Goal: Information Seeking & Learning: Learn about a topic

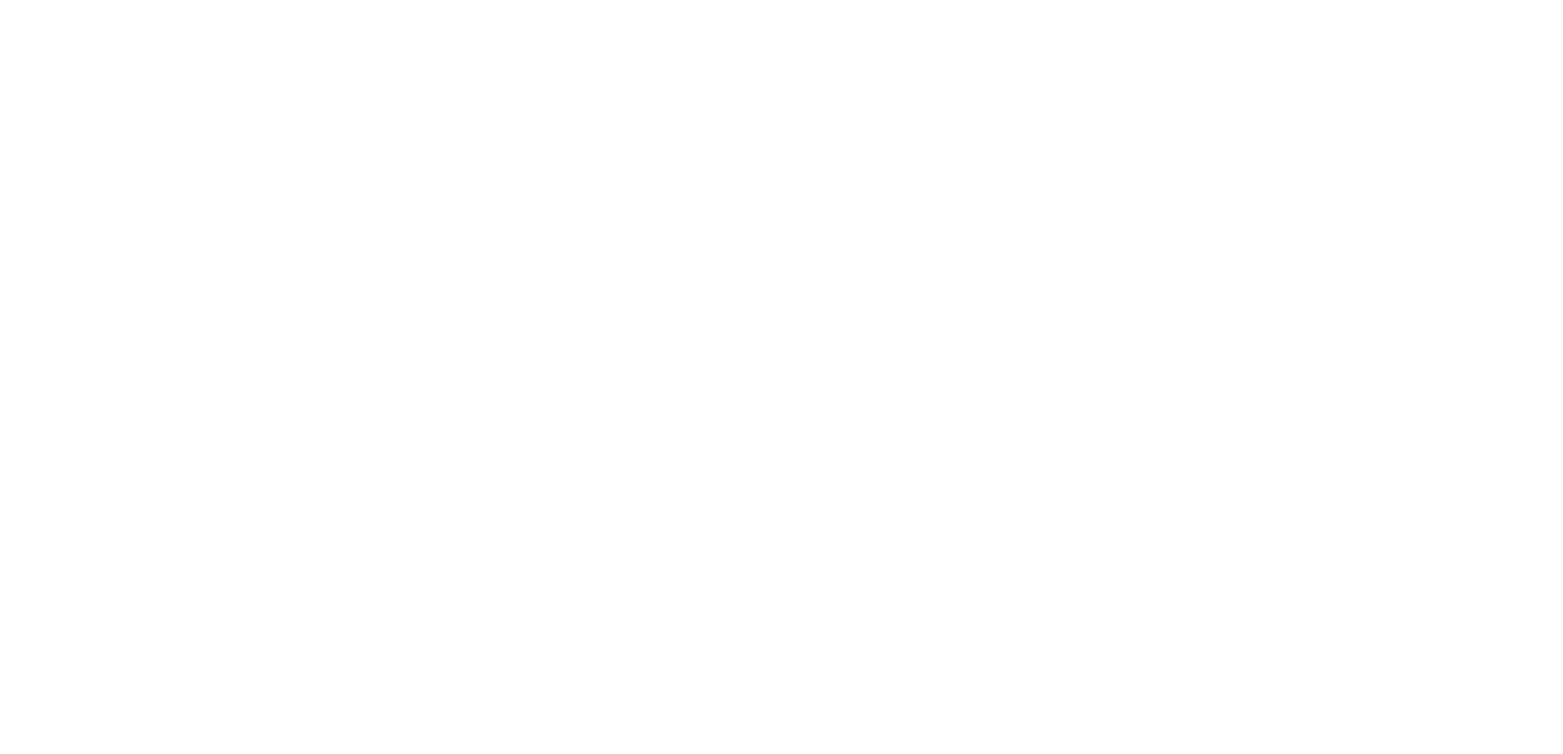
select select
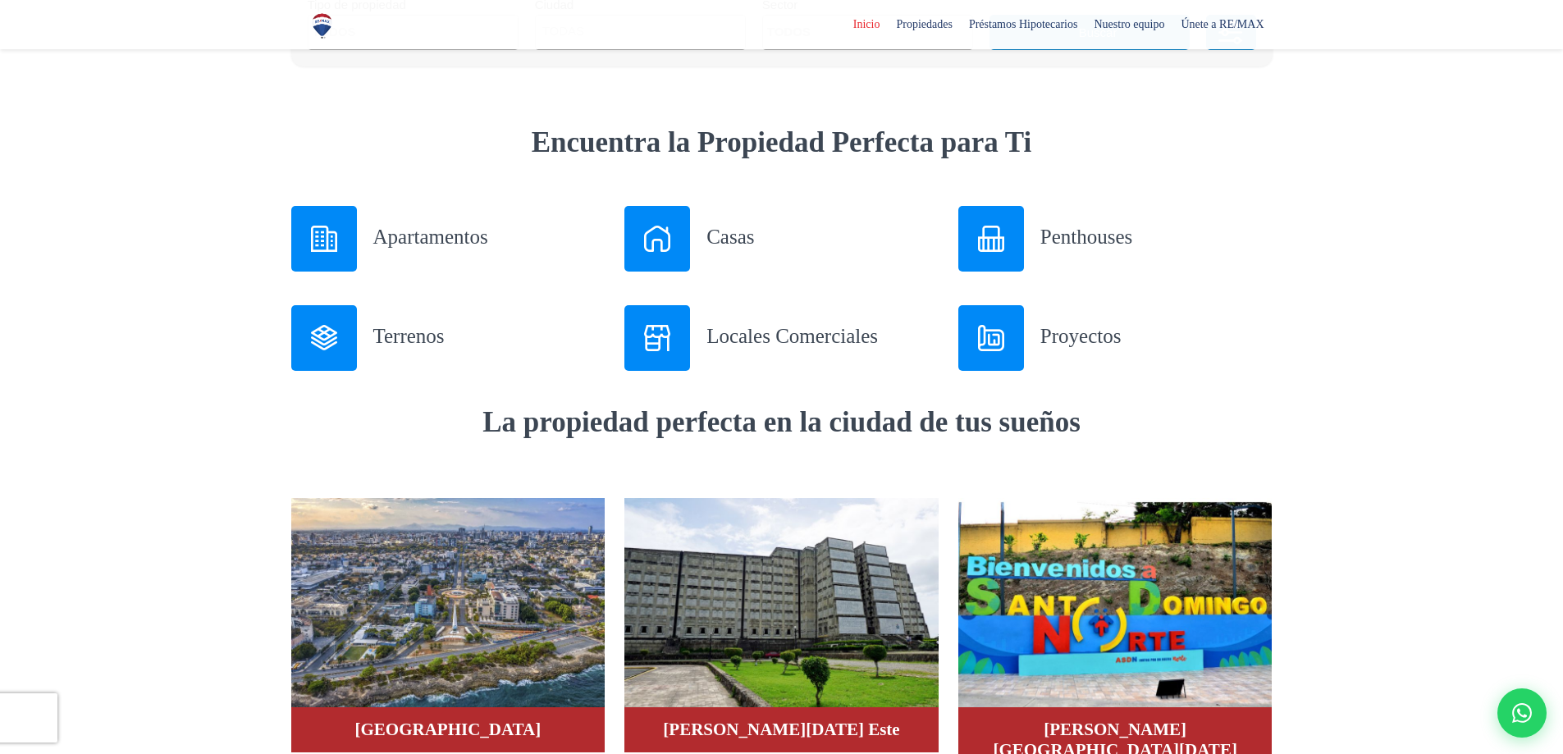
scroll to position [574, 0]
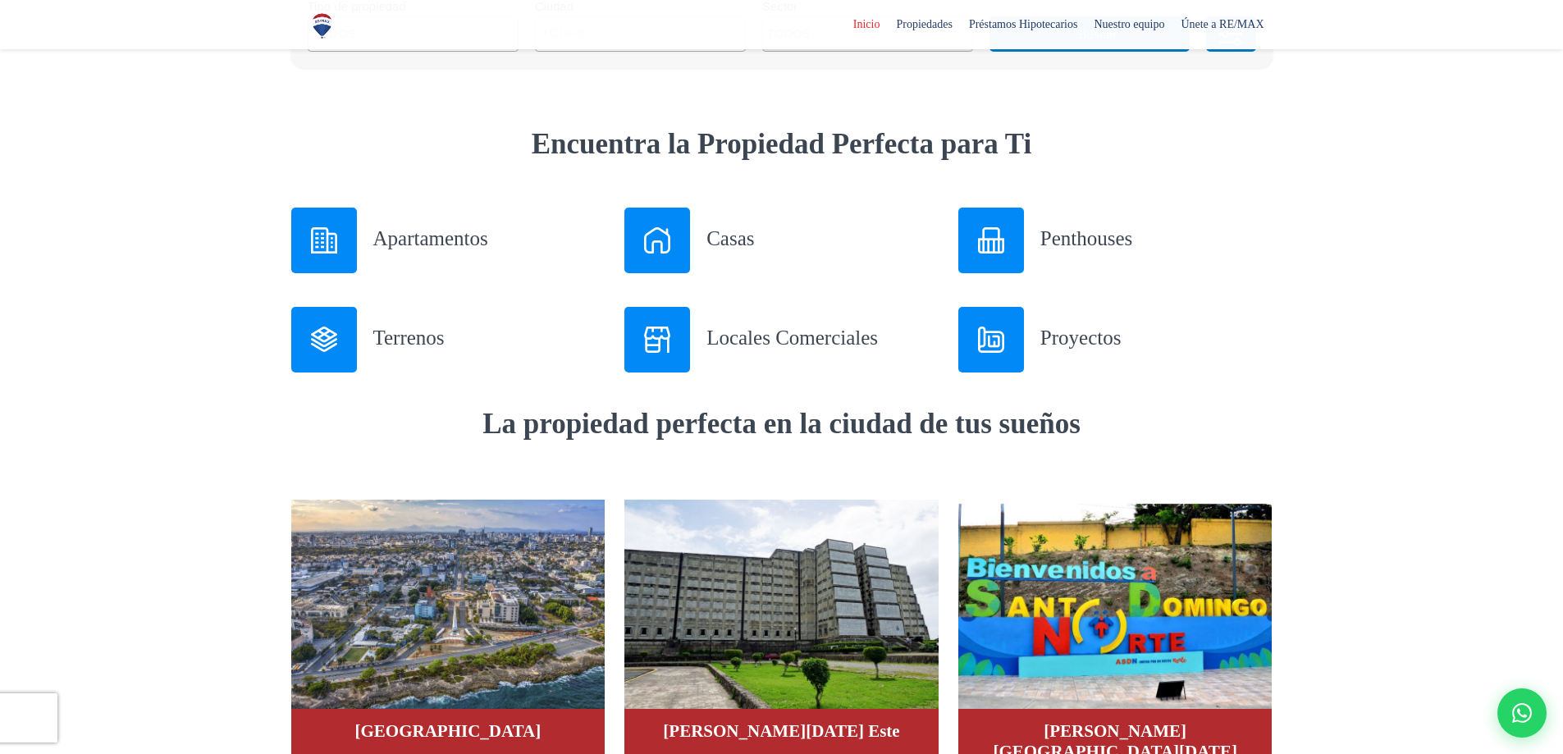
click at [426, 228] on h3 "Apartamentos" at bounding box center [489, 238] width 232 height 29
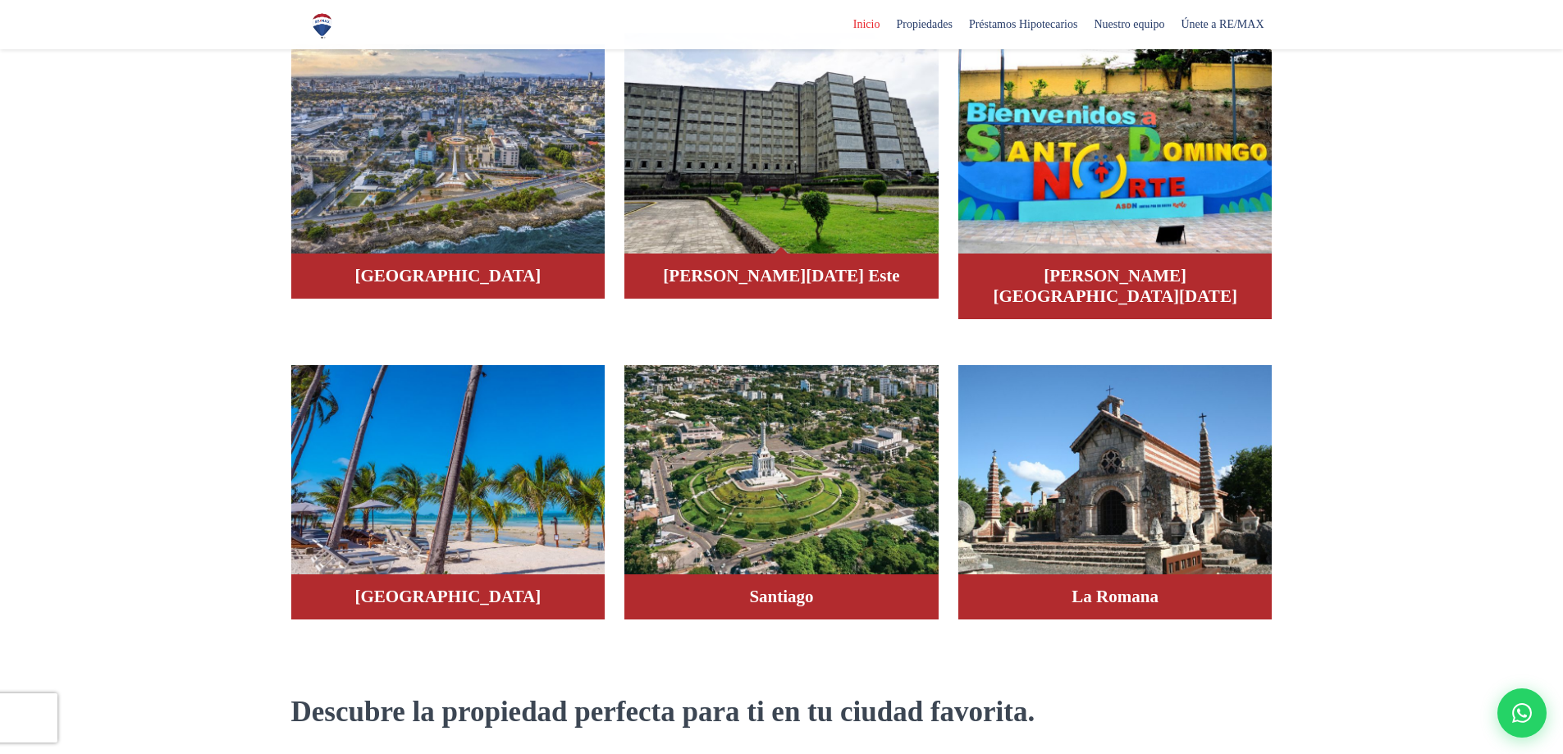
scroll to position [821, 0]
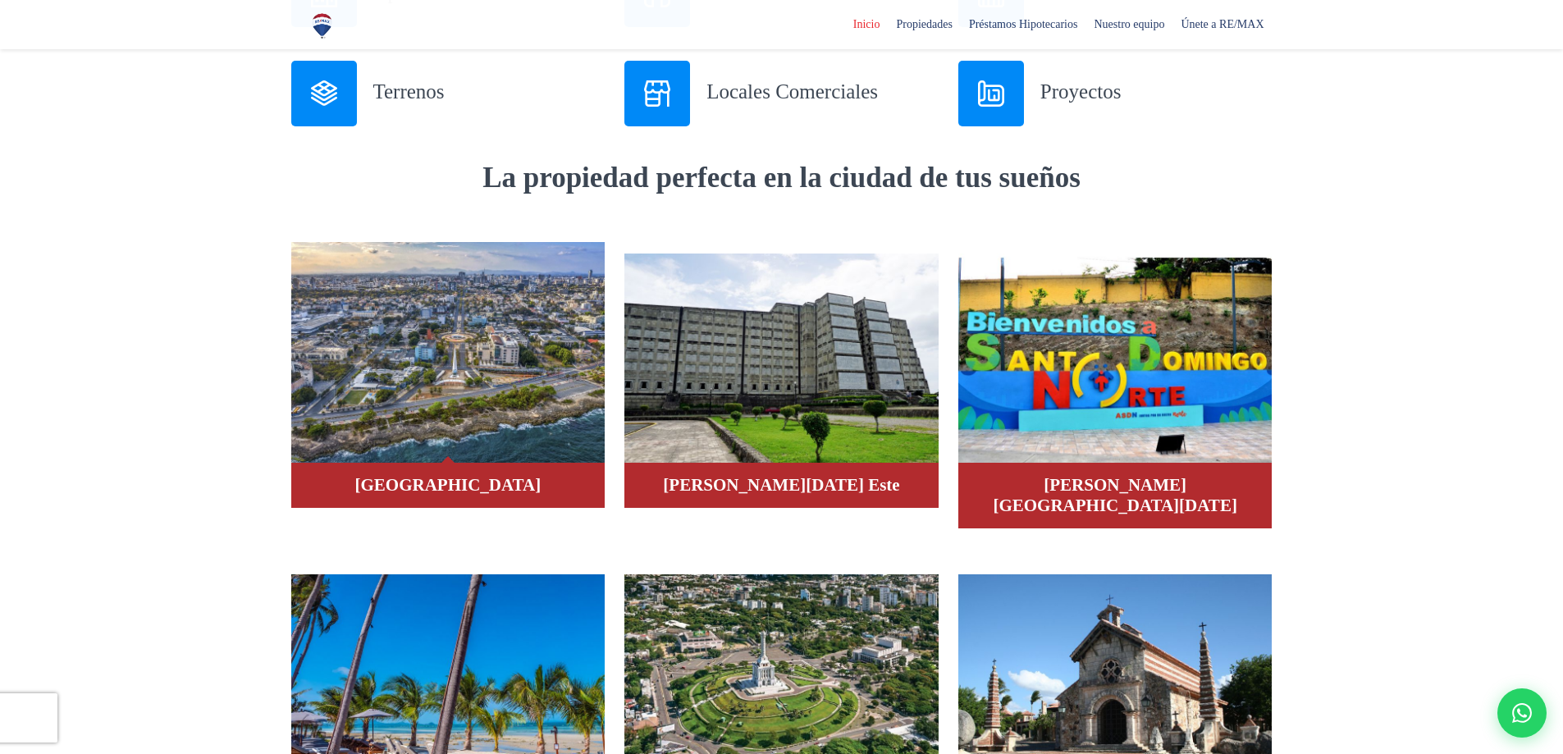
click at [495, 355] on img at bounding box center [448, 353] width 314 height 222
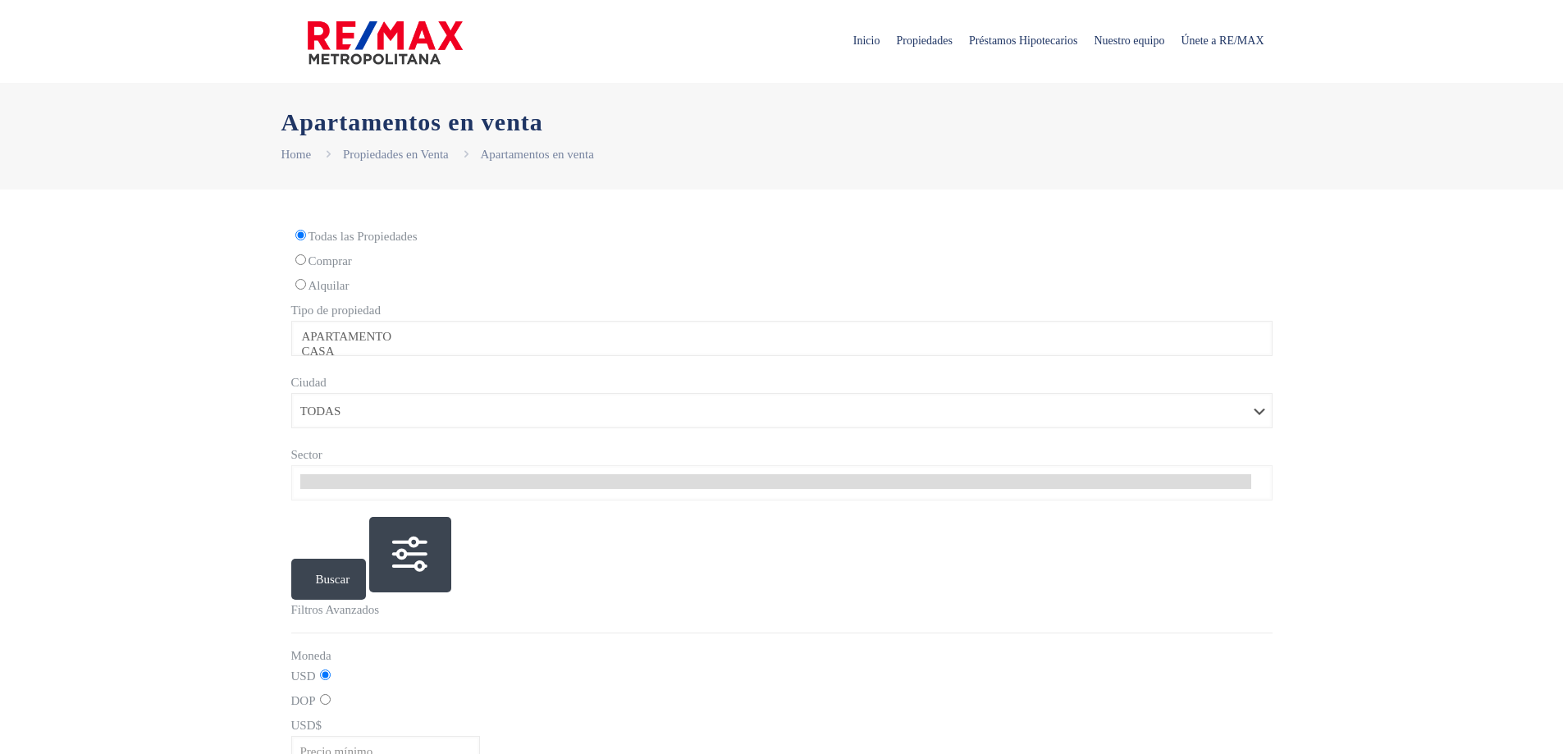
select select
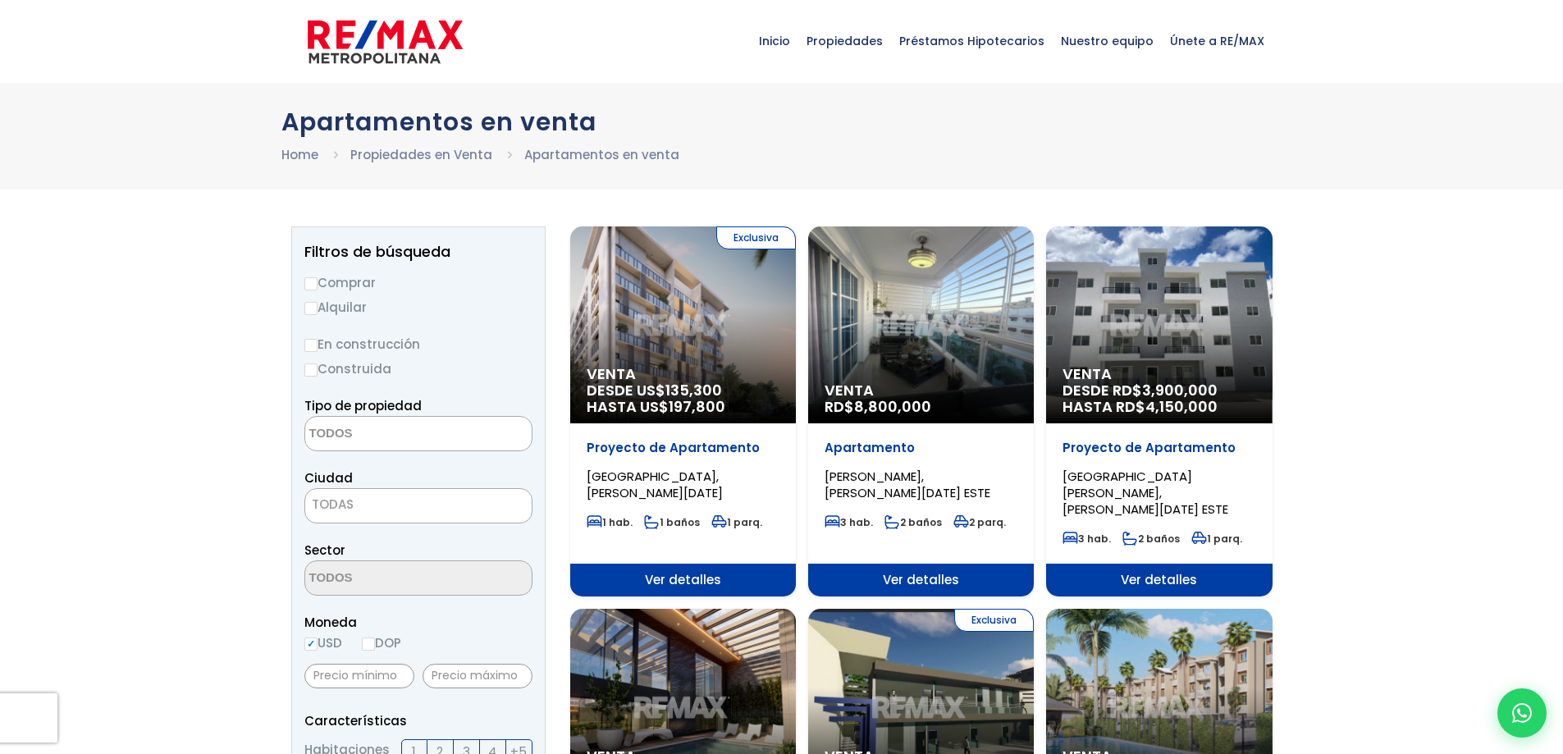
click at [335, 304] on label "Alquilar" at bounding box center [418, 307] width 228 height 21
click at [318, 304] on input "Alquilar" at bounding box center [310, 308] width 13 height 13
radio input "true"
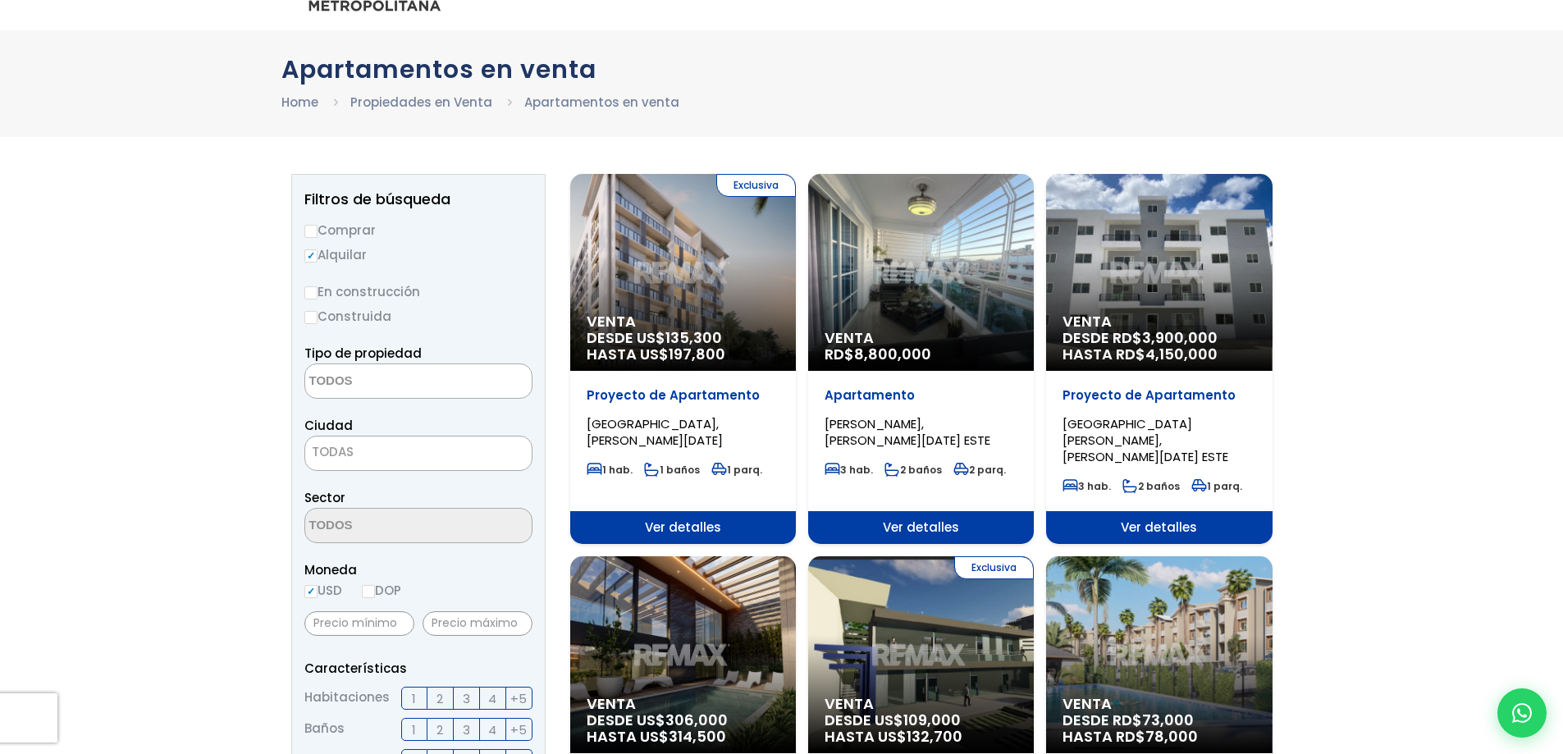
scroll to position [82, 0]
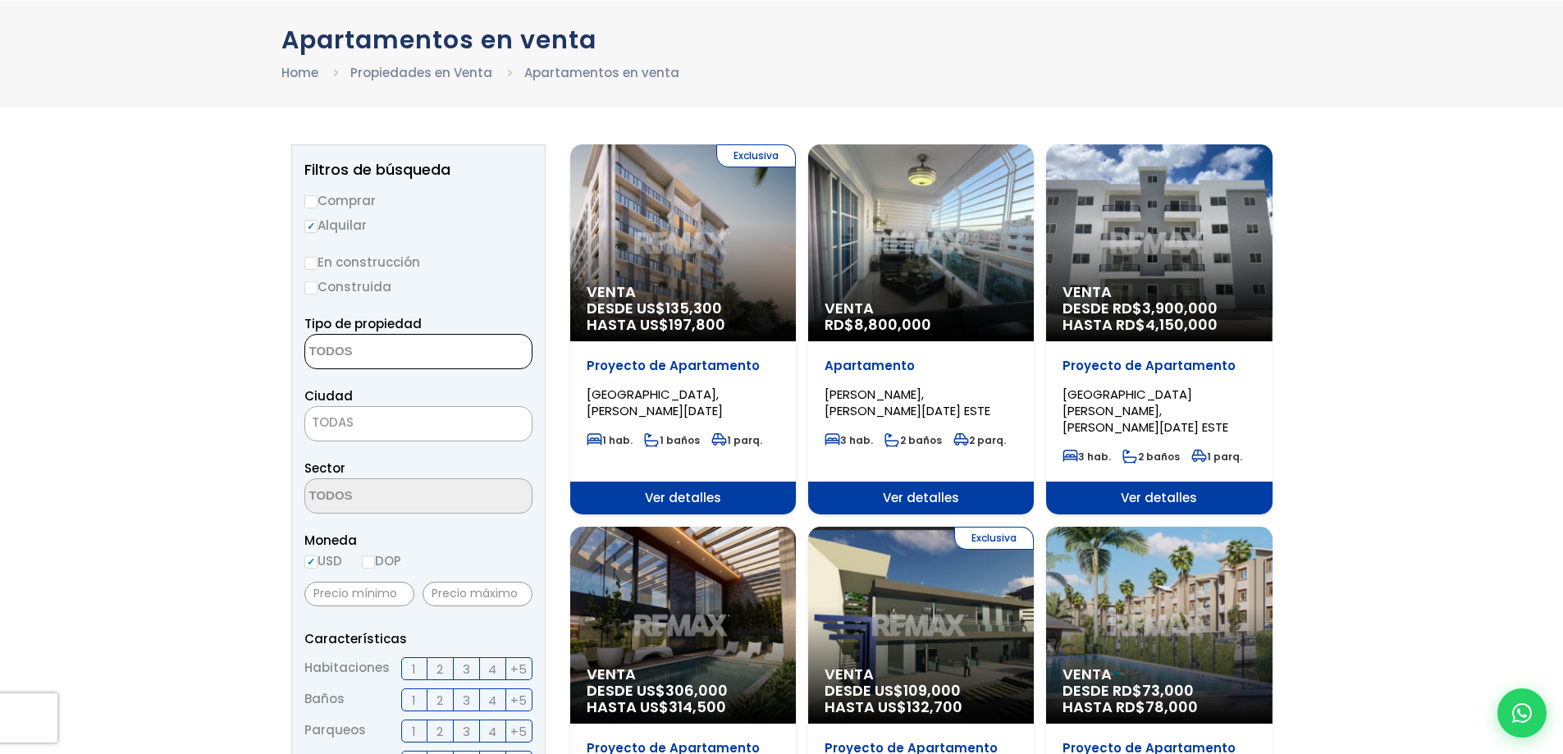
click at [330, 352] on textarea "Search" at bounding box center [384, 352] width 159 height 35
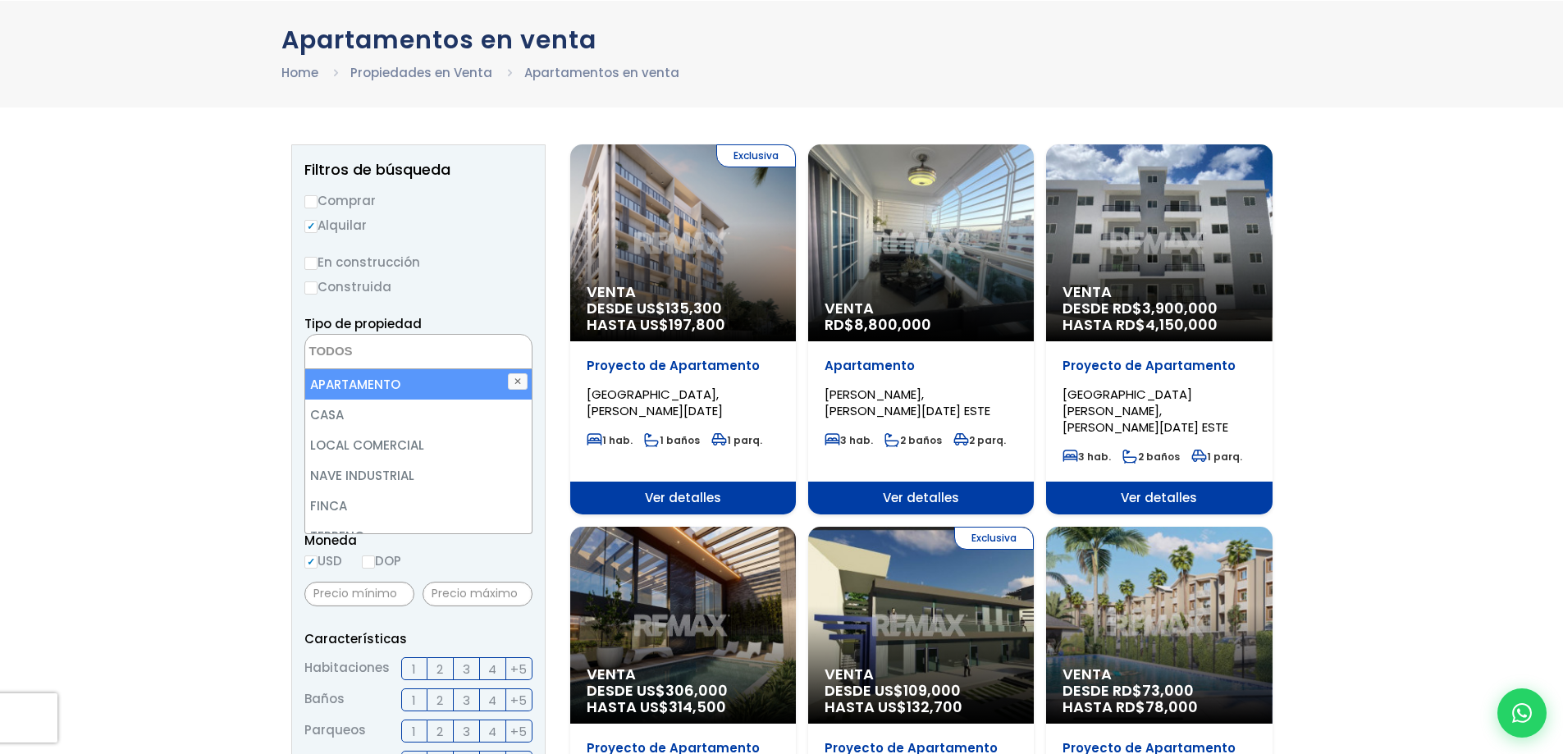
click at [378, 383] on li "APARTAMENTO" at bounding box center [418, 384] width 226 height 30
select select "apartment"
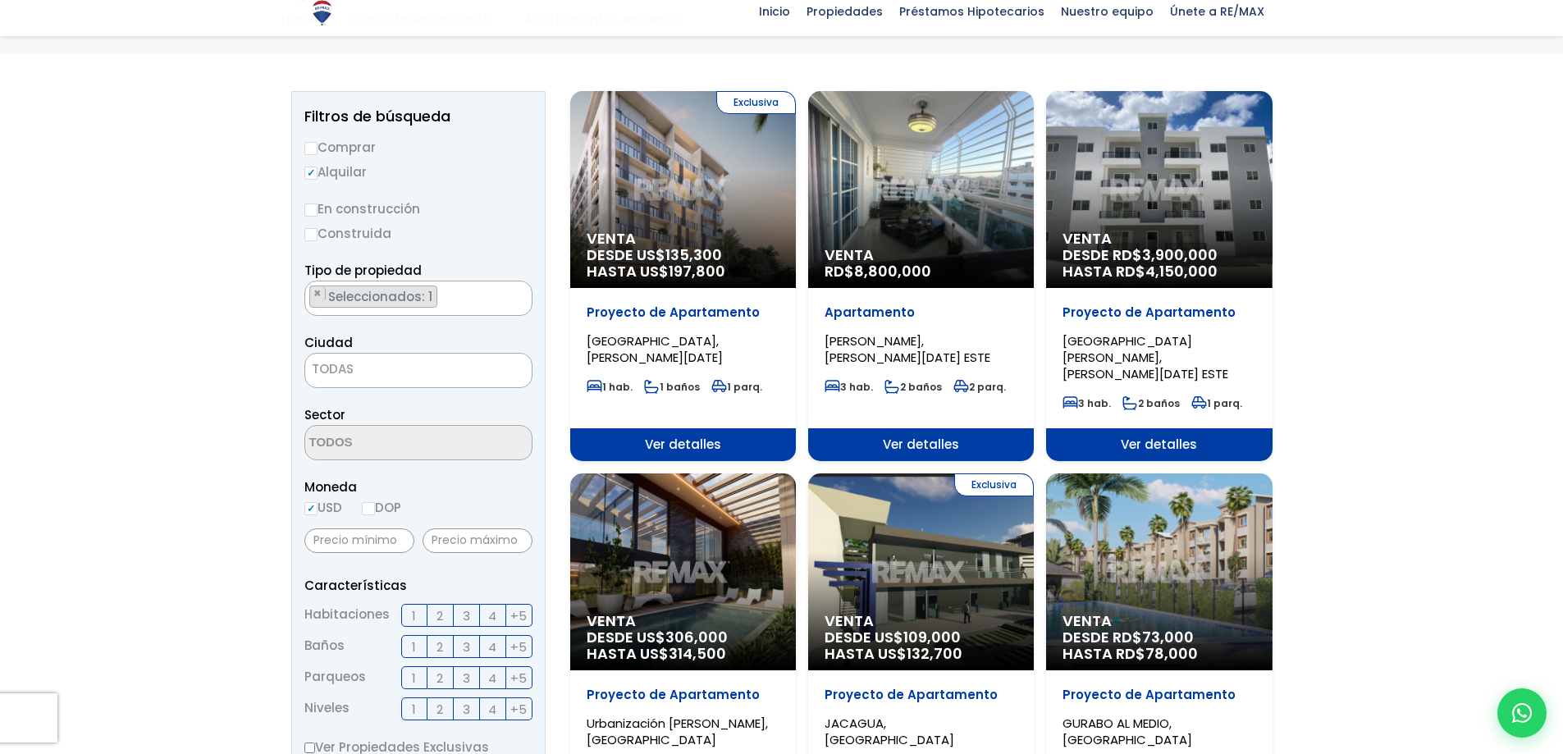
scroll to position [164, 0]
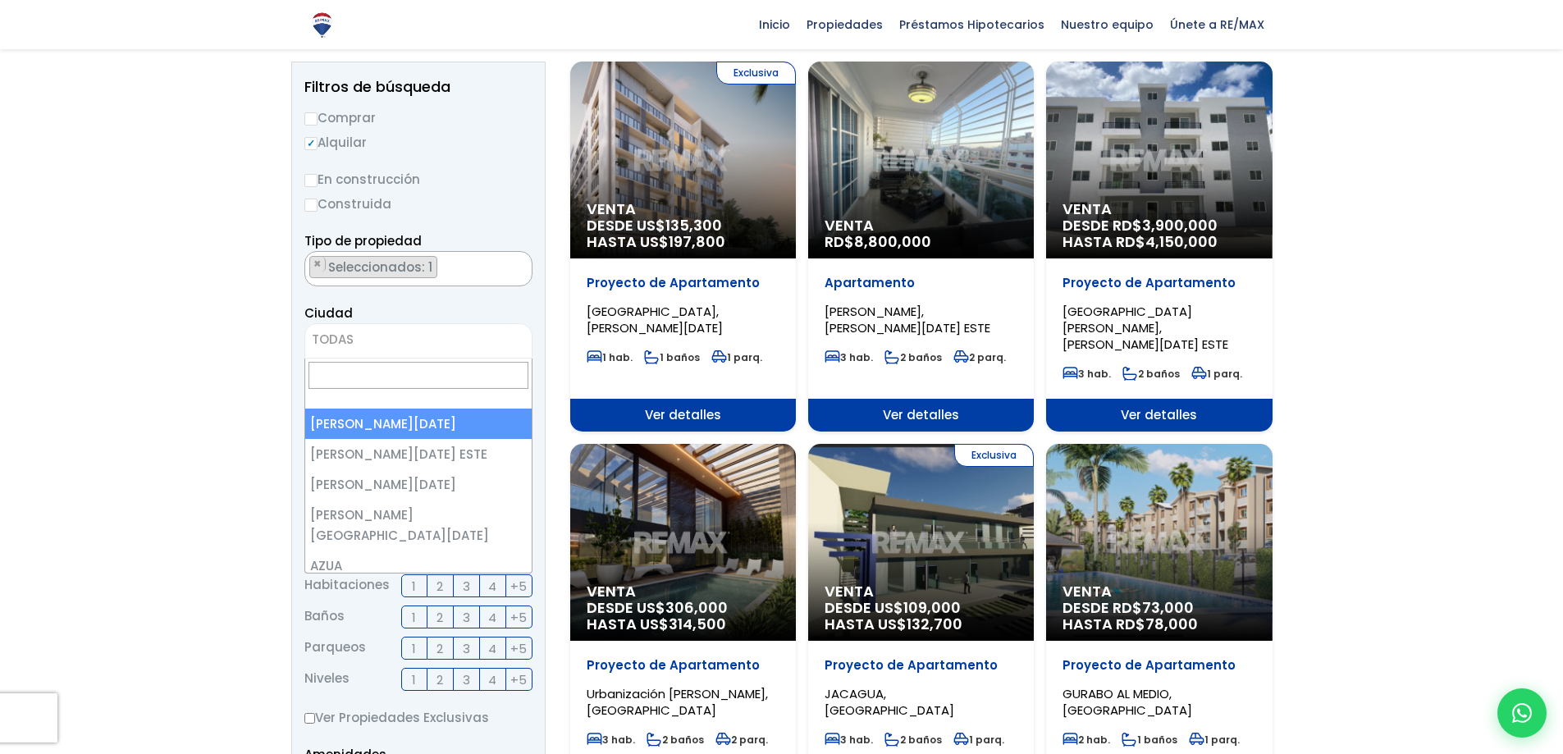
click at [341, 345] on span "TODAS" at bounding box center [333, 339] width 42 height 17
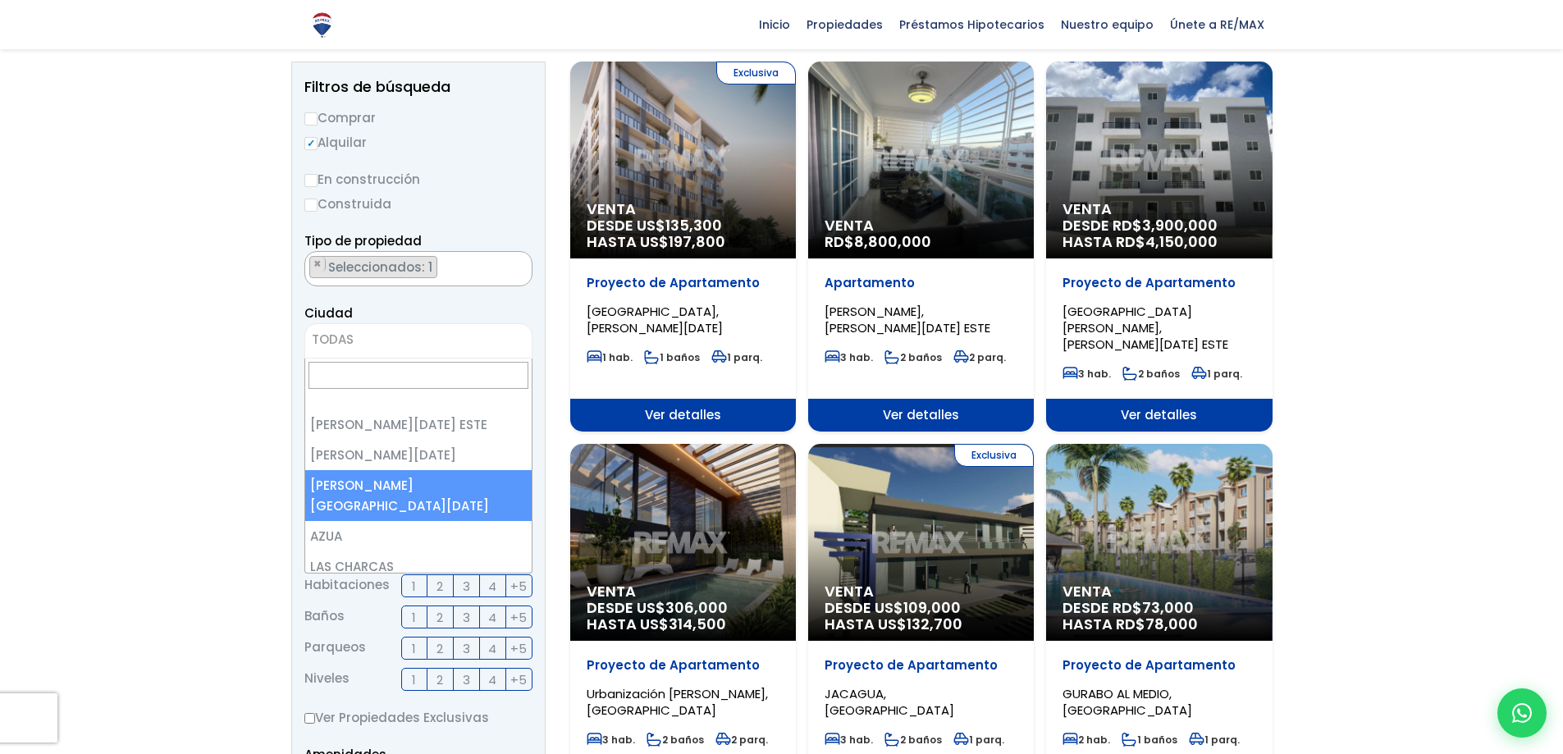
scroll to position [0, 0]
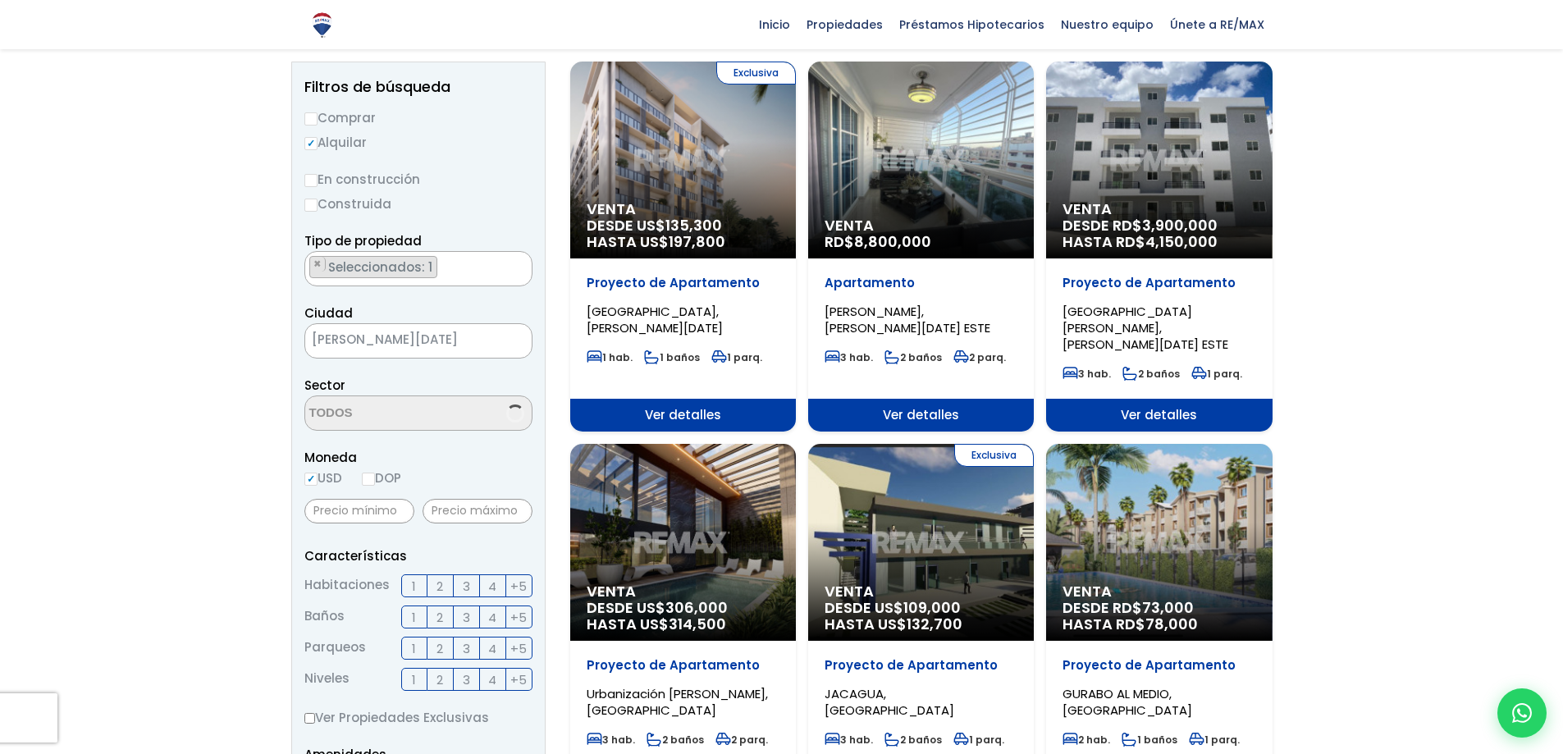
click at [451, 338] on span "[PERSON_NAME][DATE]" at bounding box center [397, 339] width 185 height 23
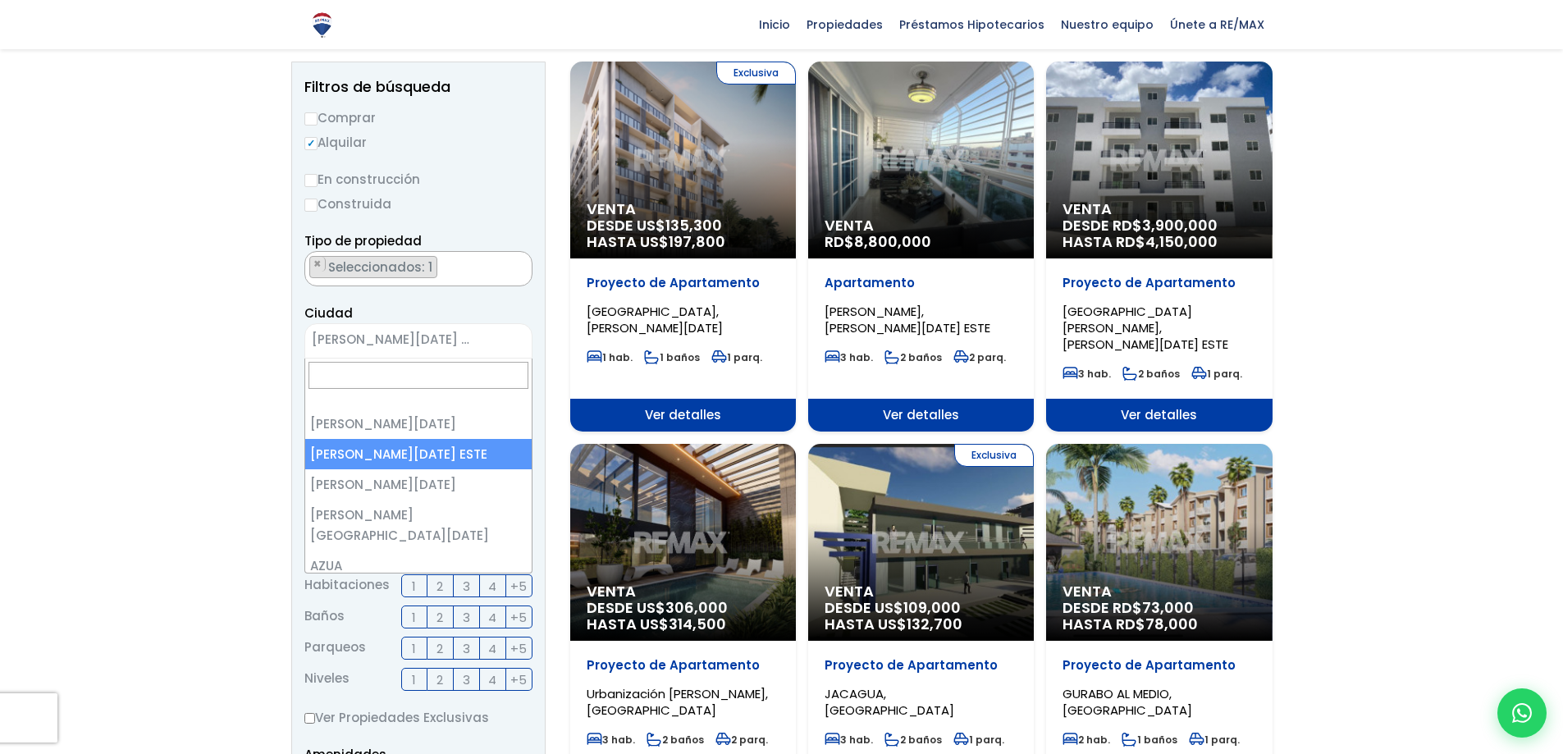
click at [427, 354] on span "× SANTO DOMINGO ESTE" at bounding box center [418, 340] width 228 height 35
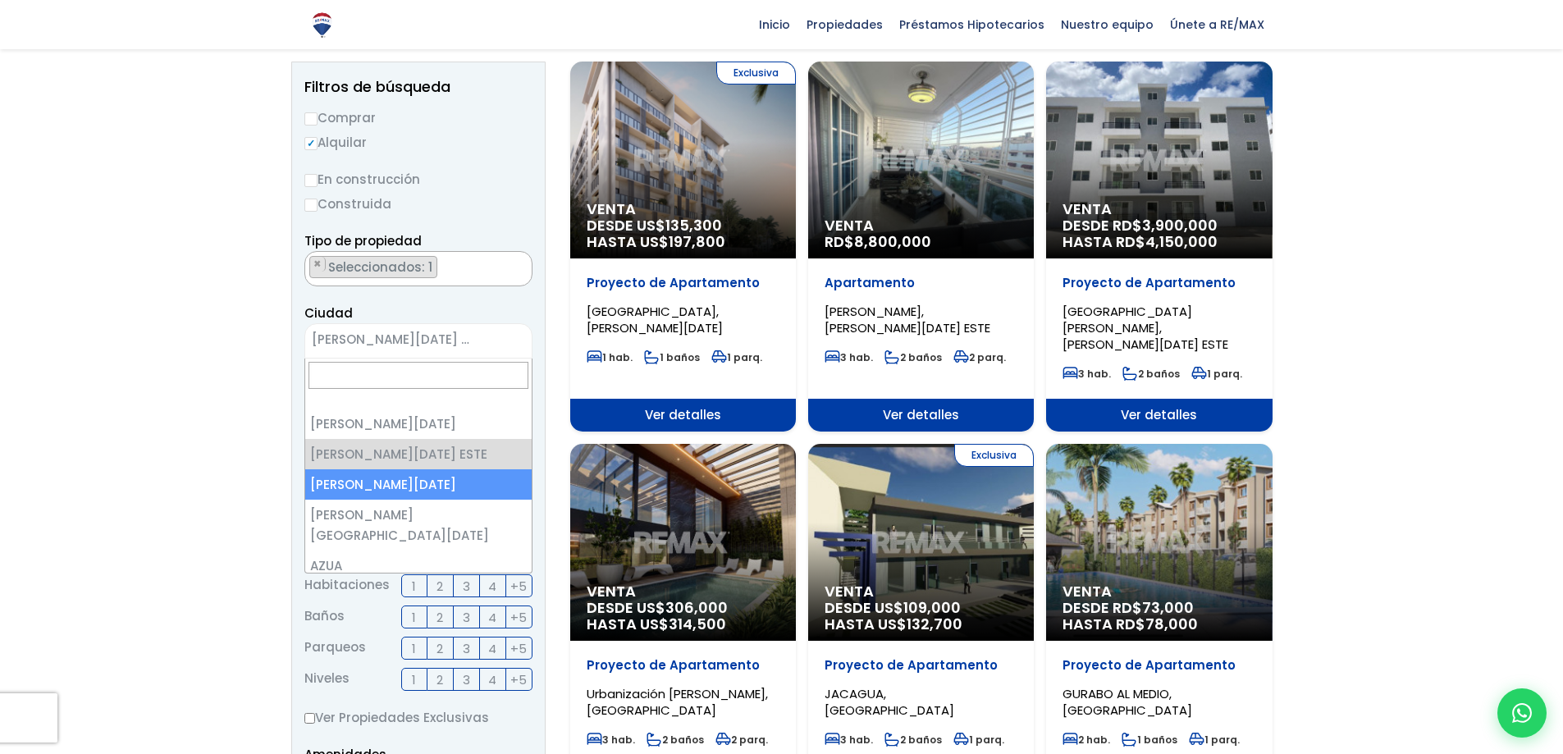
select select "149"
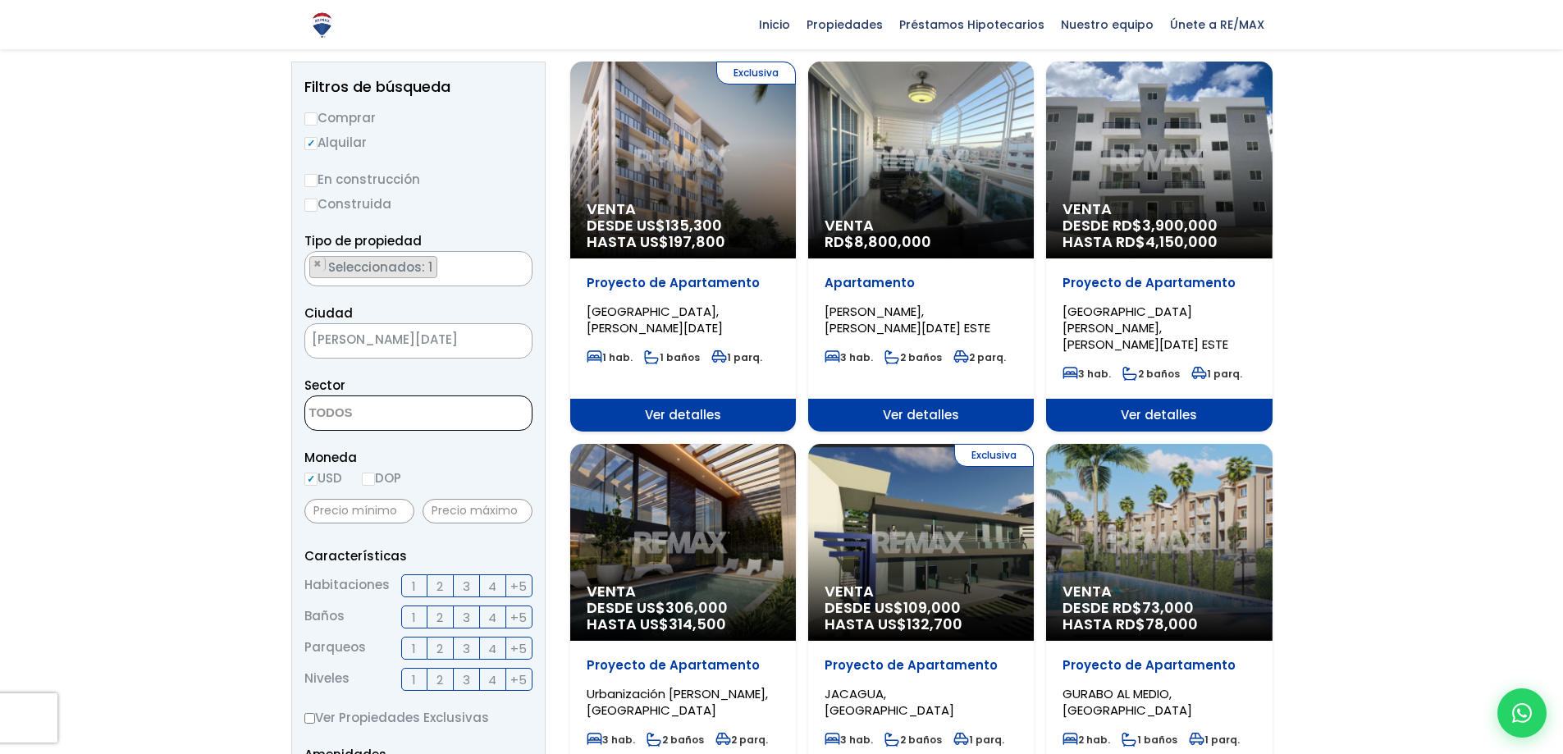
click at [432, 423] on textarea "Search" at bounding box center [384, 413] width 159 height 35
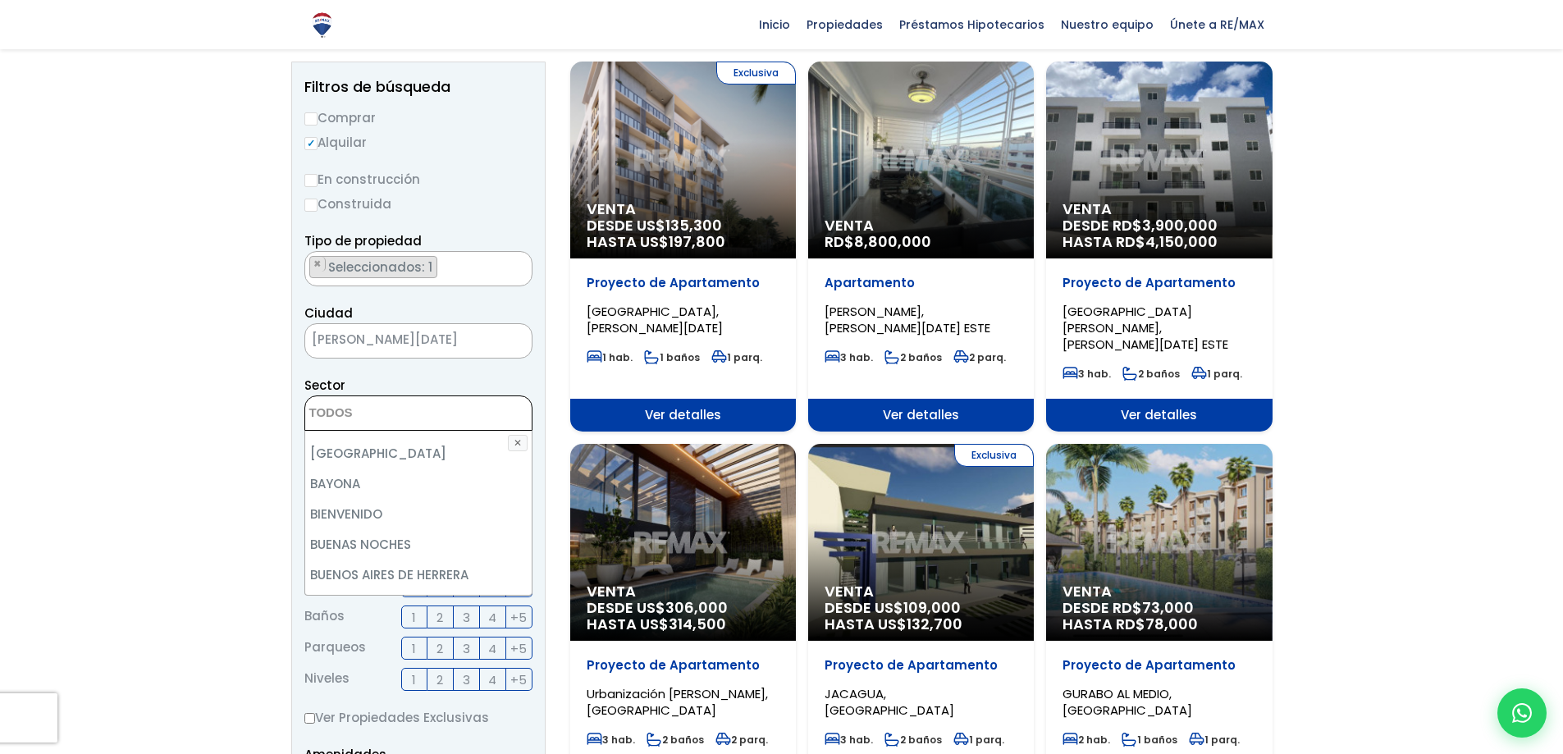
scroll to position [164, 0]
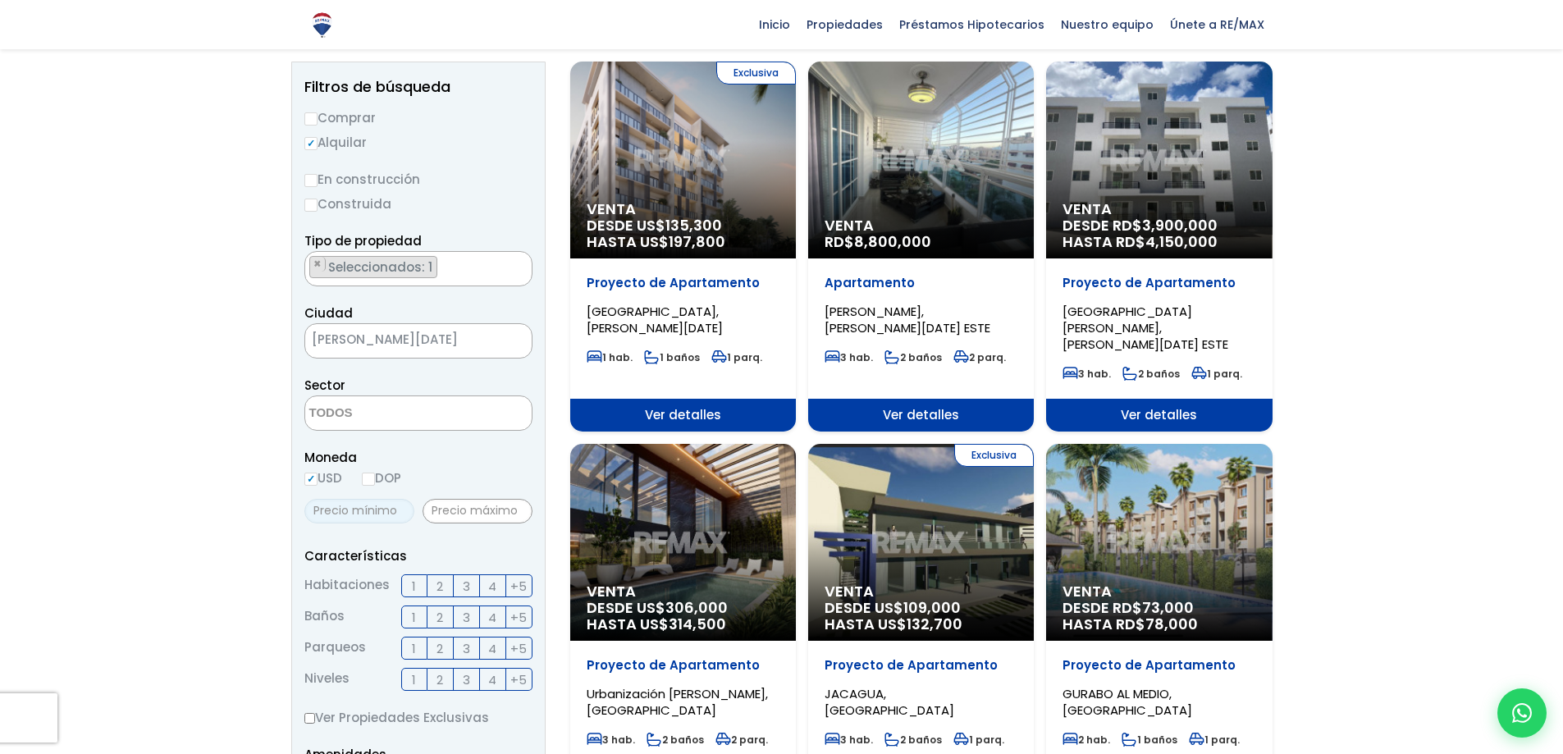
click at [365, 512] on input "text" at bounding box center [359, 511] width 110 height 25
click at [454, 515] on input "text" at bounding box center [478, 511] width 110 height 25
type input "1,650"
click at [394, 514] on input "text" at bounding box center [359, 511] width 110 height 25
type input "0"
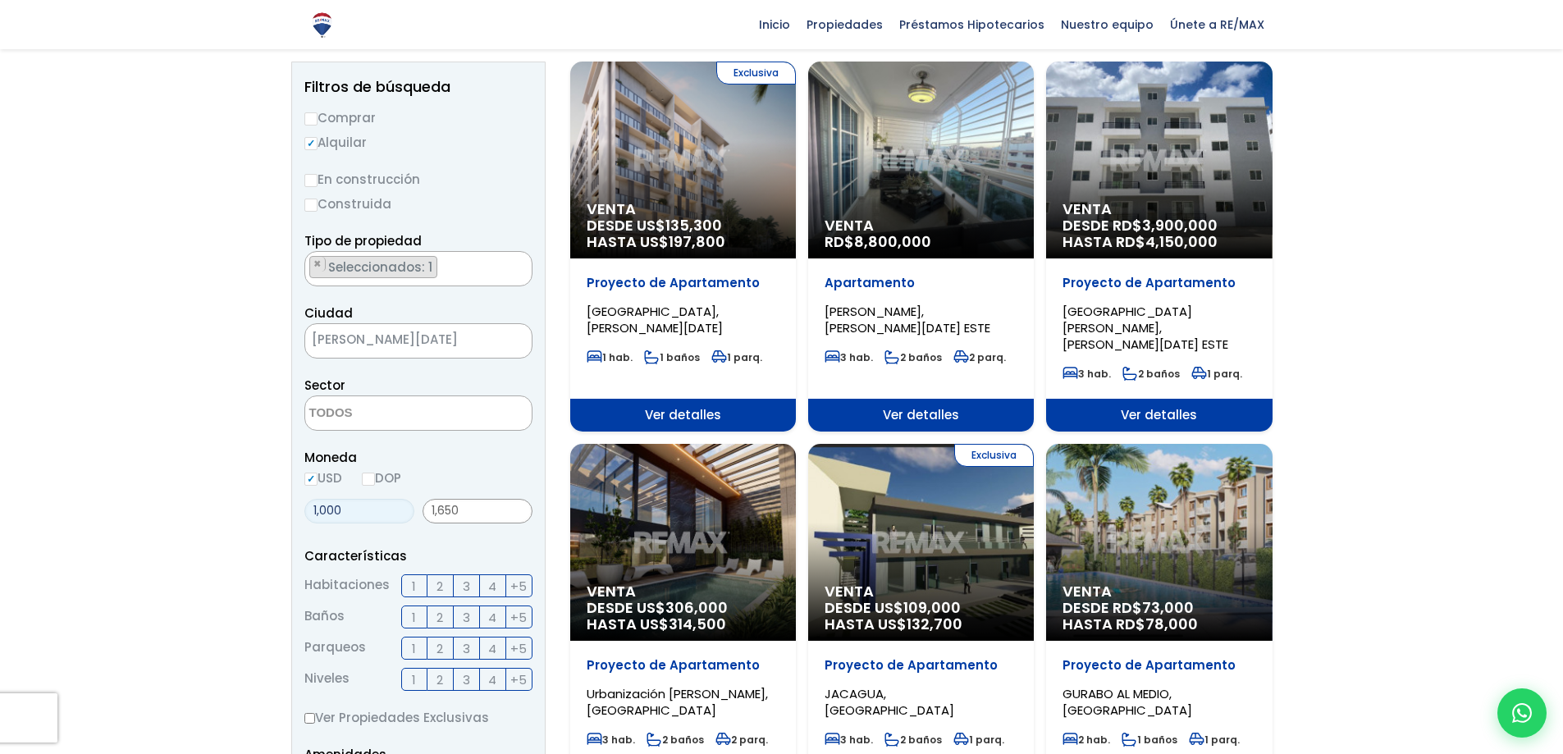
type input "1,000"
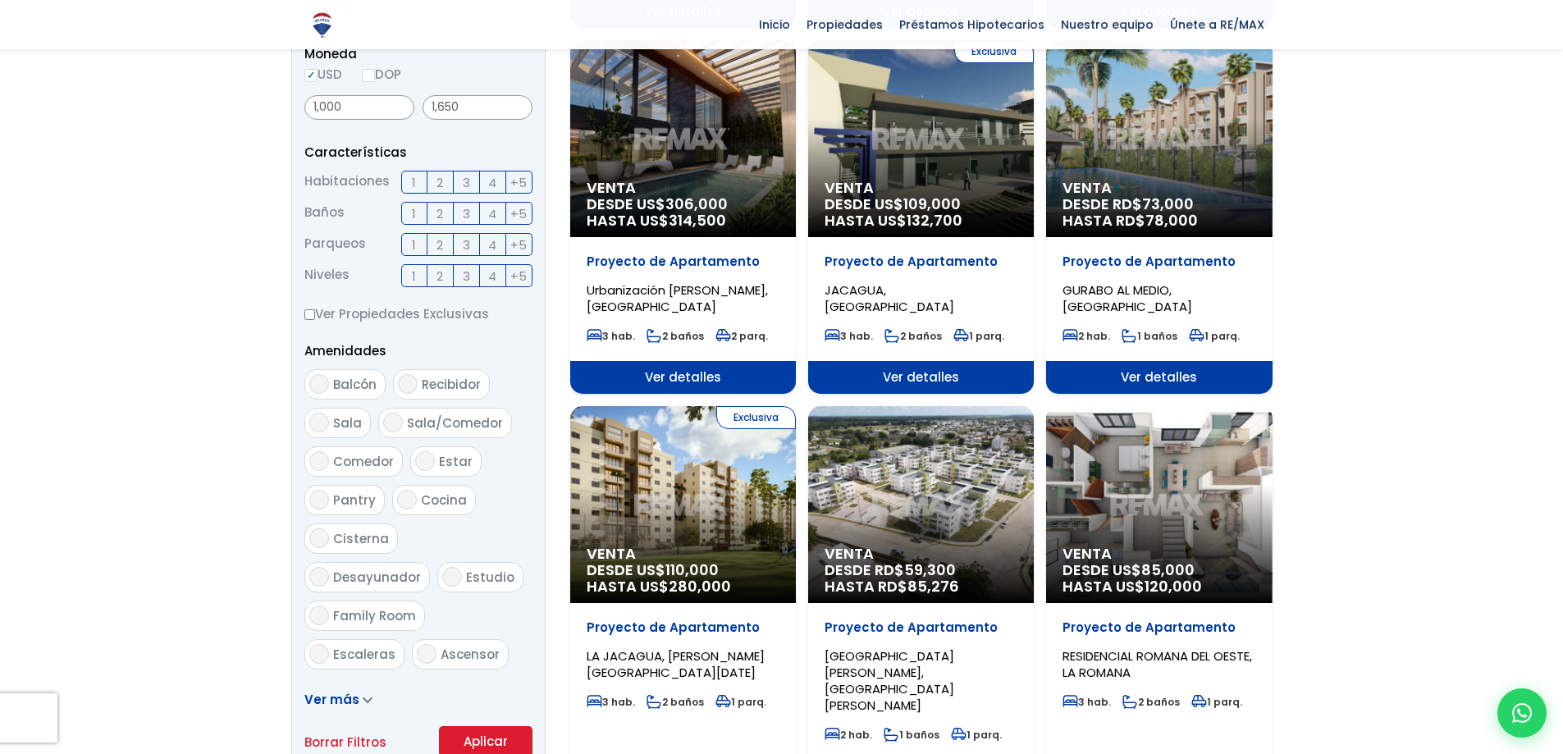
scroll to position [656, 0]
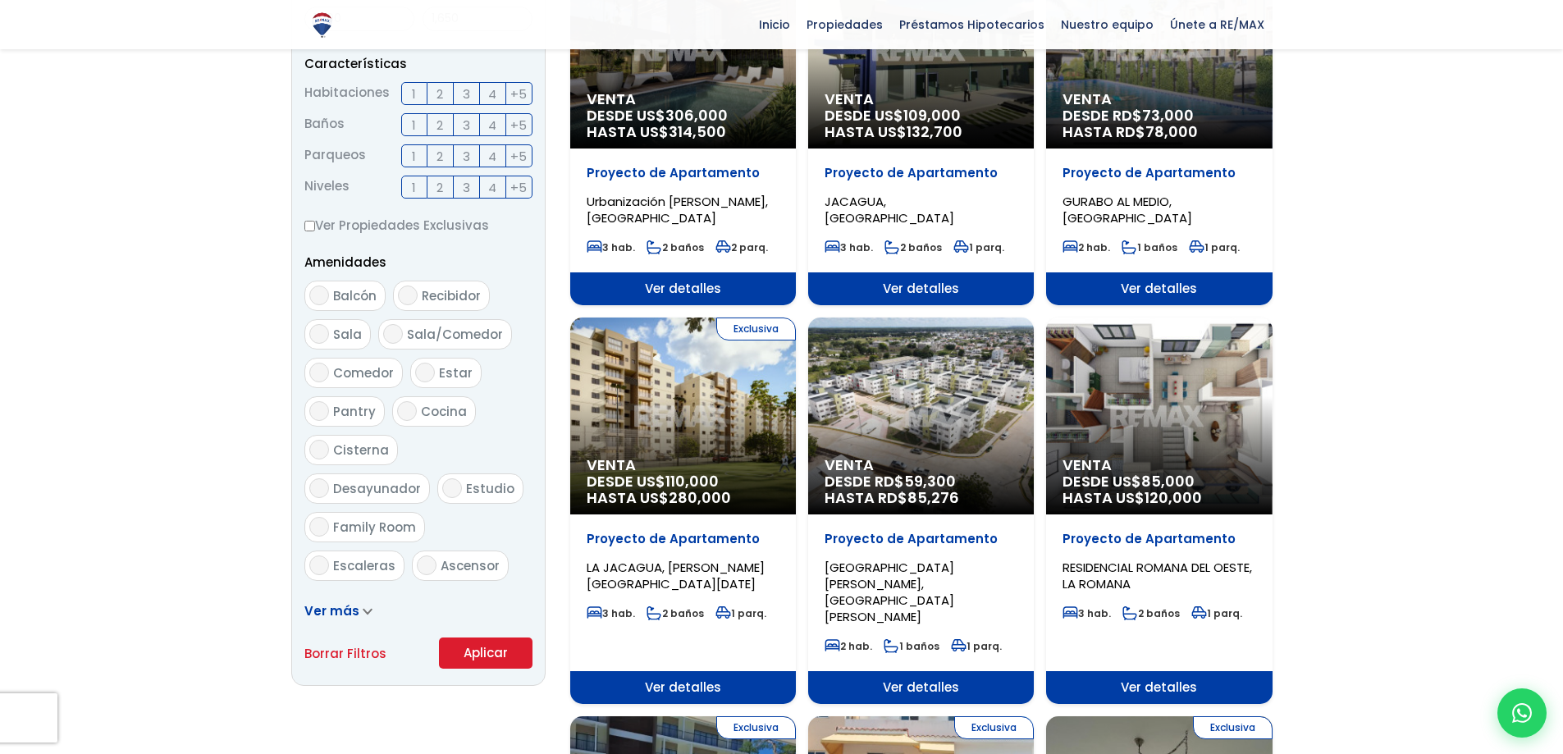
click at [484, 655] on button "Aplicar" at bounding box center [486, 653] width 94 height 31
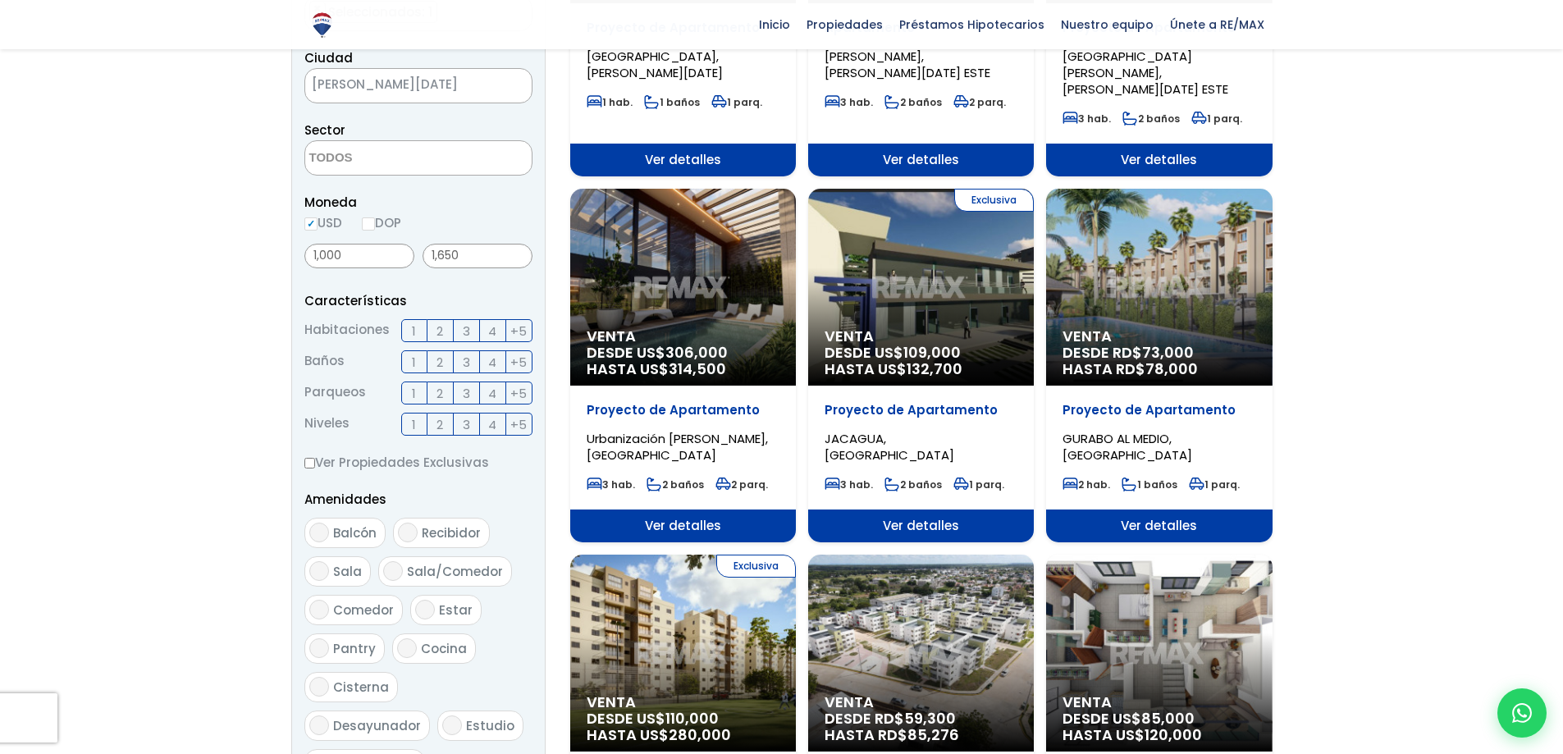
scroll to position [410, 0]
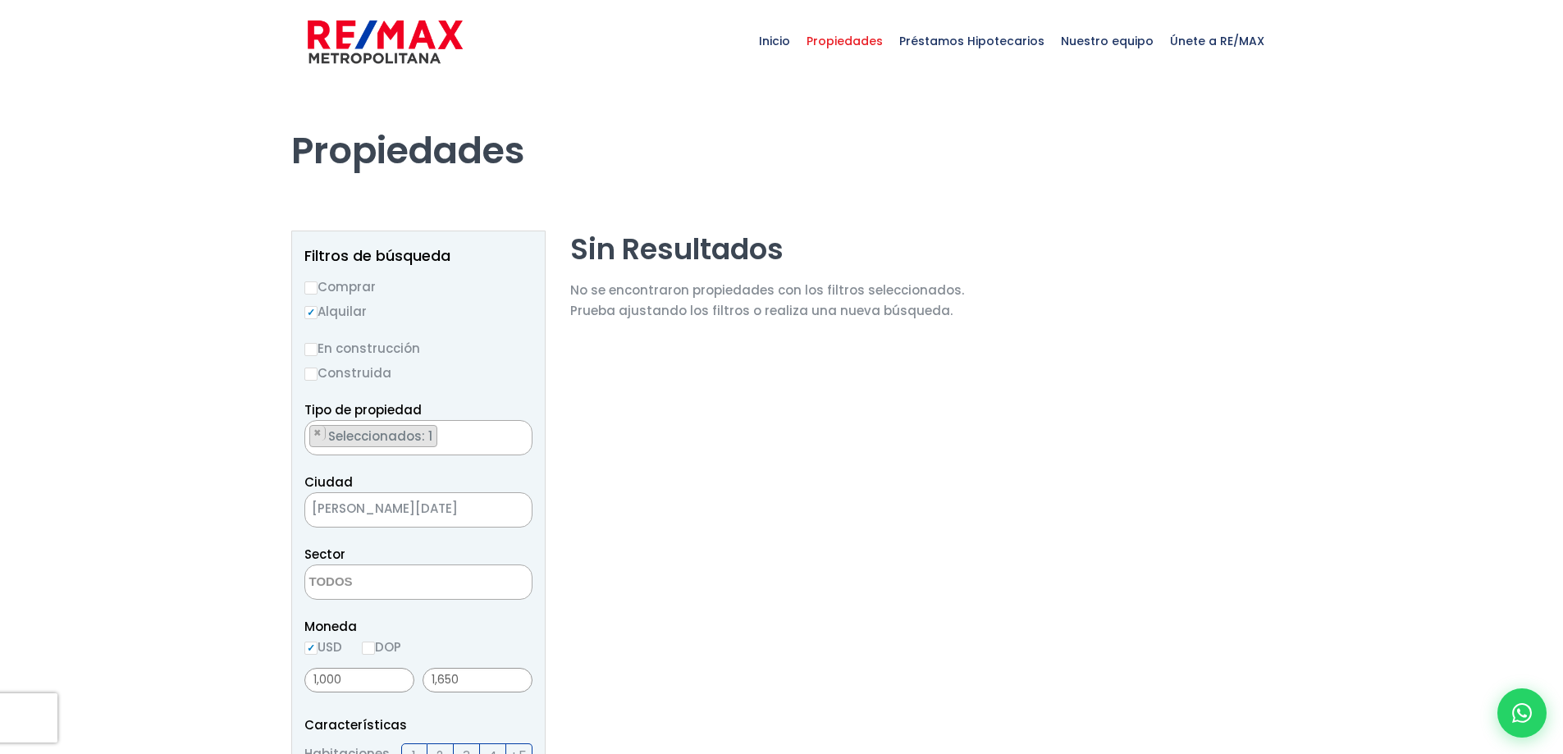
scroll to position [82, 0]
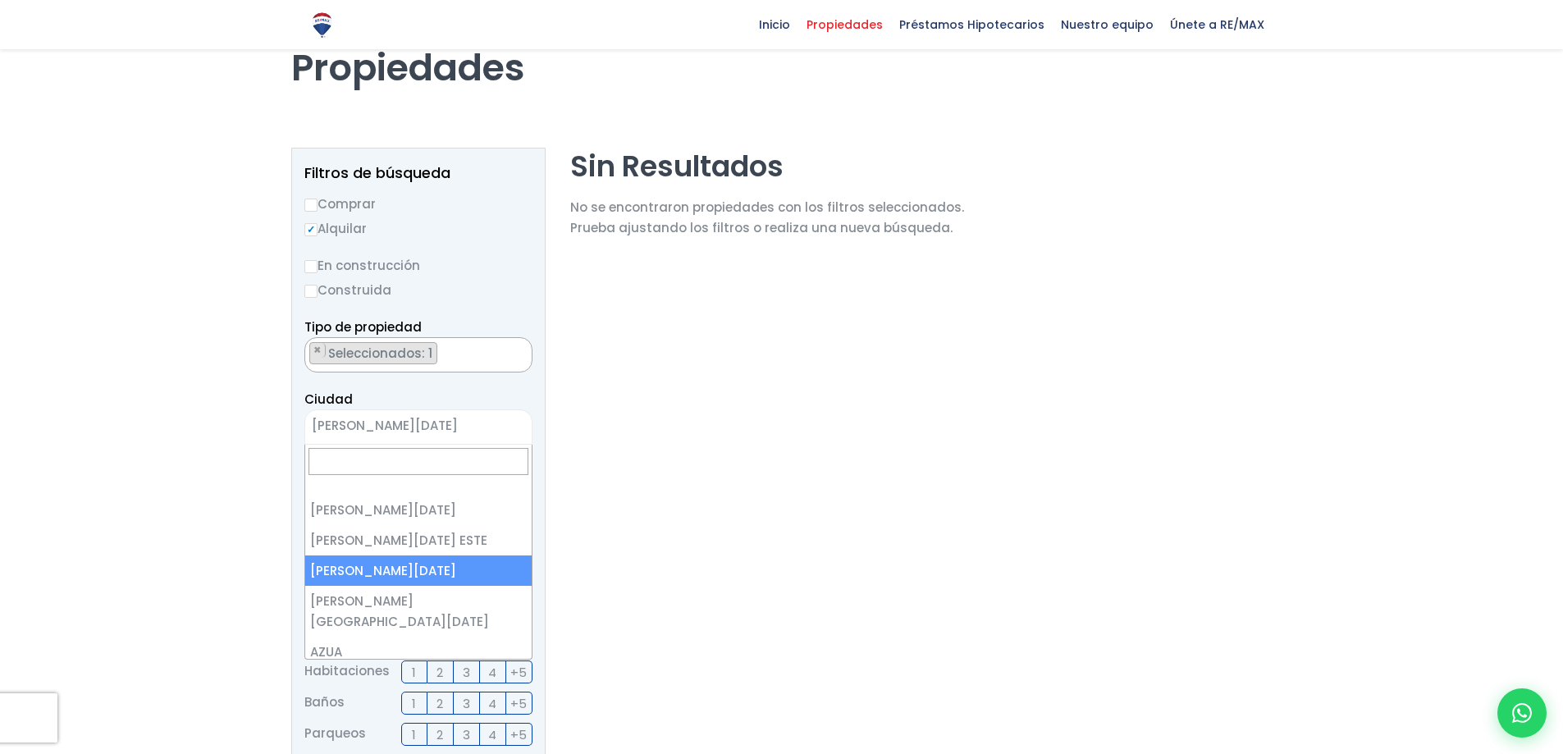
click at [379, 432] on span "[PERSON_NAME][DATE]" at bounding box center [397, 425] width 185 height 23
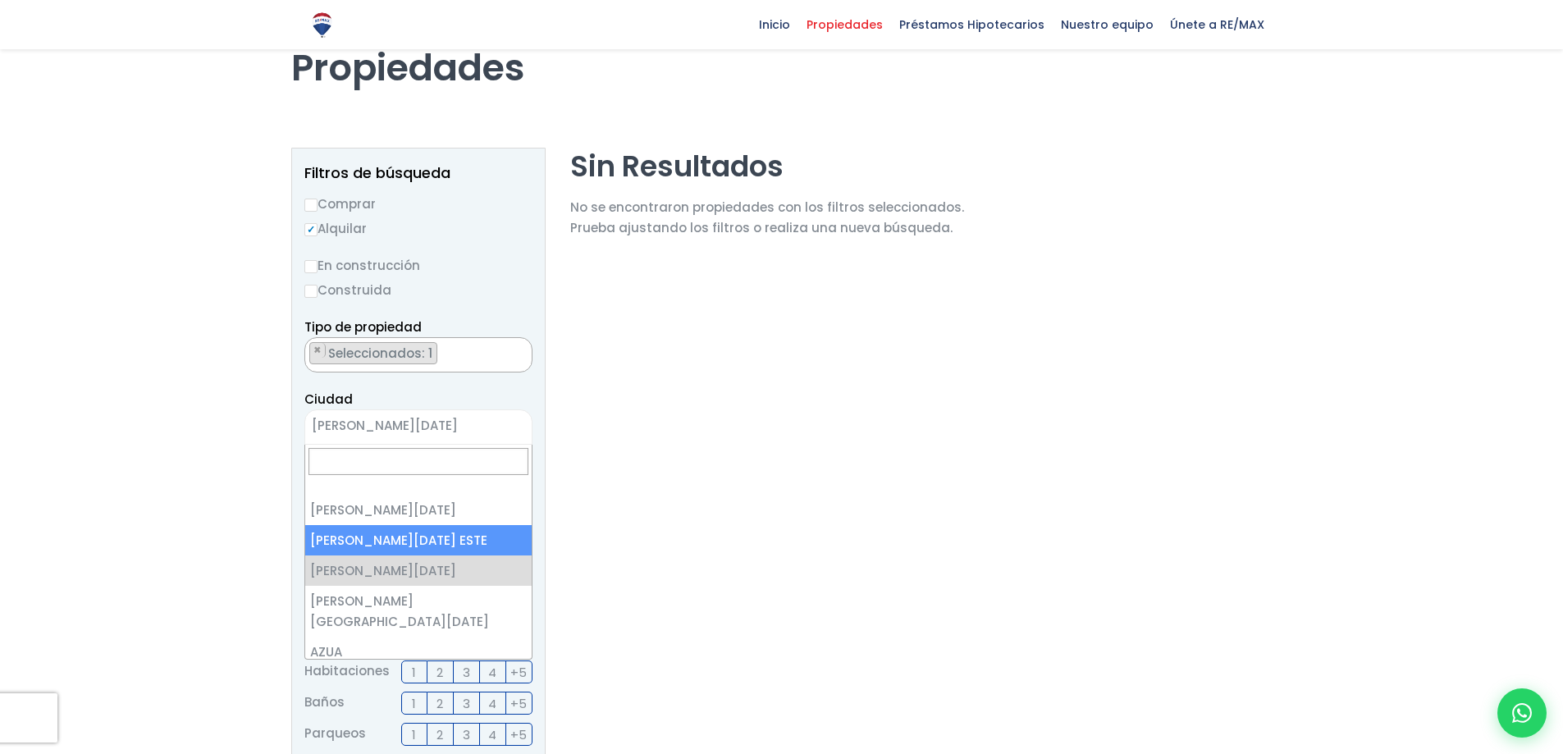
select select "148"
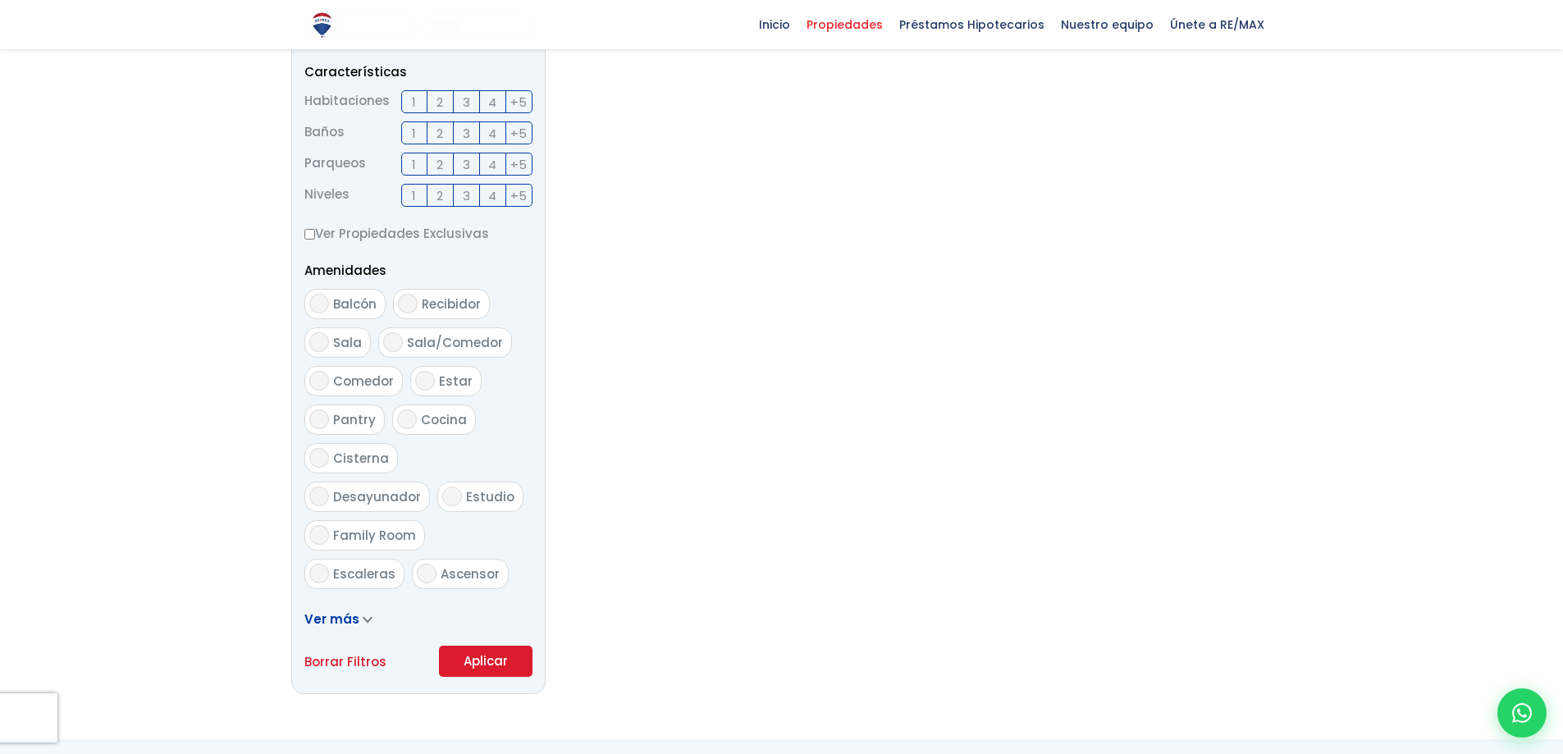
scroll to position [656, 0]
click at [483, 670] on button "Aplicar" at bounding box center [486, 657] width 94 height 31
click at [485, 656] on button "Aplicar" at bounding box center [486, 657] width 94 height 31
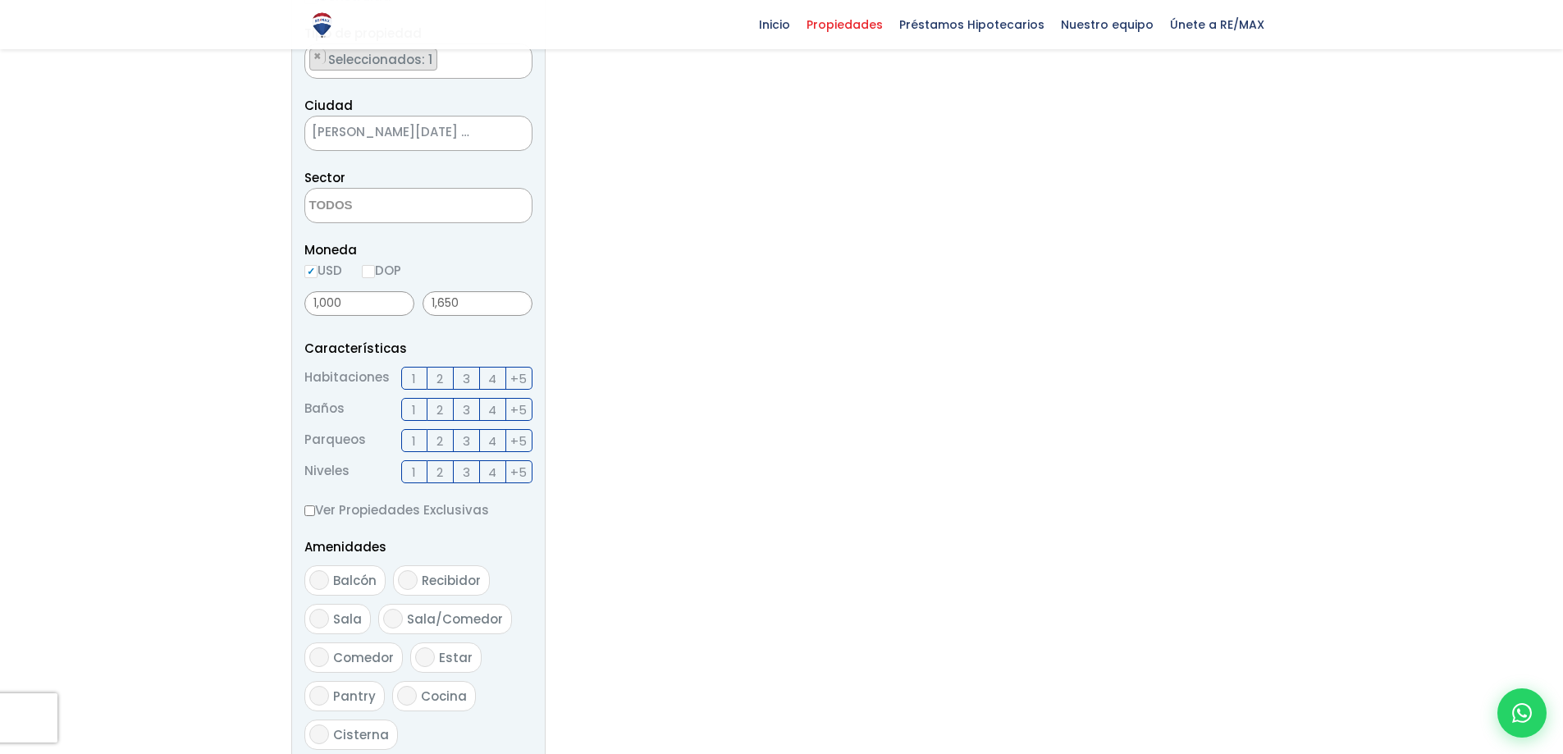
scroll to position [82, 0]
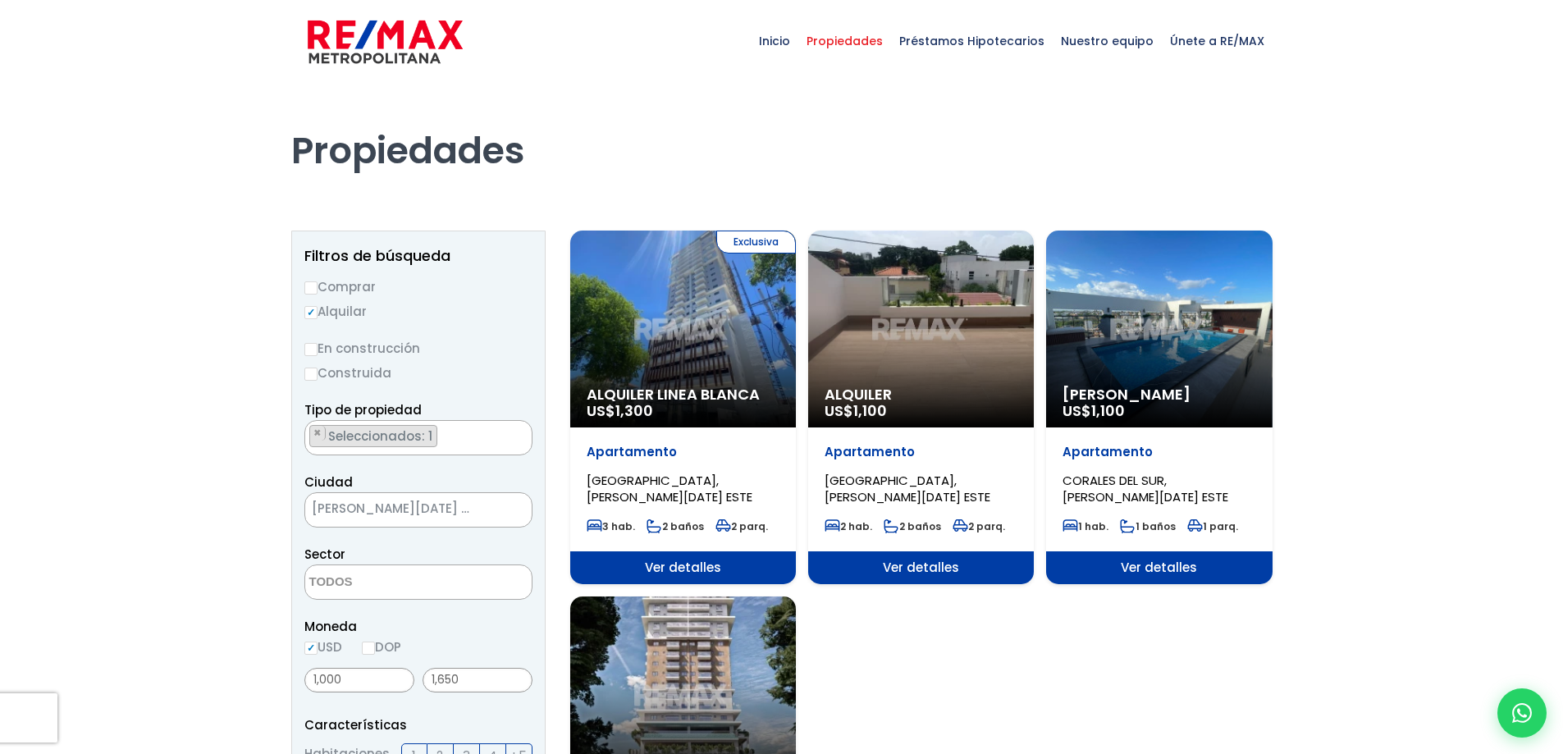
click at [414, 494] on span "× SANTO DOMINGO ESTE" at bounding box center [418, 509] width 228 height 35
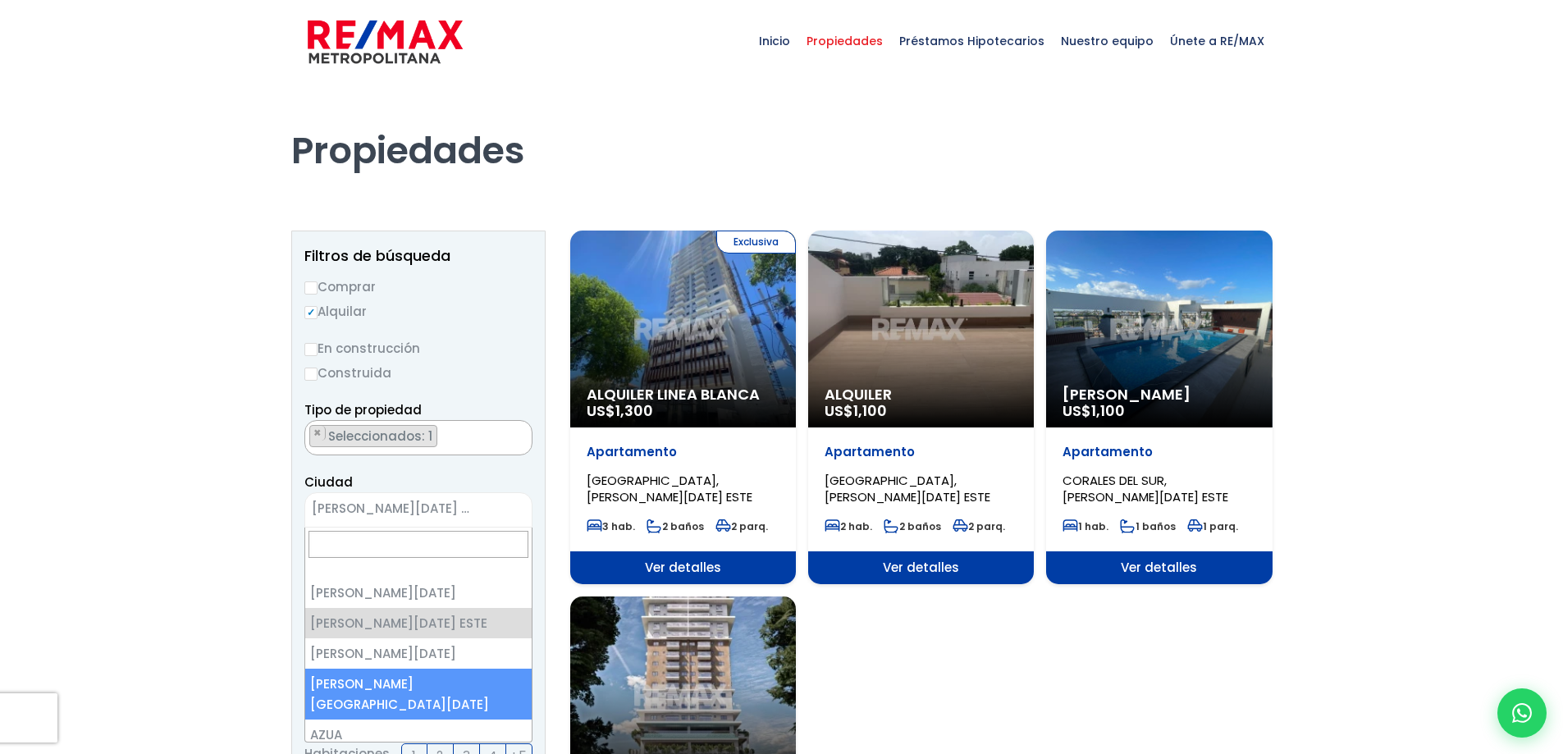
drag, startPoint x: 433, startPoint y: 677, endPoint x: 405, endPoint y: 662, distance: 31.6
select select "150"
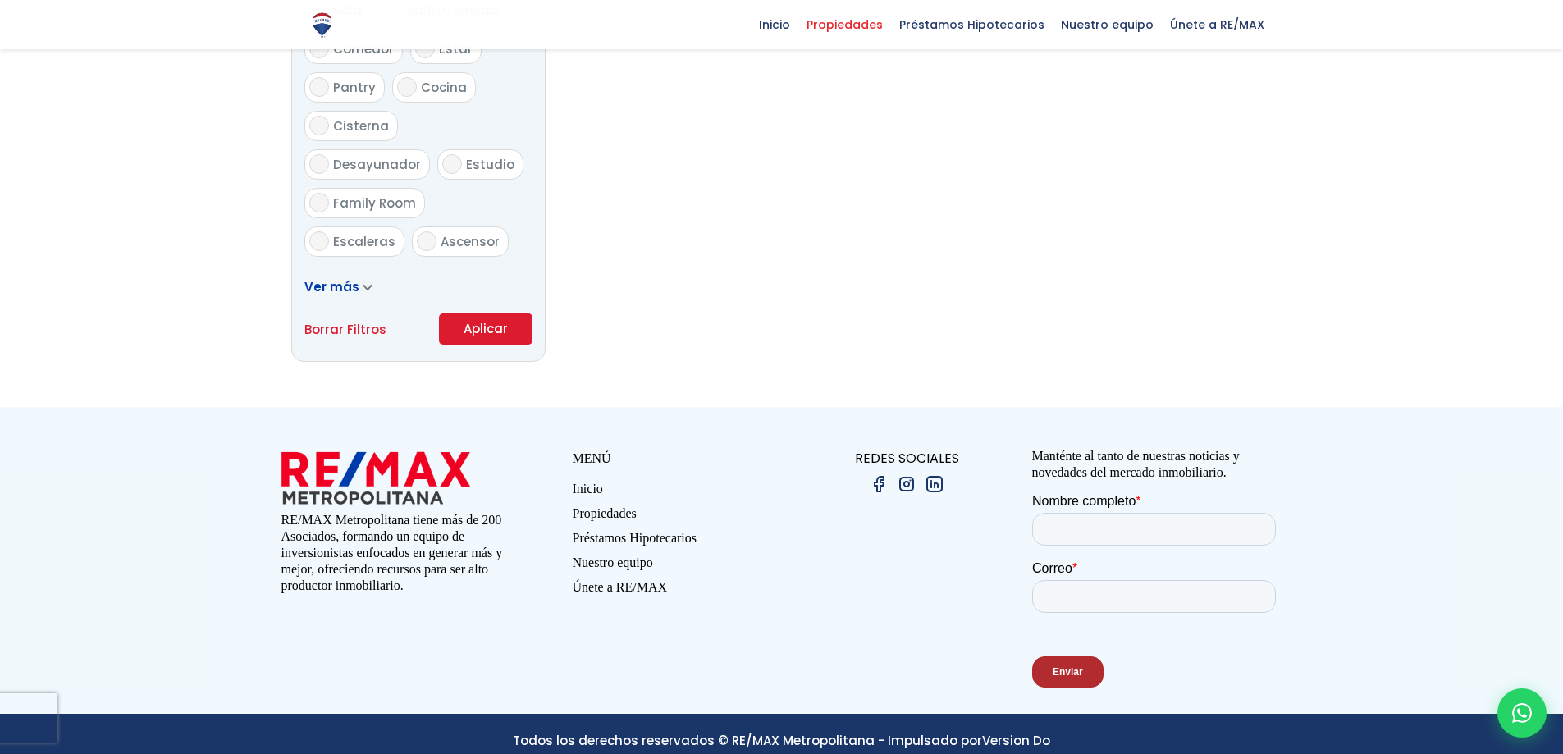
click at [506, 327] on button "Aplicar" at bounding box center [486, 328] width 94 height 31
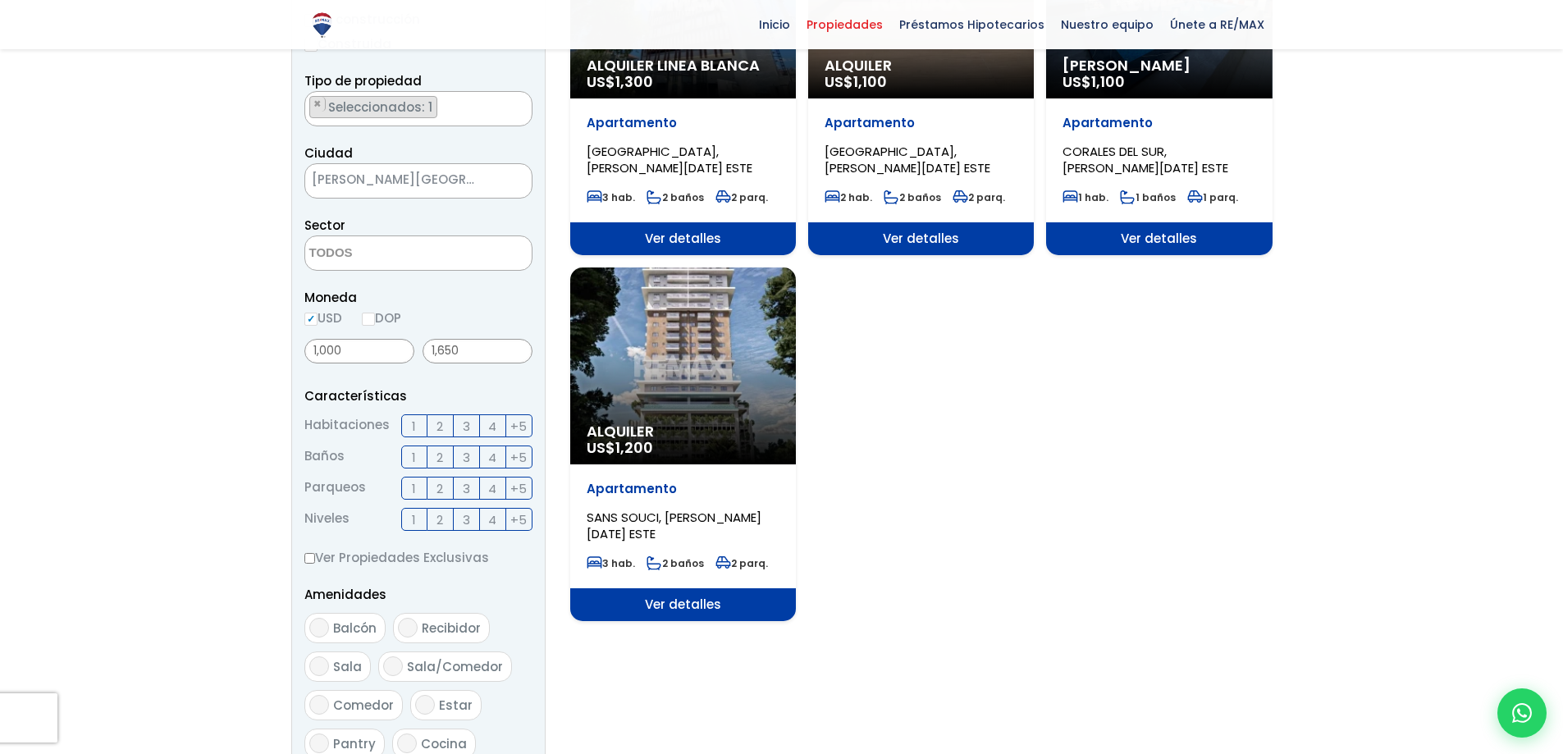
scroll to position [323, 0]
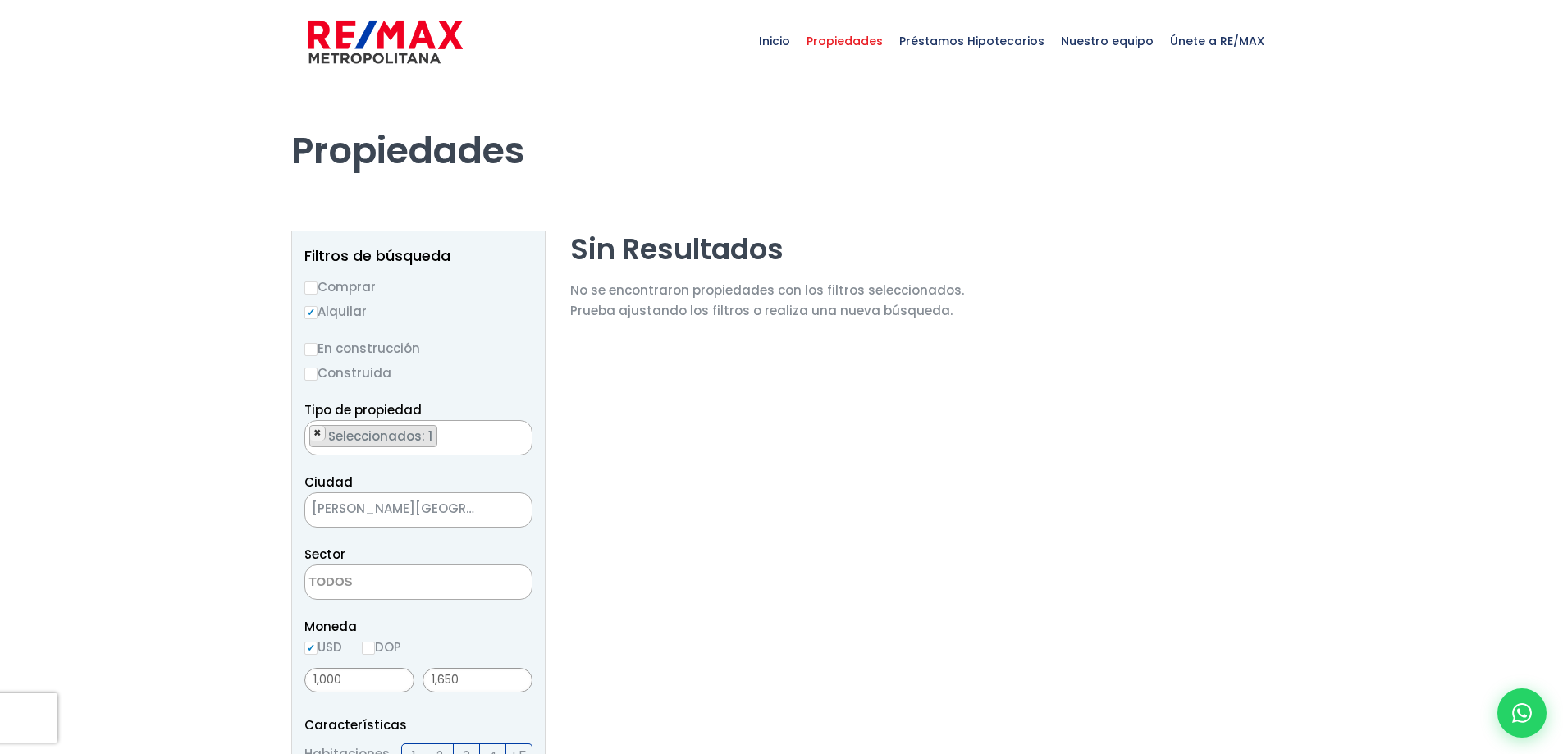
click at [317, 436] on span "×" at bounding box center [317, 433] width 8 height 15
select select
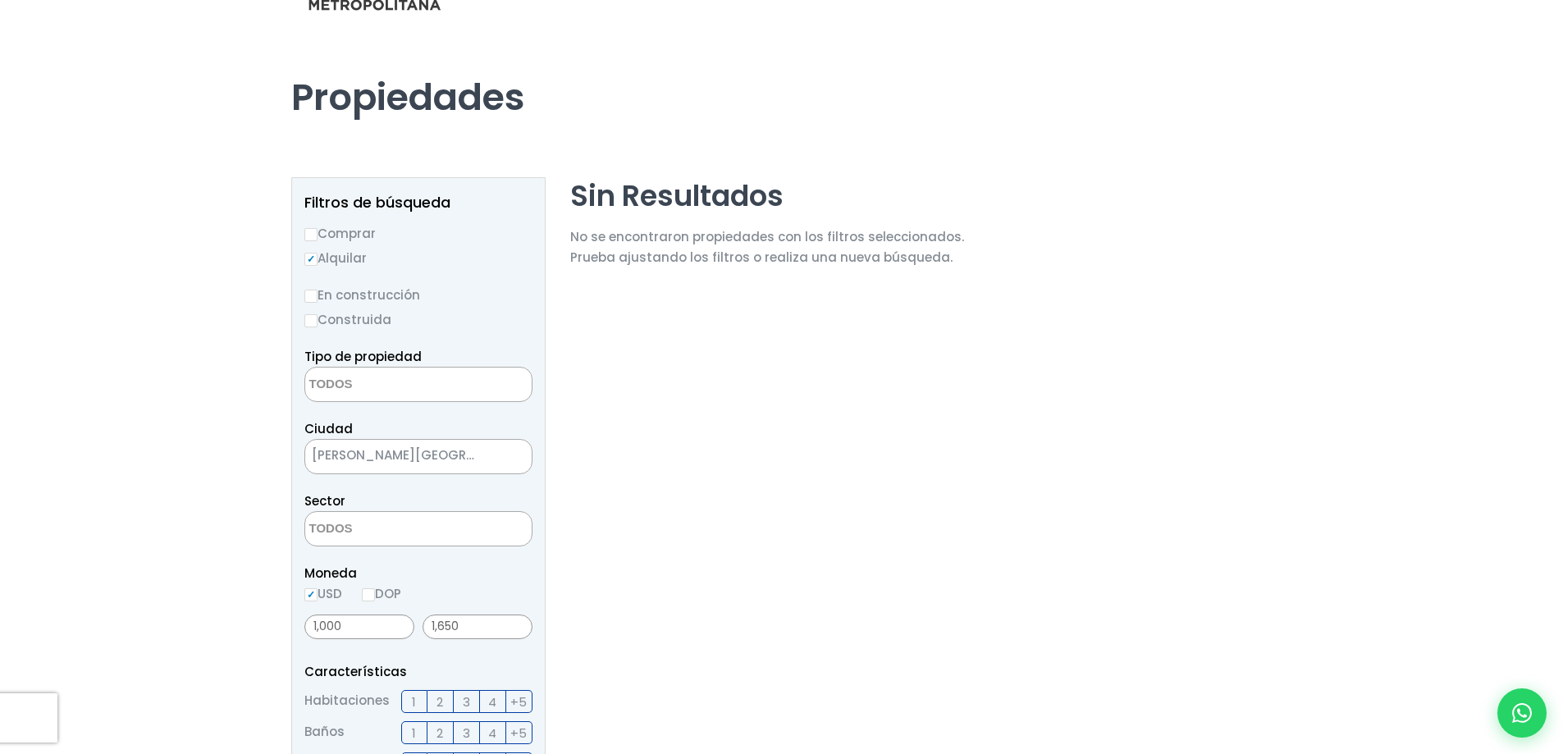
scroll to position [82, 0]
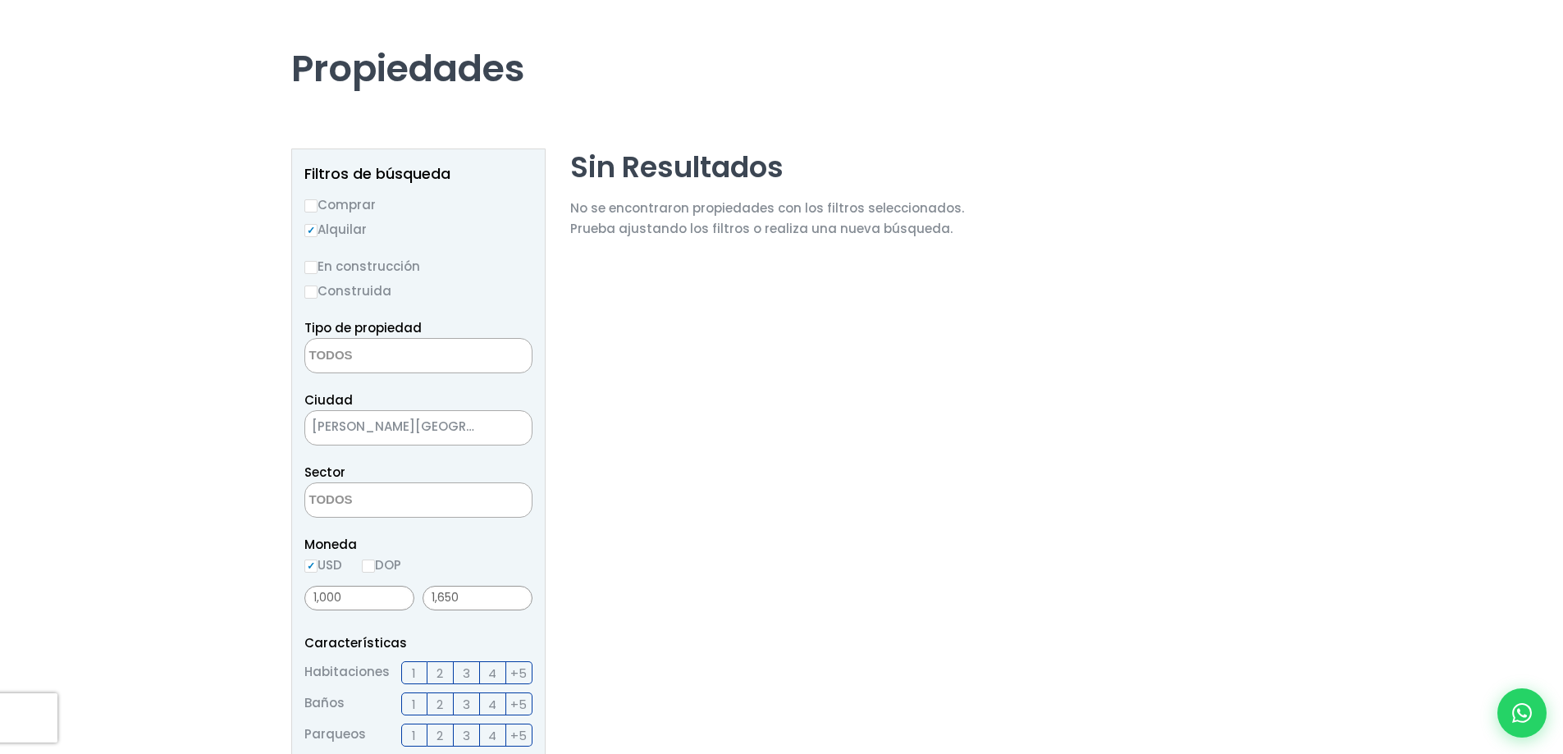
click at [436, 431] on span "[PERSON_NAME][GEOGRAPHIC_DATA][DATE]" at bounding box center [397, 426] width 185 height 23
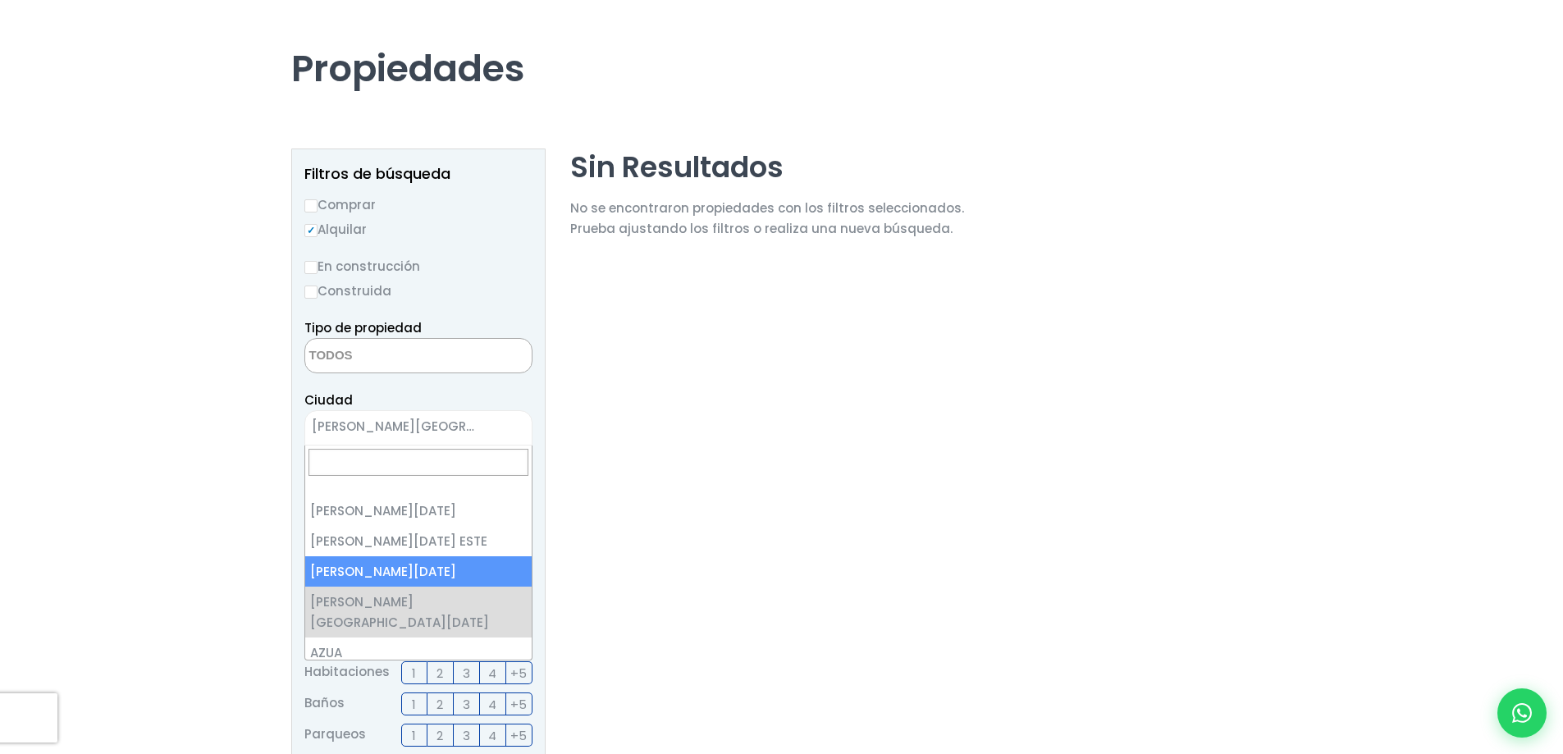
select select "149"
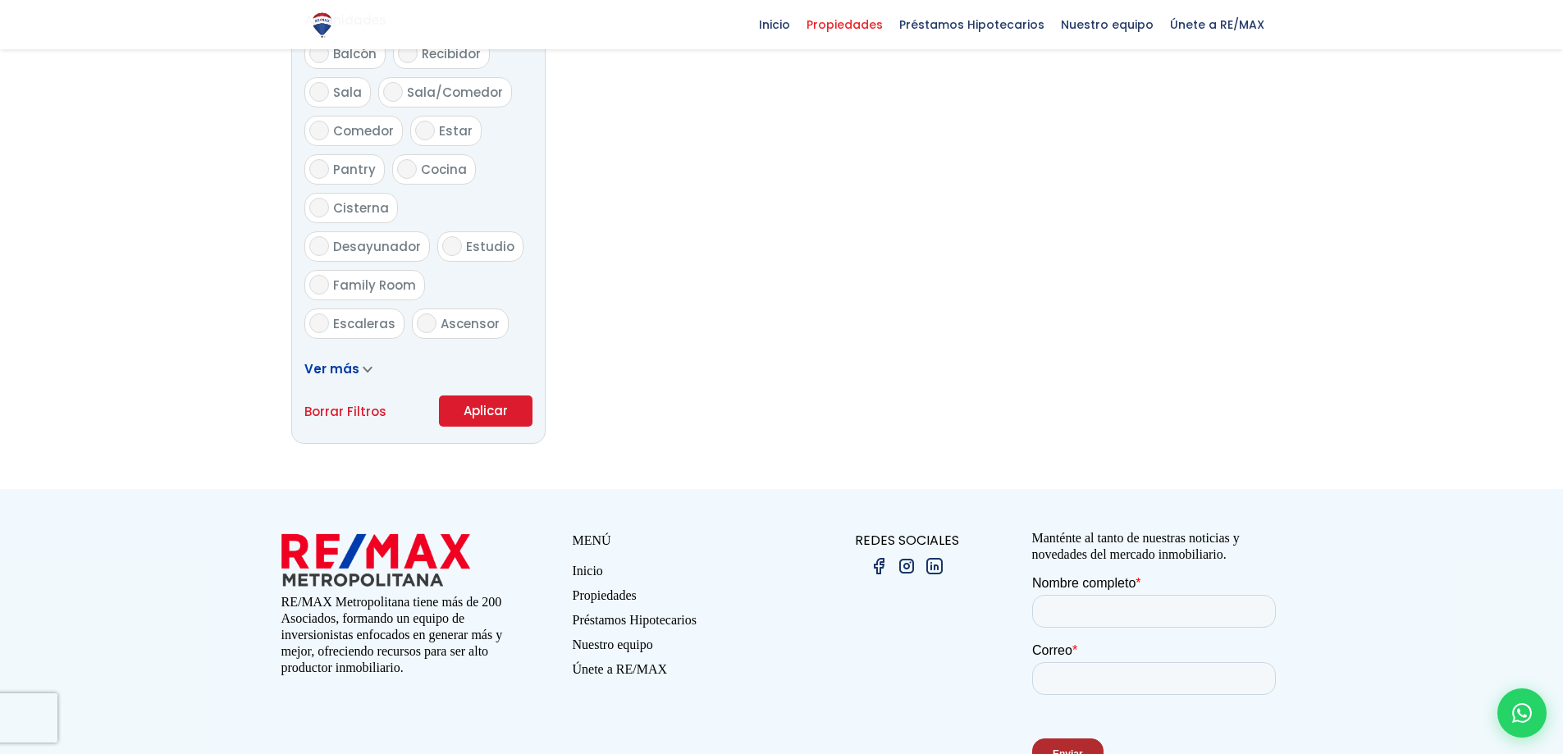
click at [499, 406] on button "Aplicar" at bounding box center [486, 411] width 94 height 31
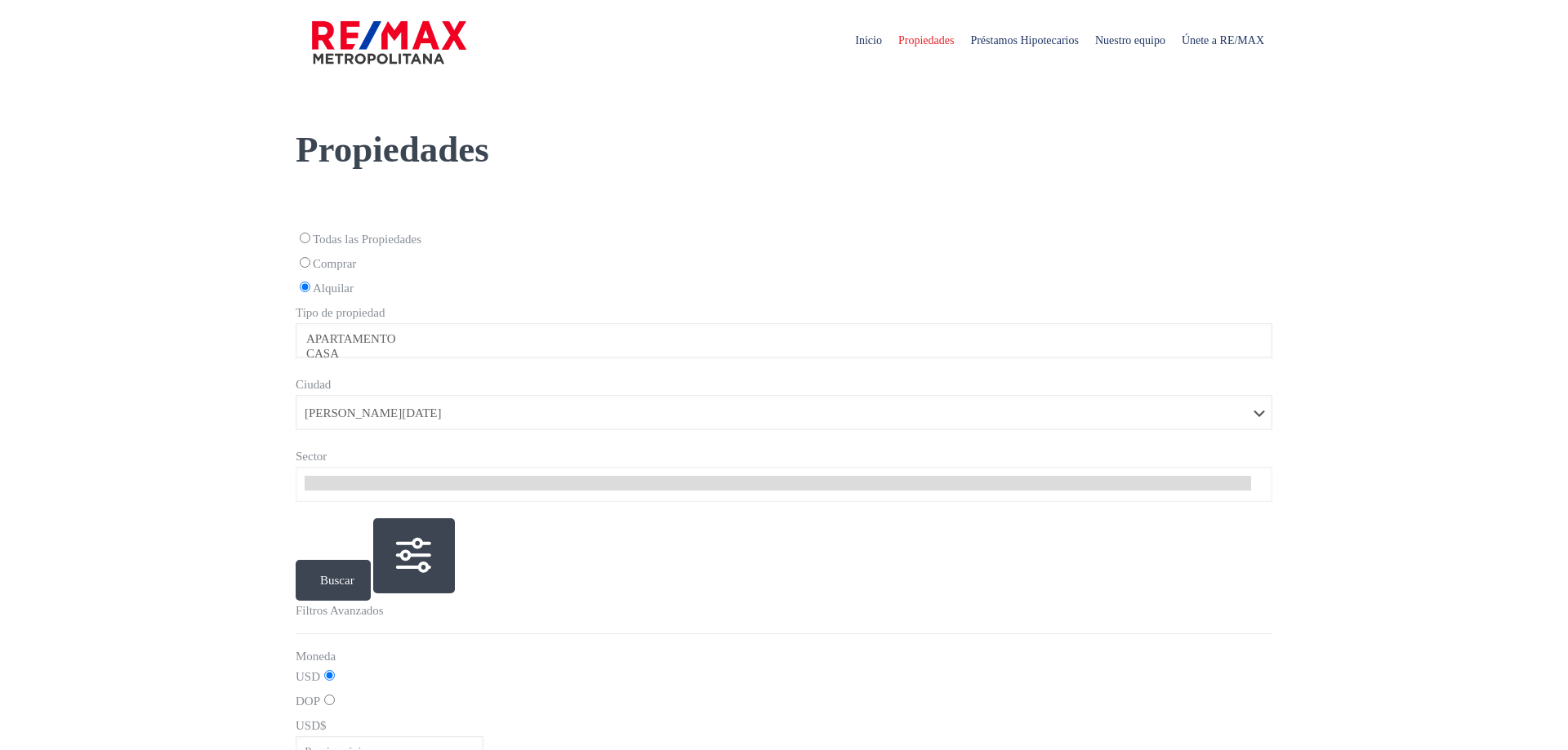
select select
select select "149"
select select
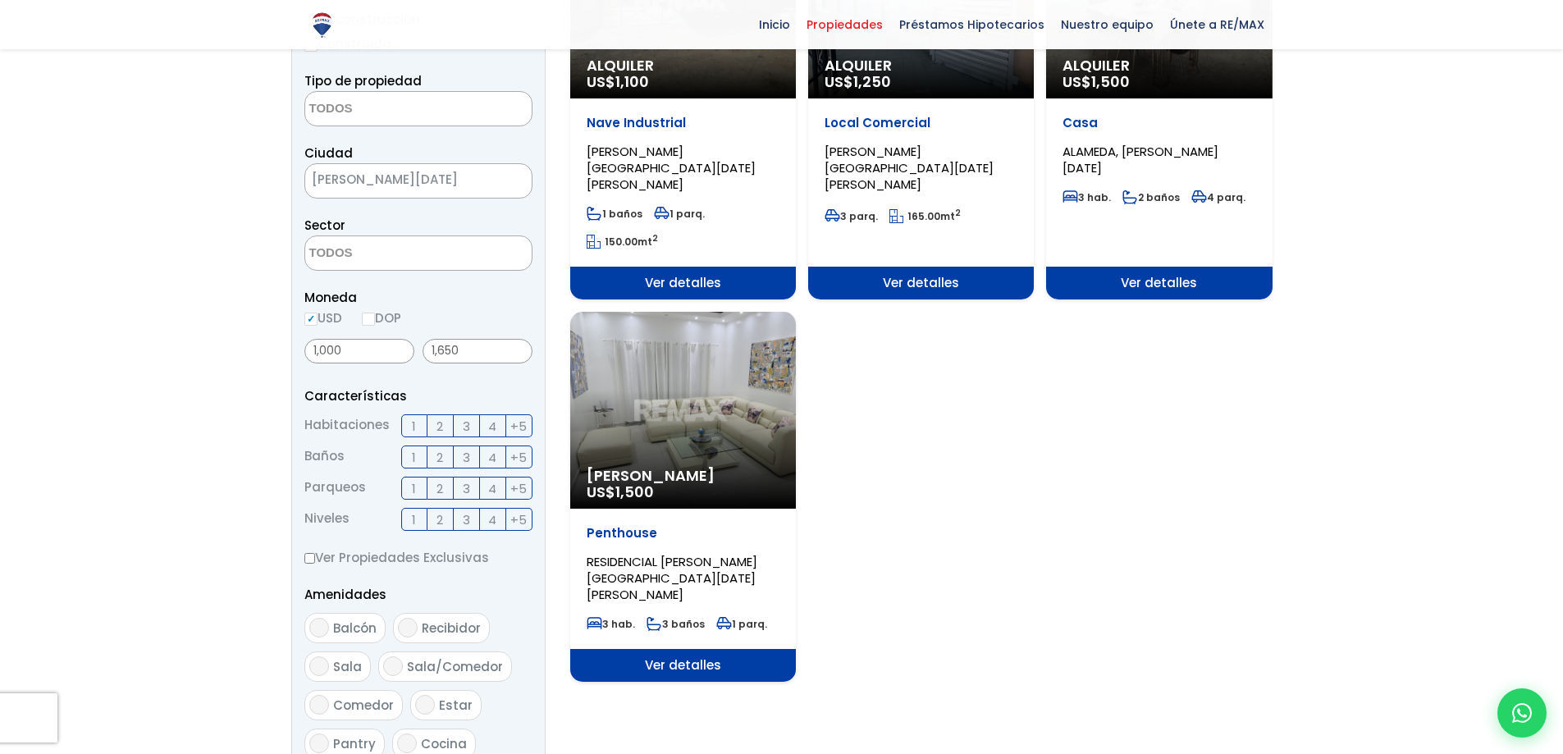
click at [407, 183] on span "[PERSON_NAME][DATE]" at bounding box center [397, 179] width 185 height 23
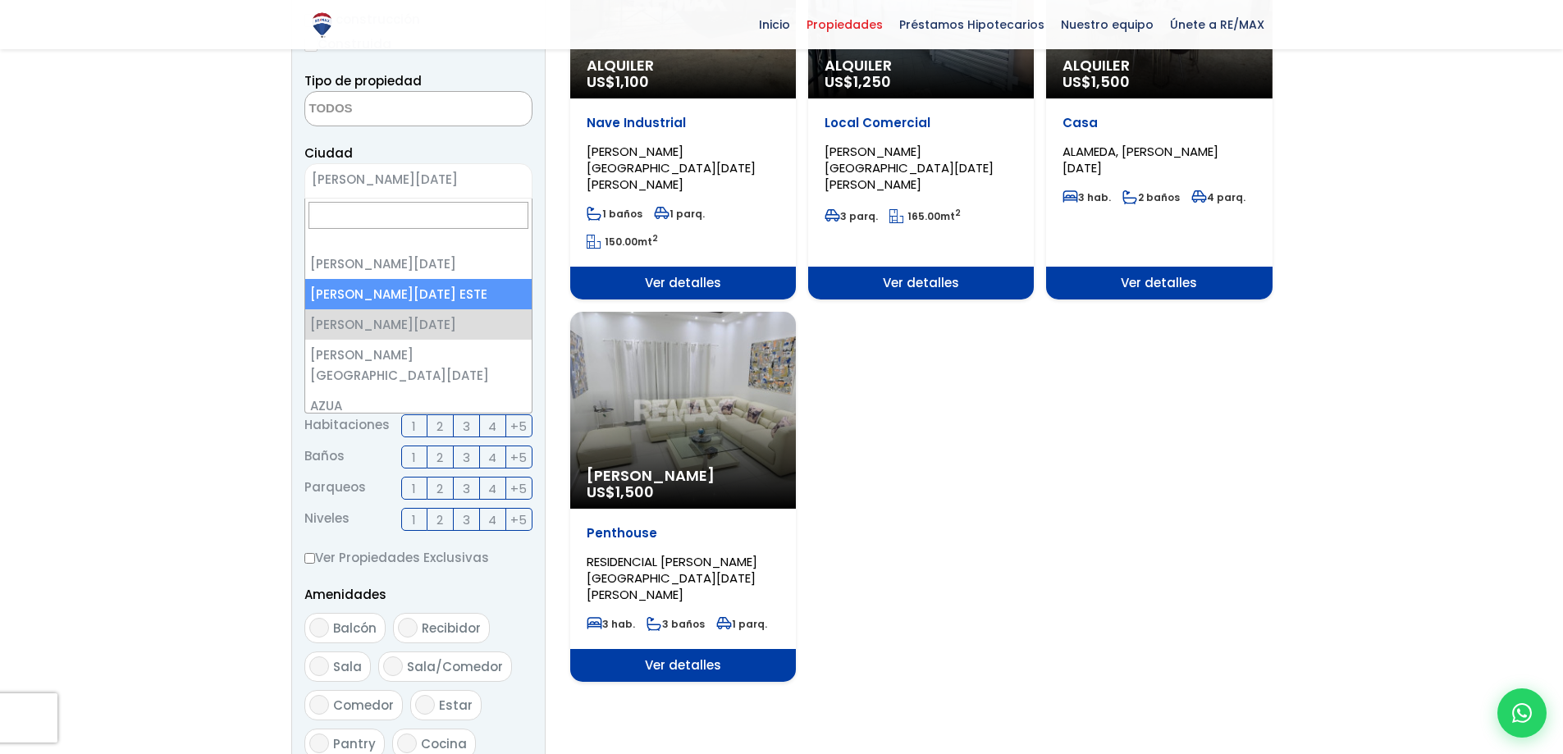
select select "148"
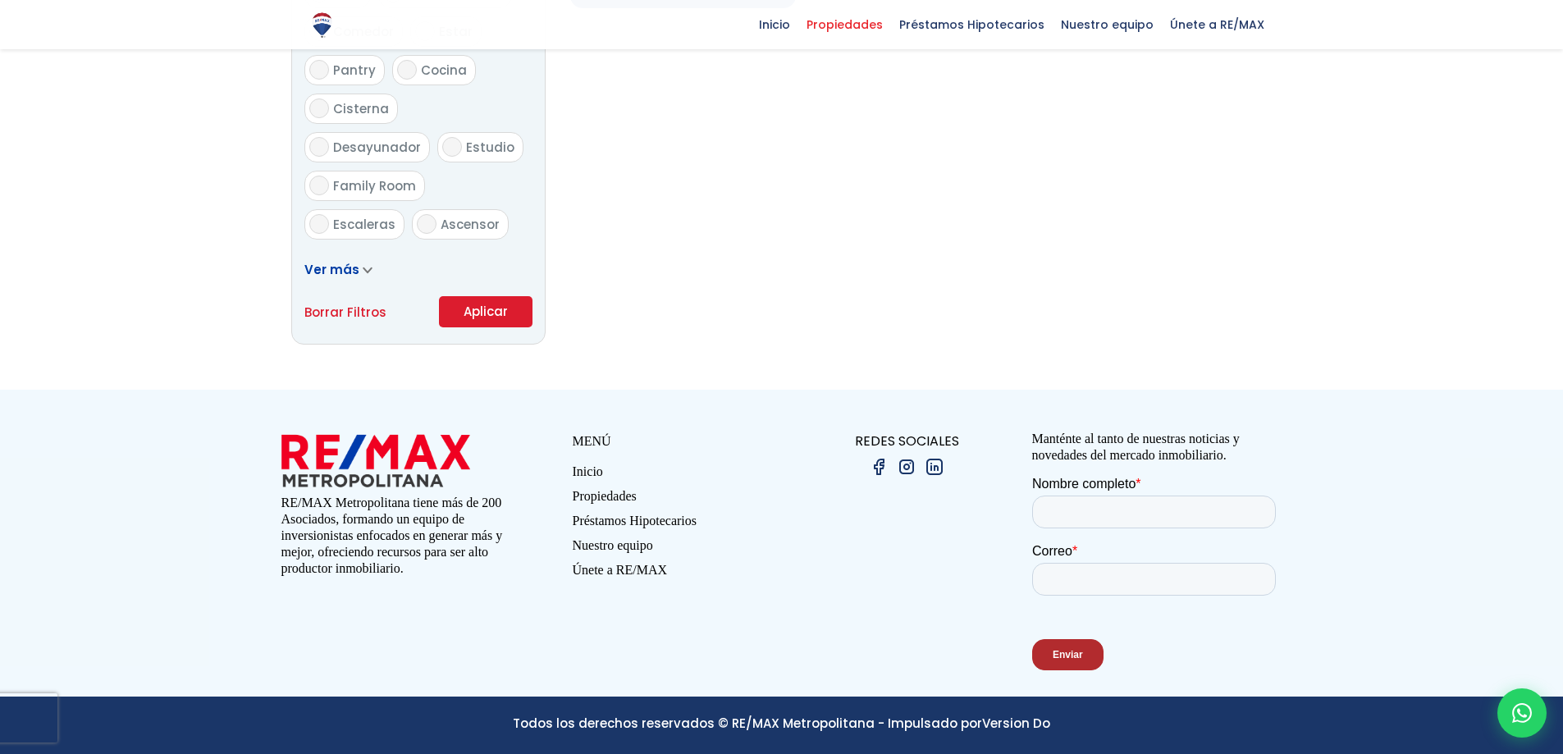
click at [505, 314] on button "Aplicar" at bounding box center [486, 311] width 94 height 31
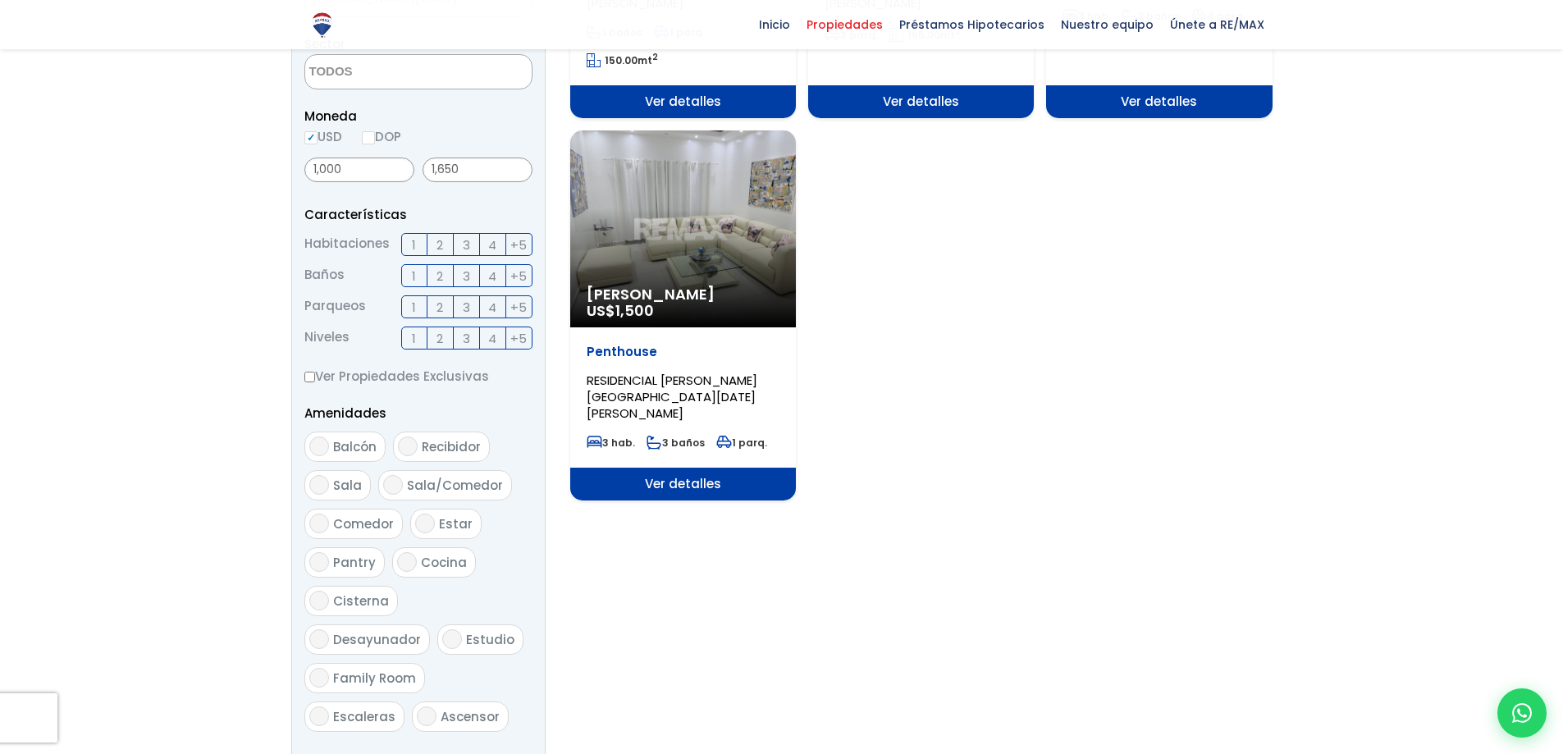
scroll to position [376, 0]
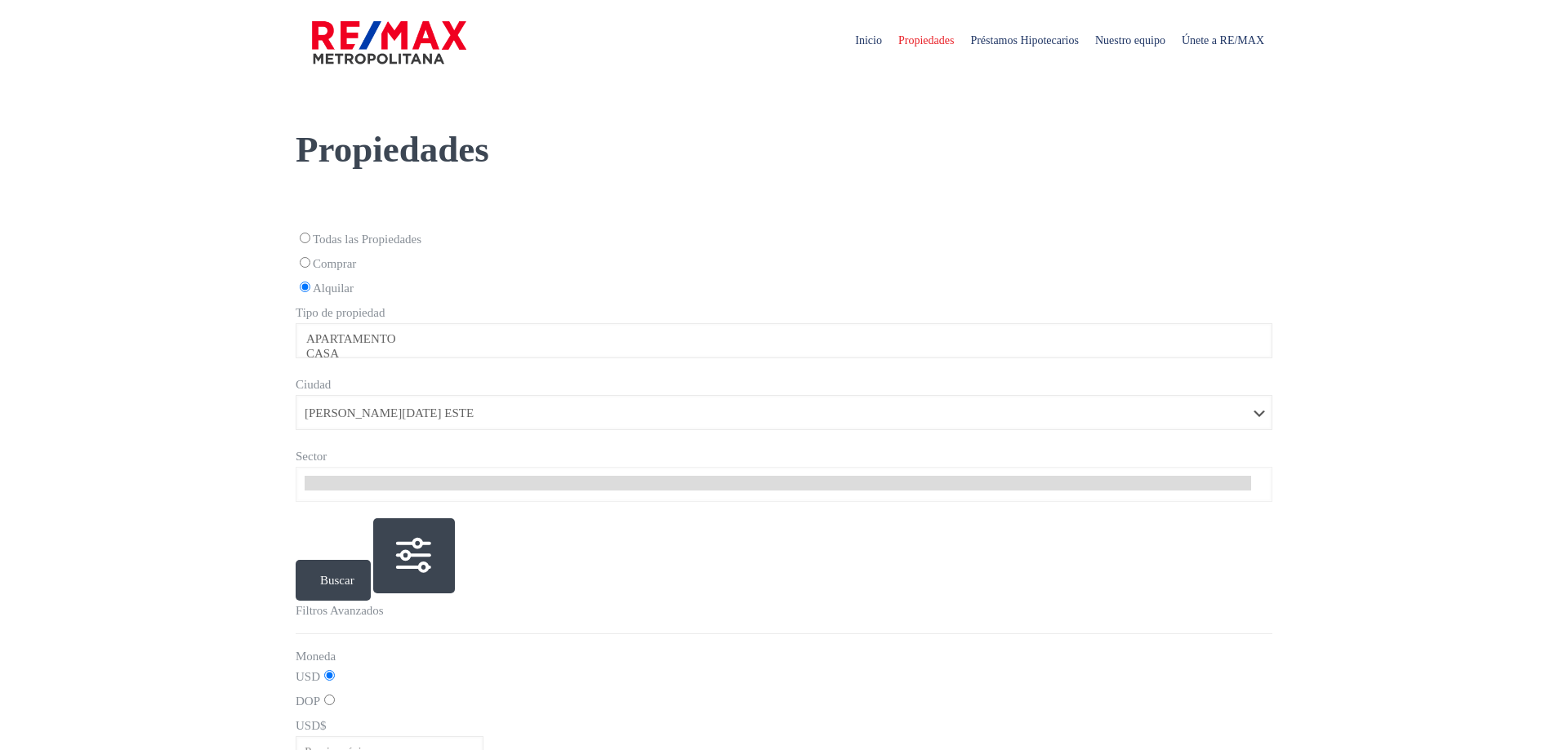
select select
select select "148"
select select
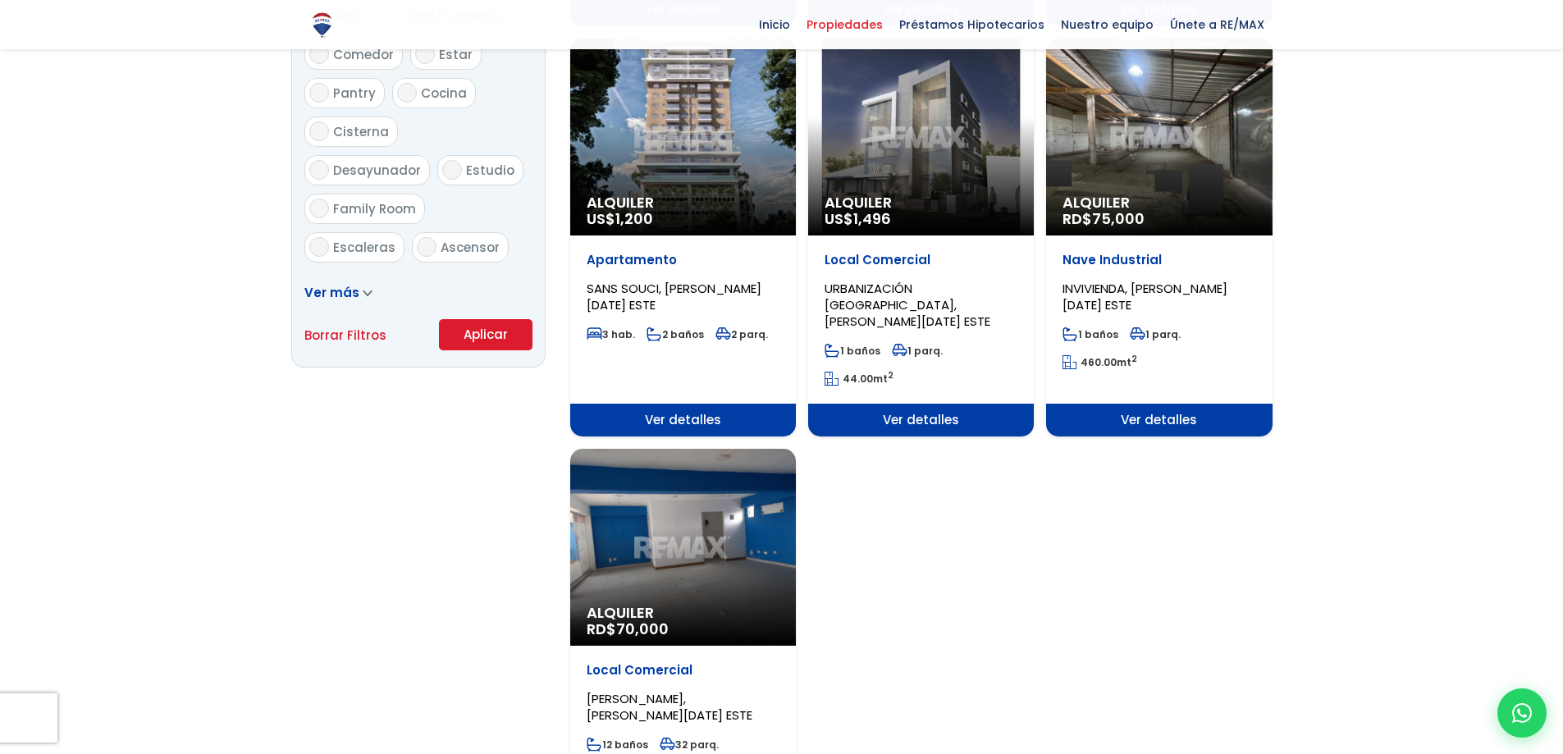
scroll to position [985, 0]
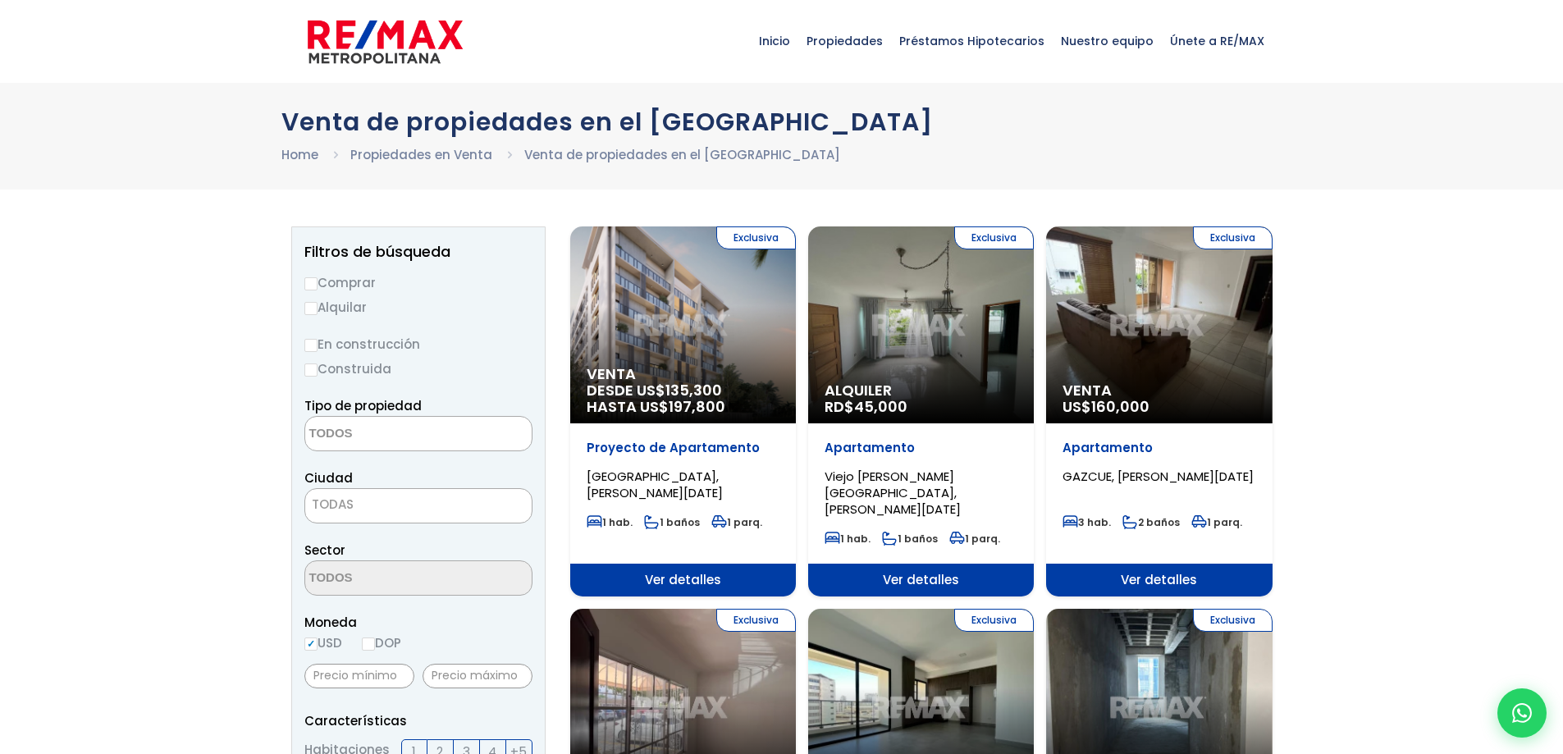
select select
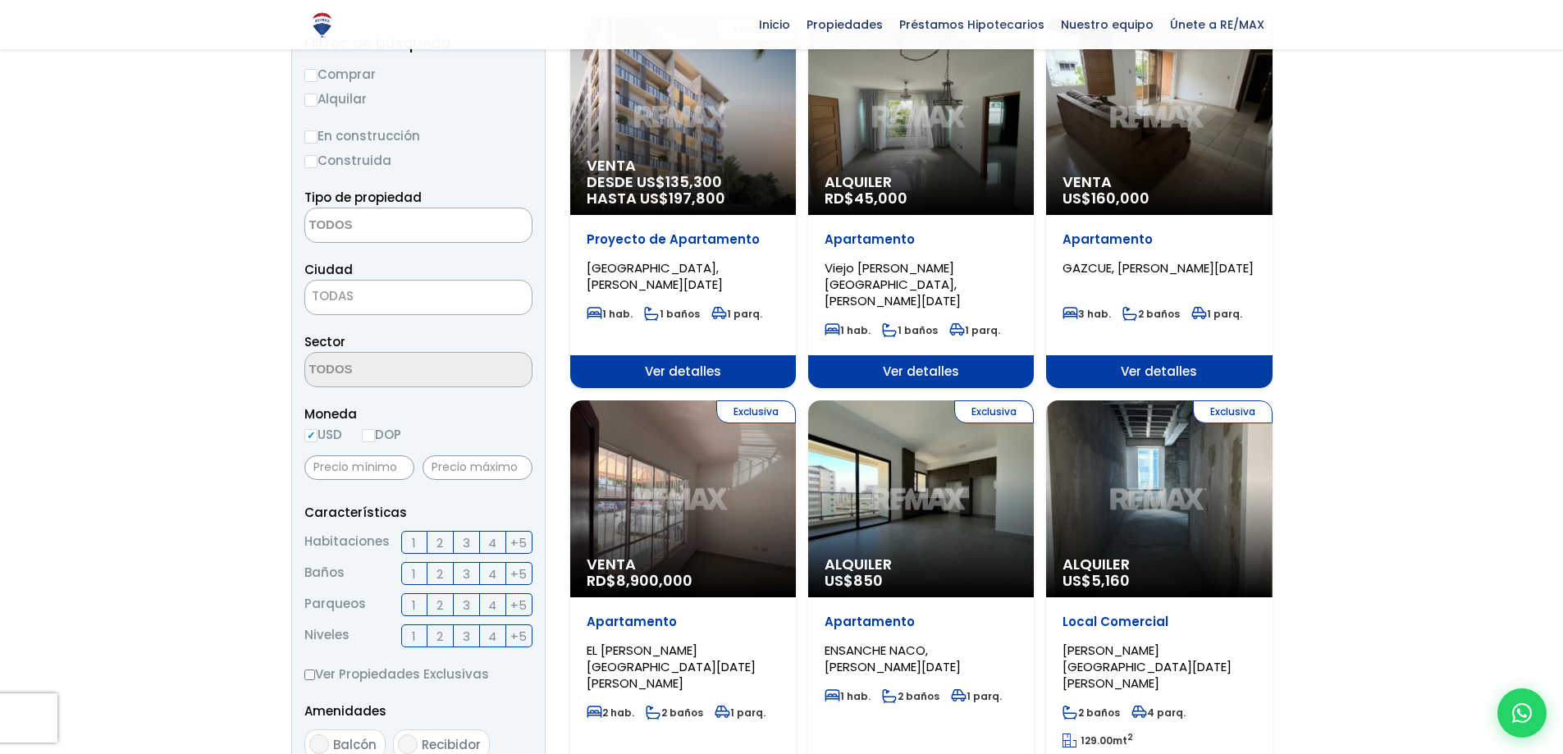
scroll to position [82, 0]
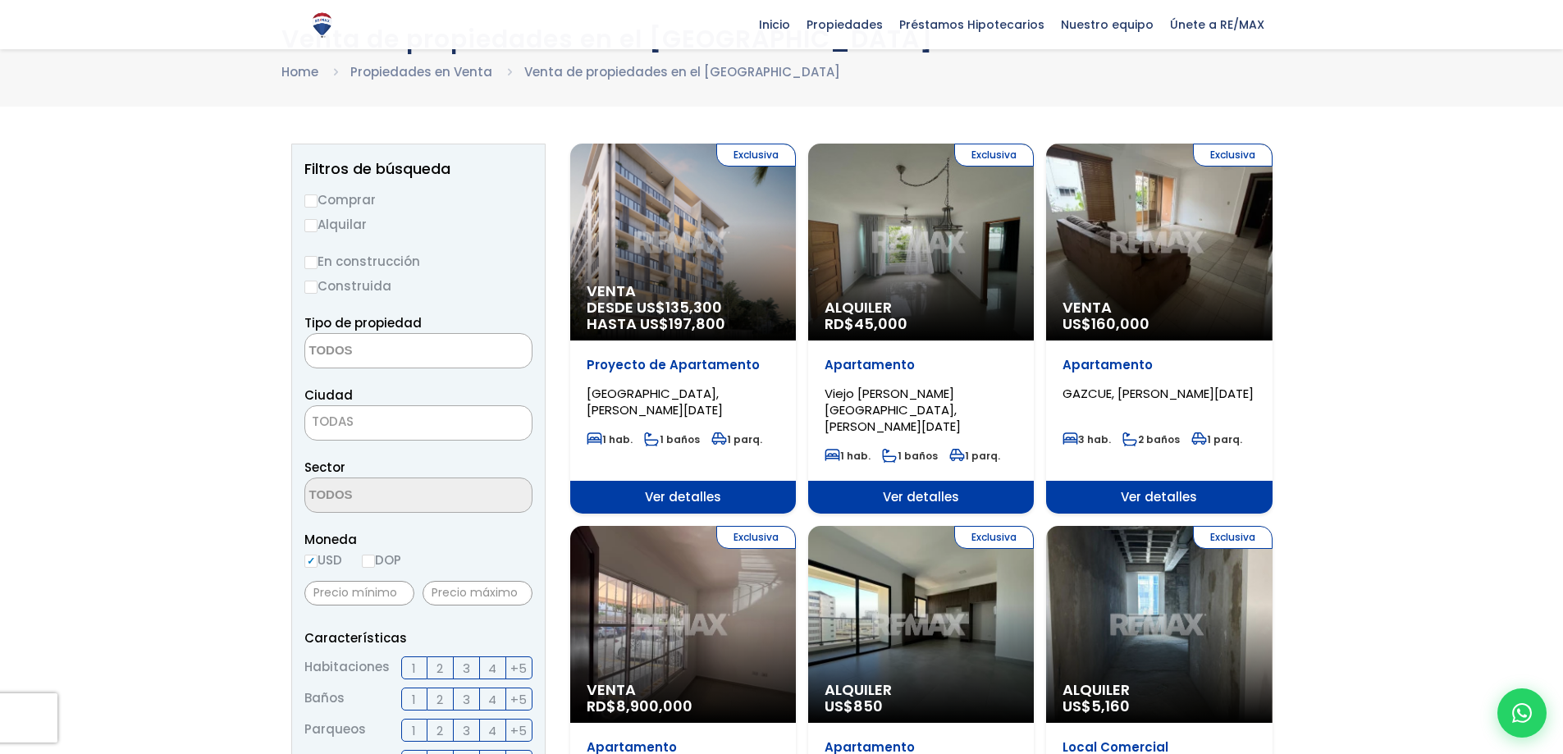
click at [313, 223] on input "Alquilar" at bounding box center [310, 225] width 13 height 13
radio input "true"
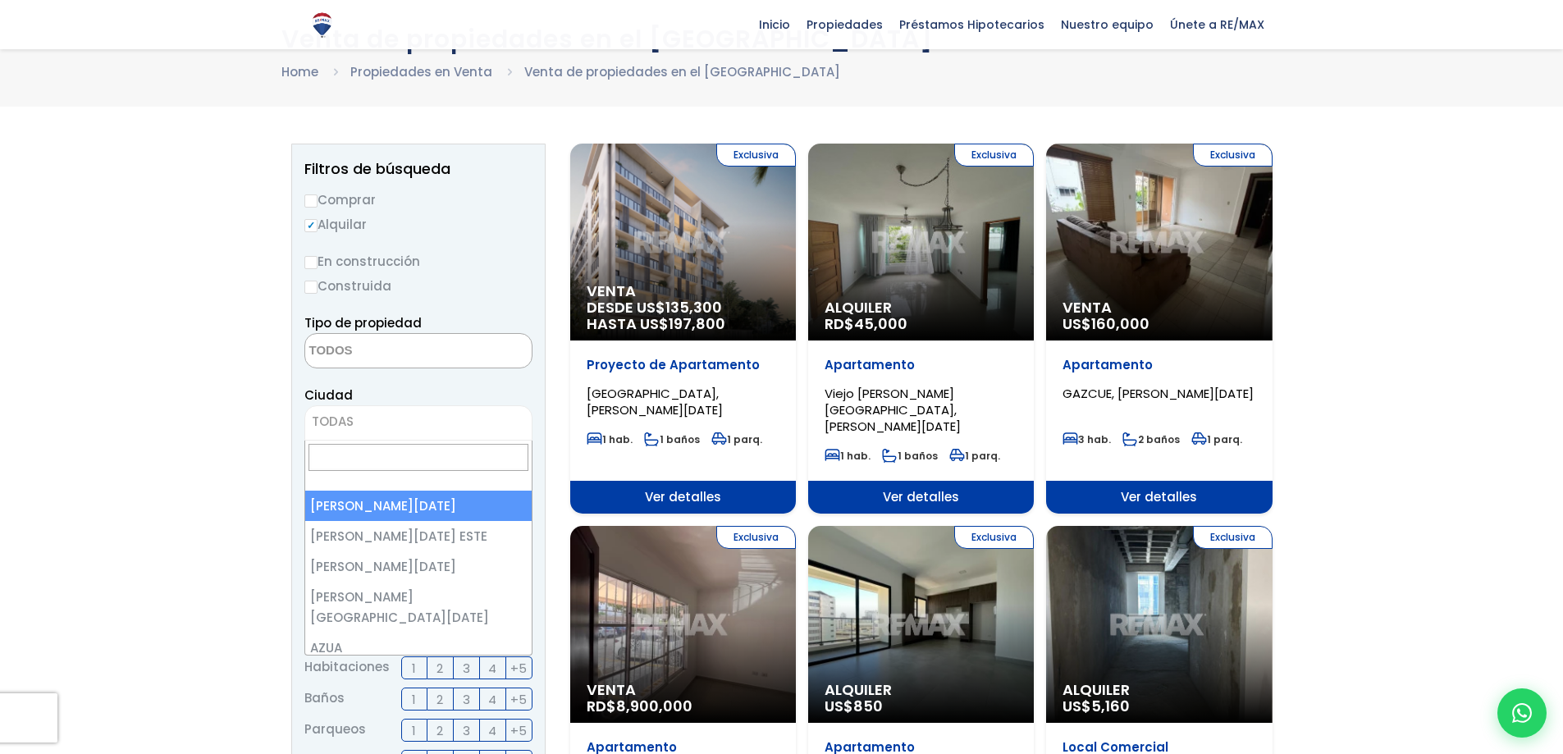
click at [342, 425] on span "TODAS" at bounding box center [333, 421] width 42 height 17
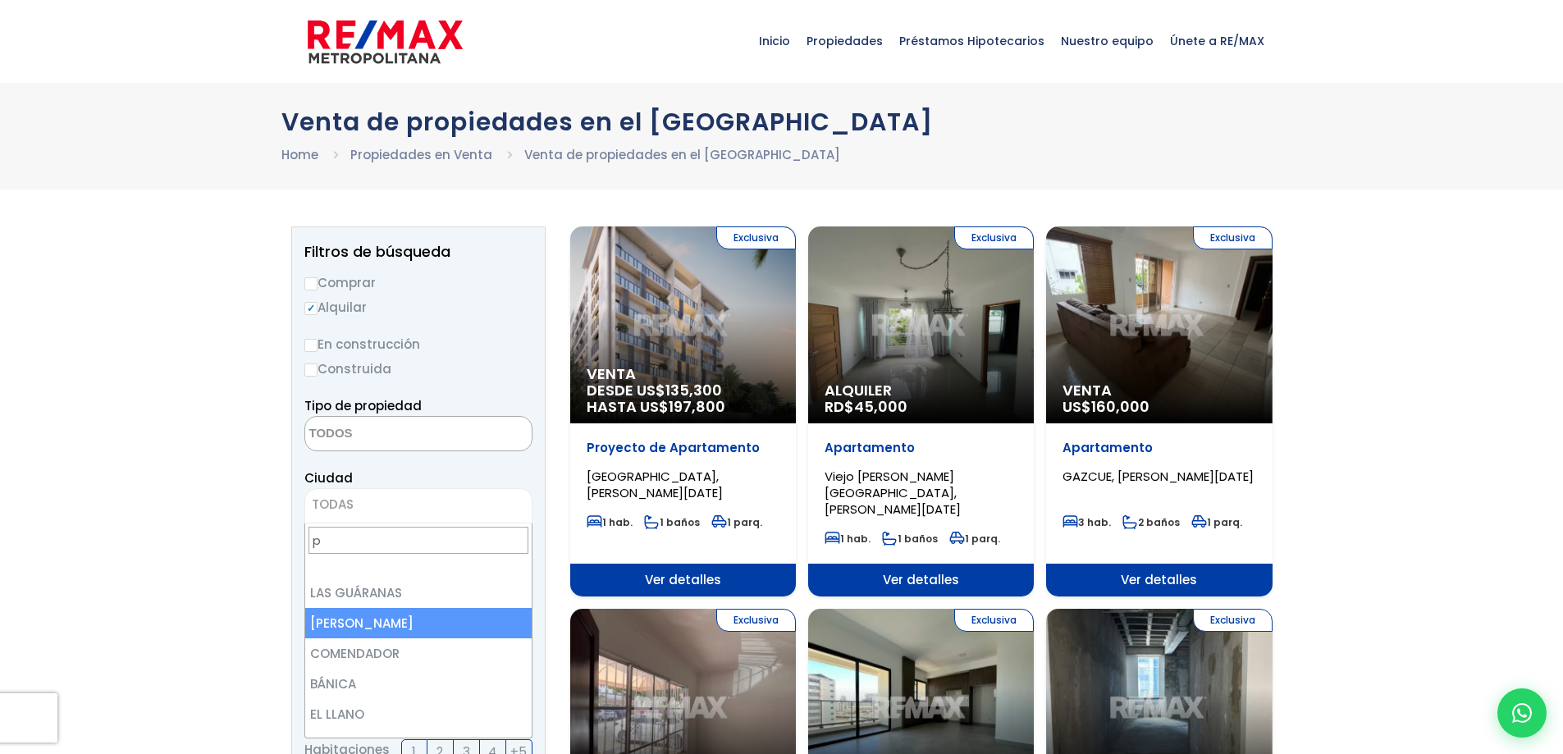
scroll to position [0, 0]
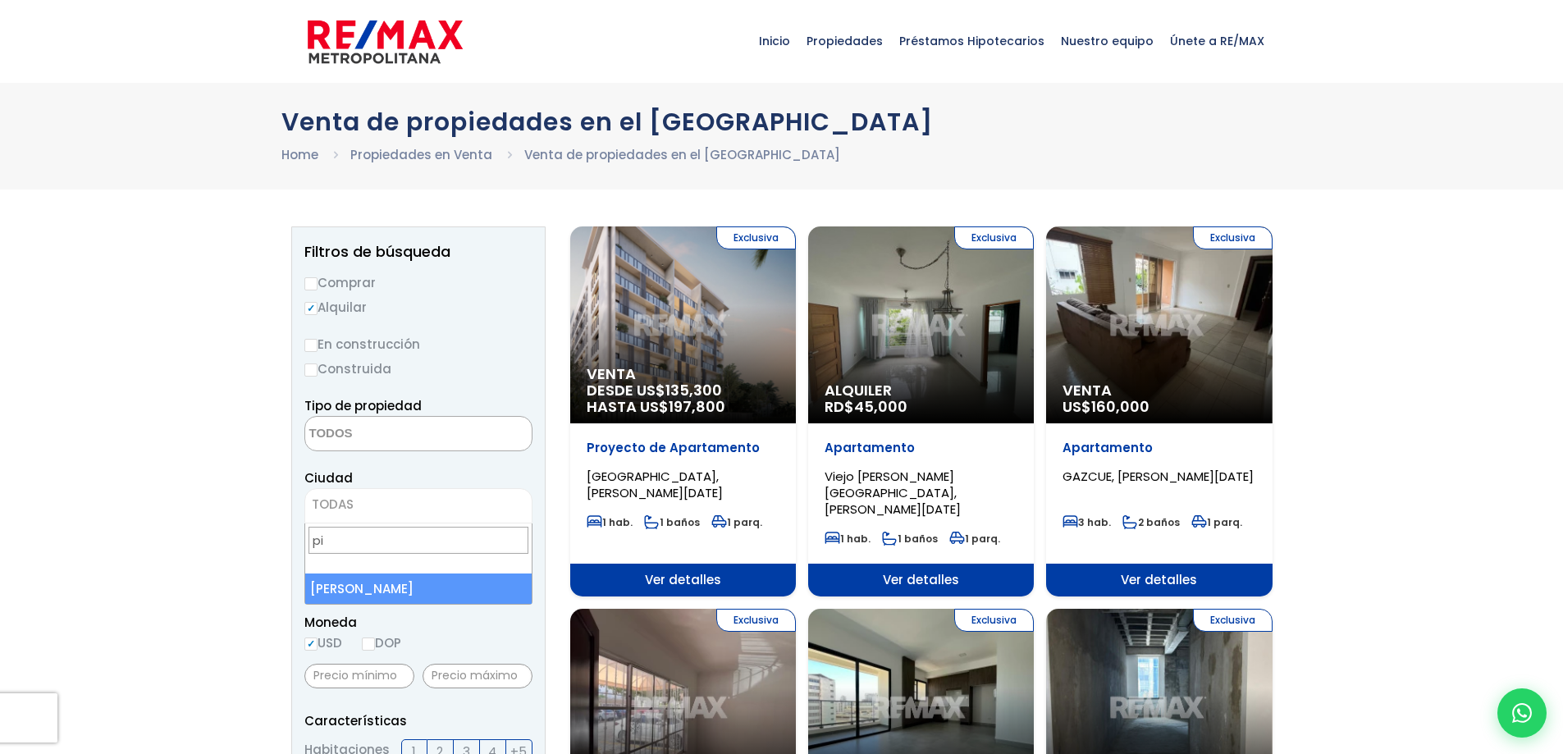
type input "p"
type input "distri"
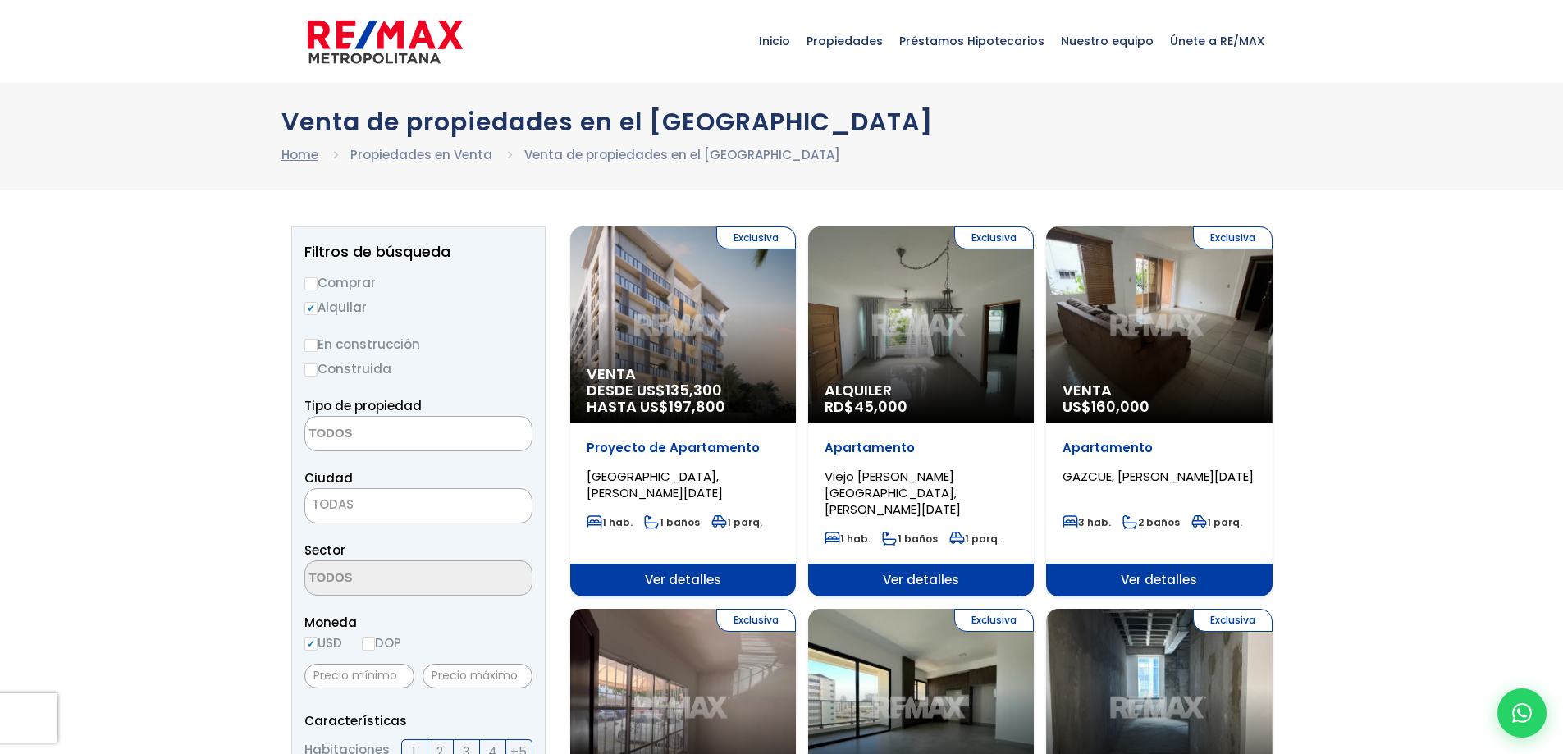
click at [290, 158] on link "Home" at bounding box center [299, 154] width 37 height 17
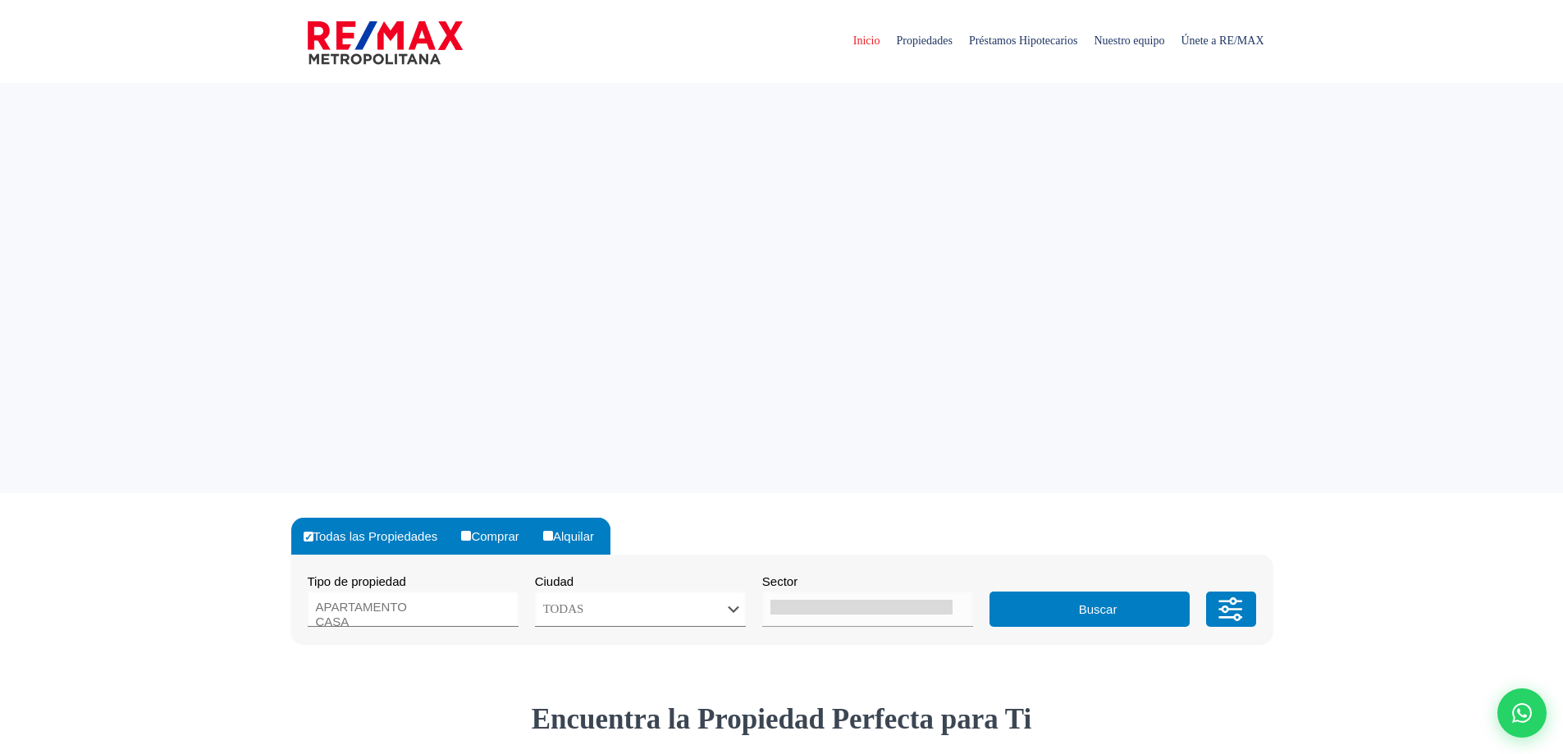
select select
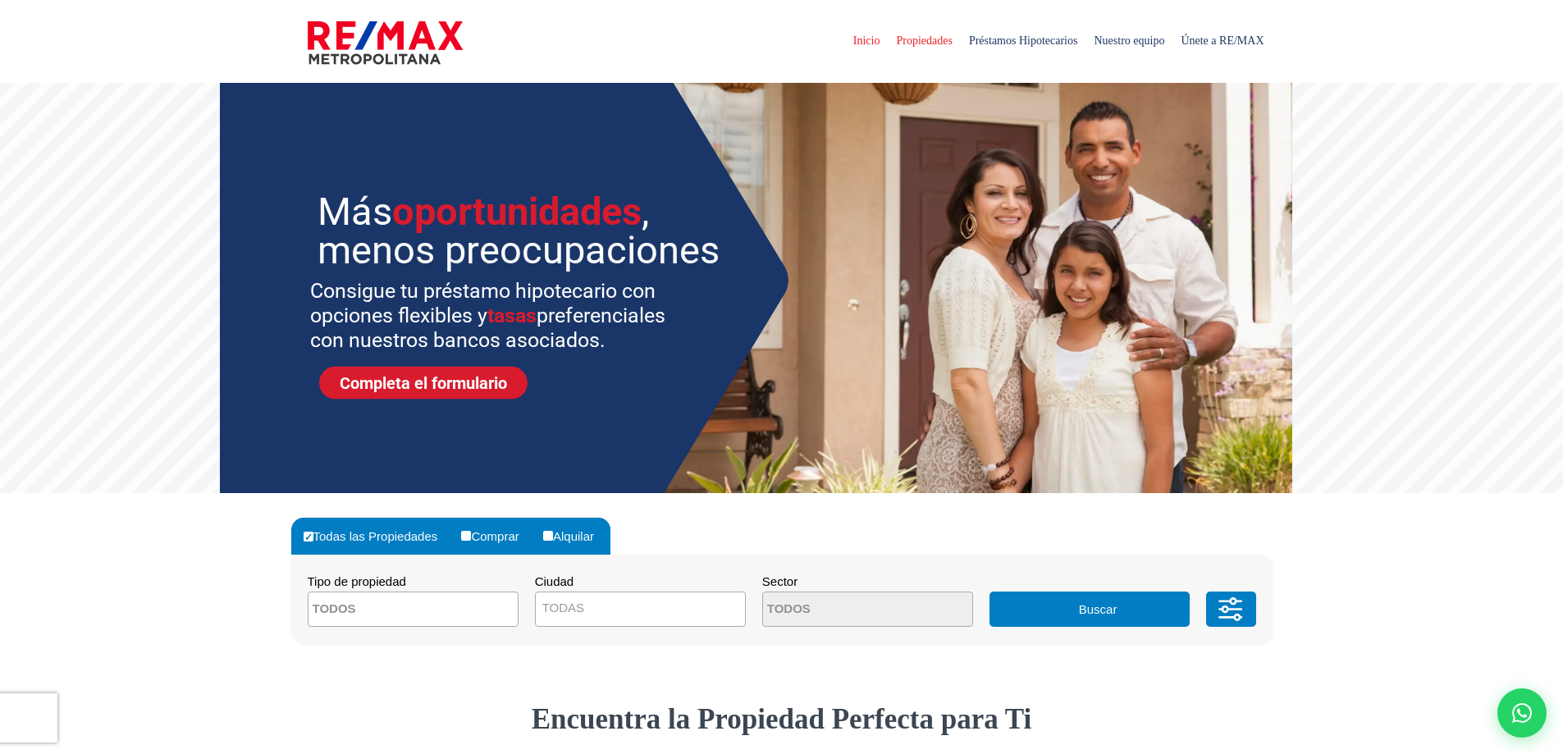
click at [888, 37] on span "Propiedades" at bounding box center [924, 40] width 72 height 49
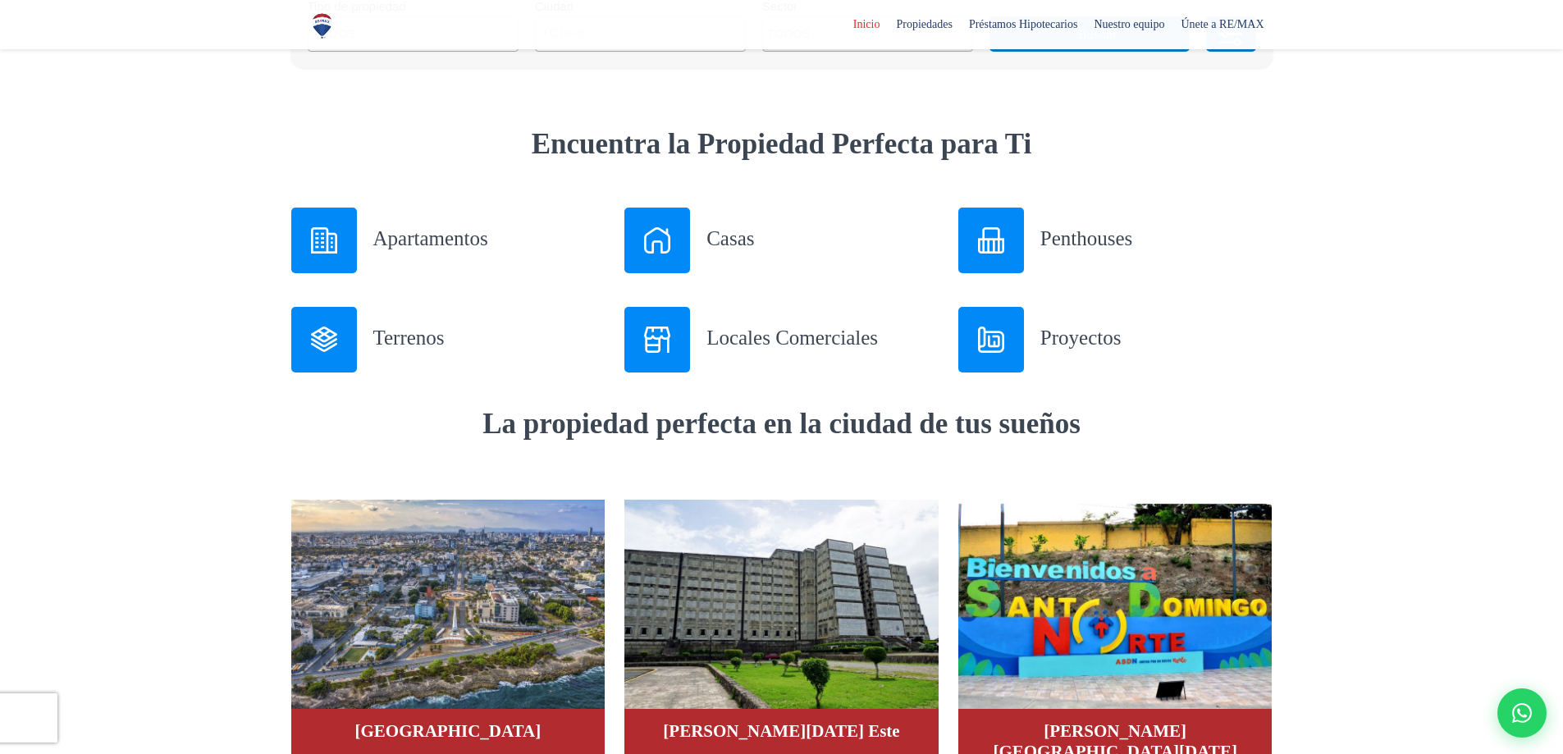
scroll to position [628, 0]
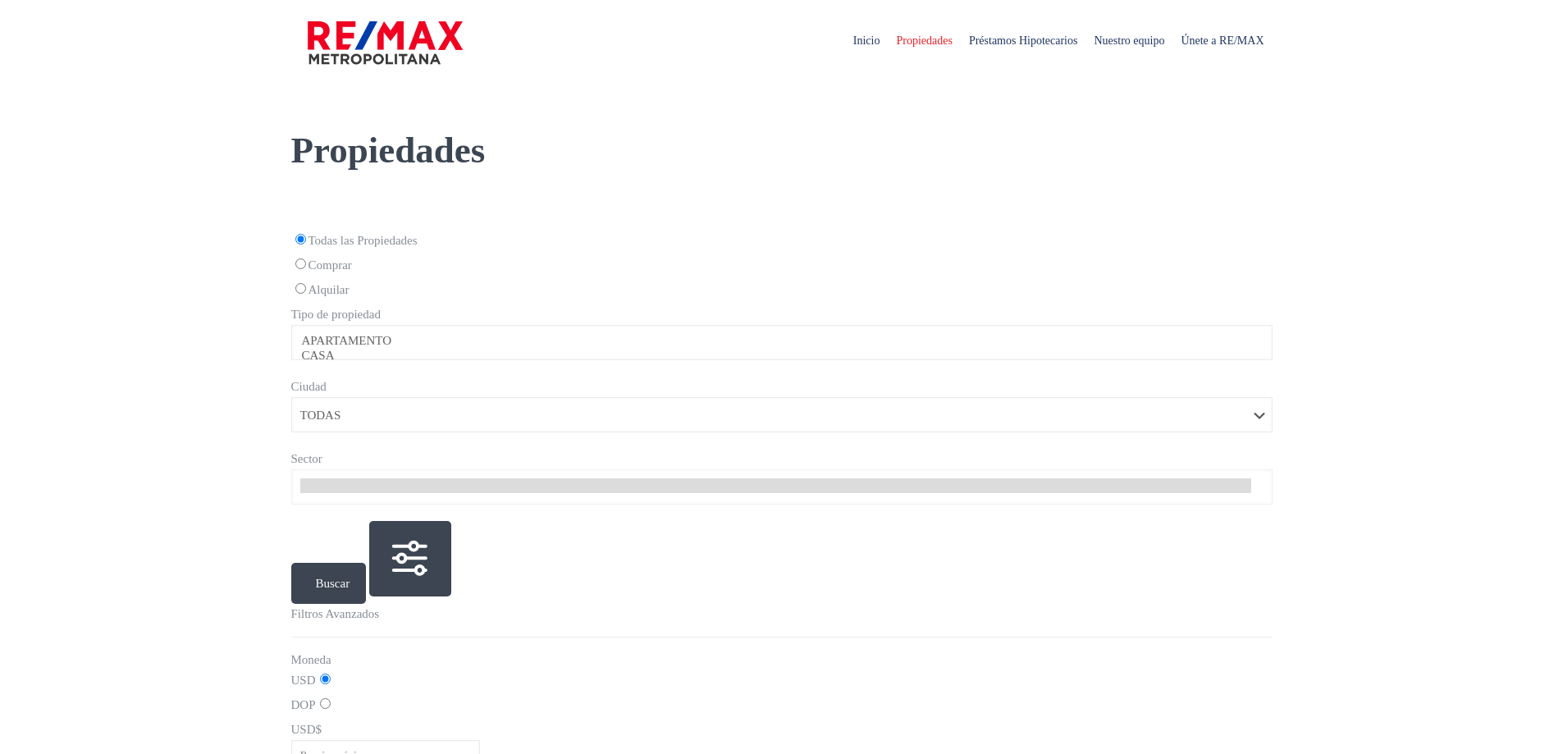
select select
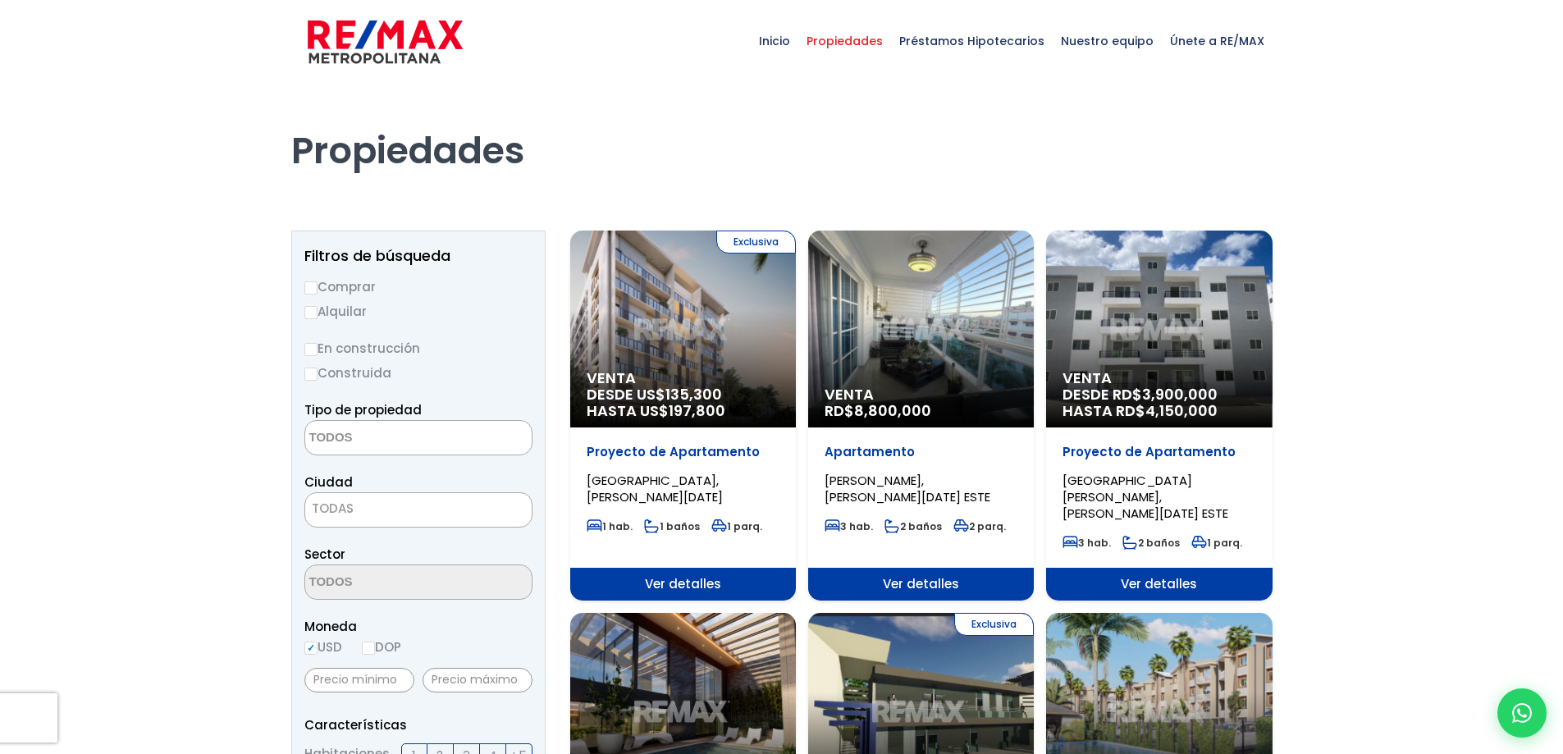
click at [356, 309] on label "Alquilar" at bounding box center [418, 311] width 228 height 21
click at [318, 309] on input "Alquilar" at bounding box center [310, 312] width 13 height 13
radio input "true"
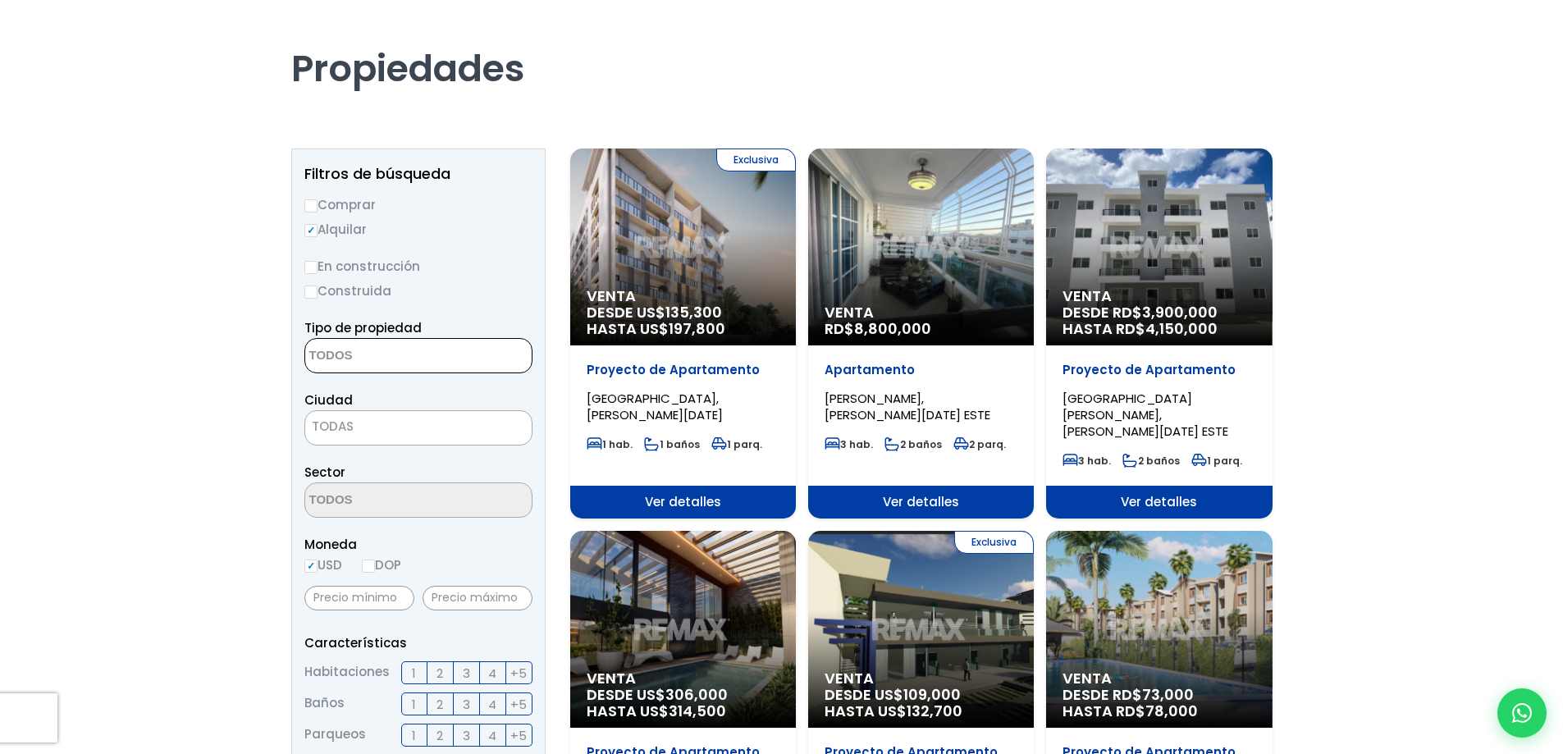
click at [347, 363] on textarea "Search" at bounding box center [384, 356] width 159 height 35
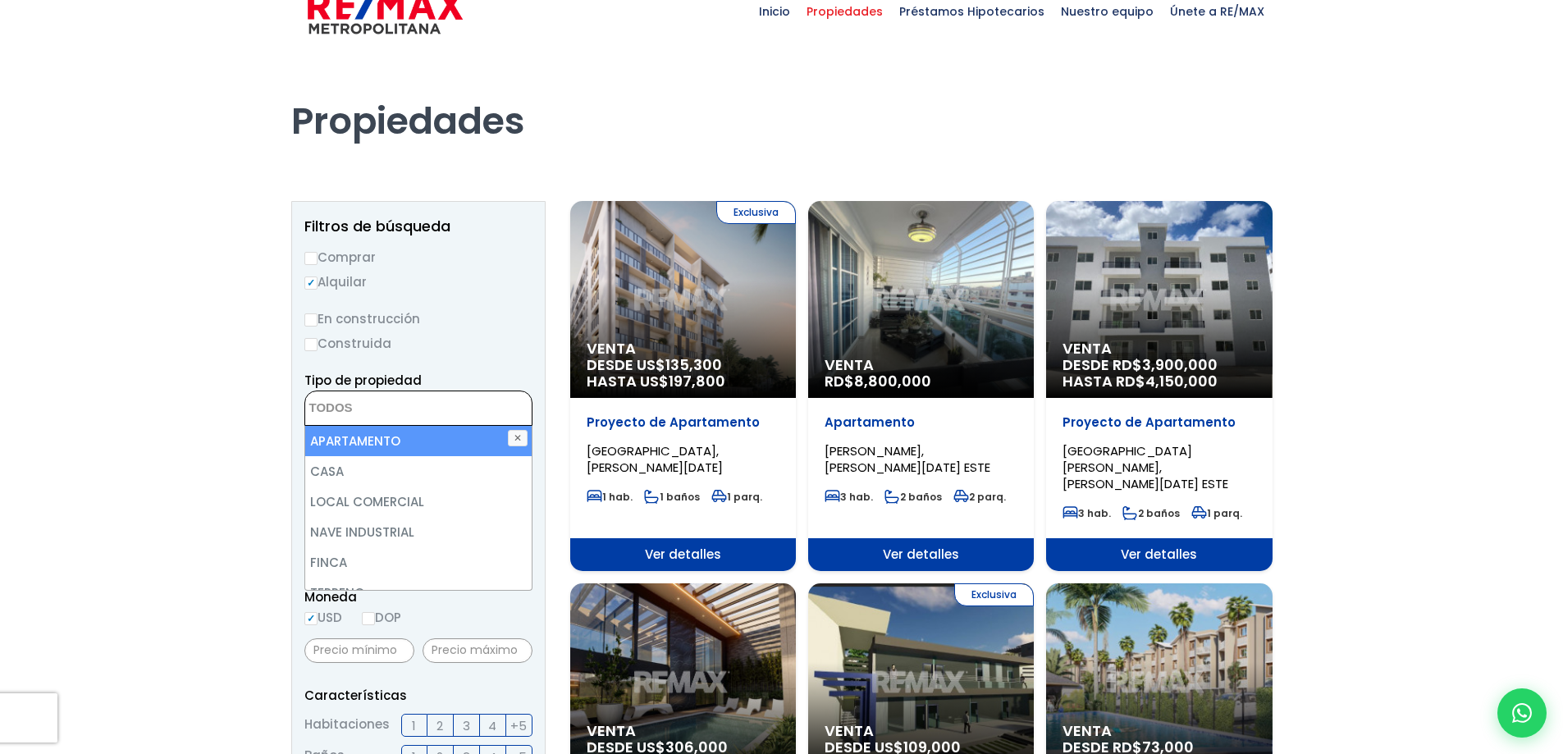
scroll to position [0, 0]
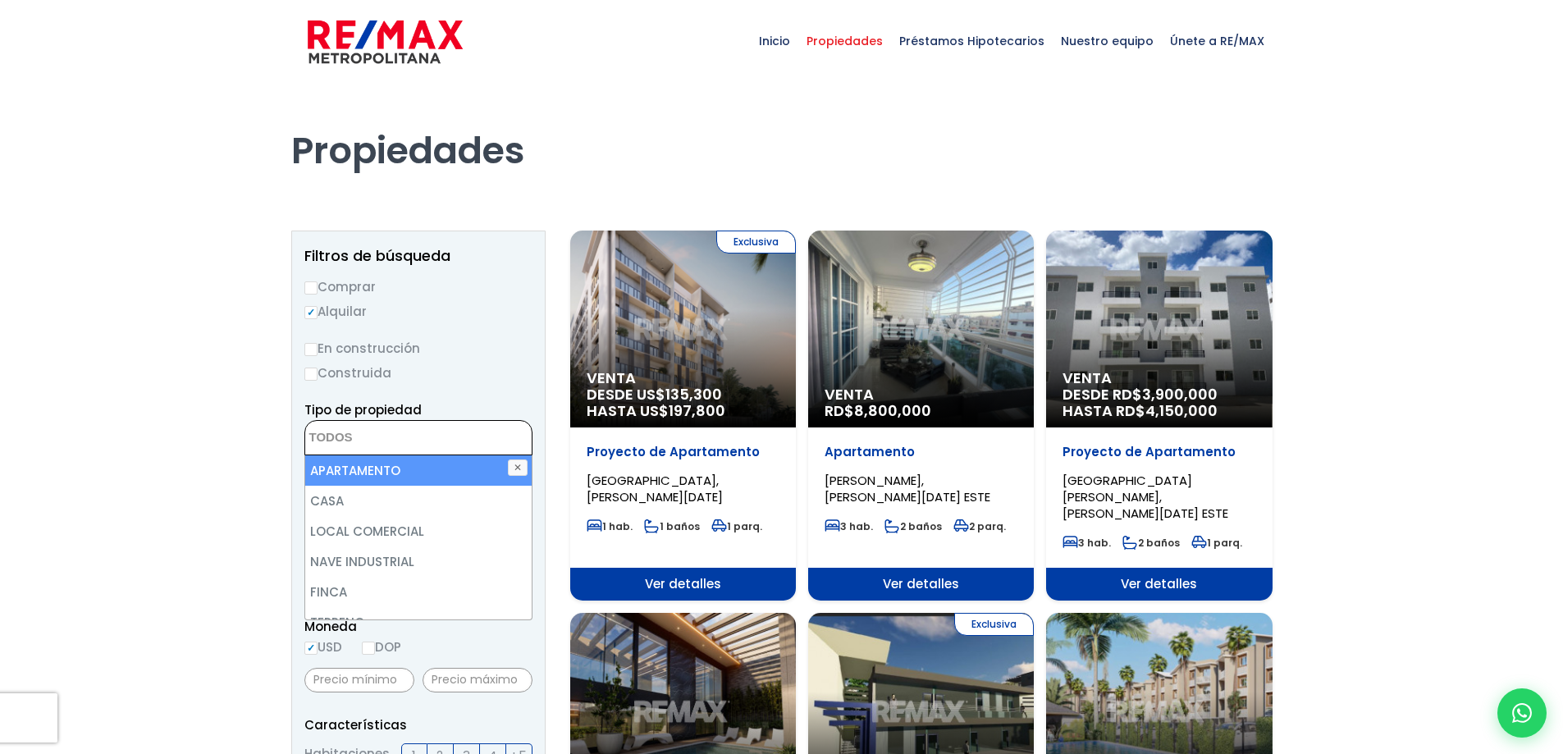
click at [391, 462] on li "APARTAMENTO" at bounding box center [418, 470] width 226 height 30
select select "apartment"
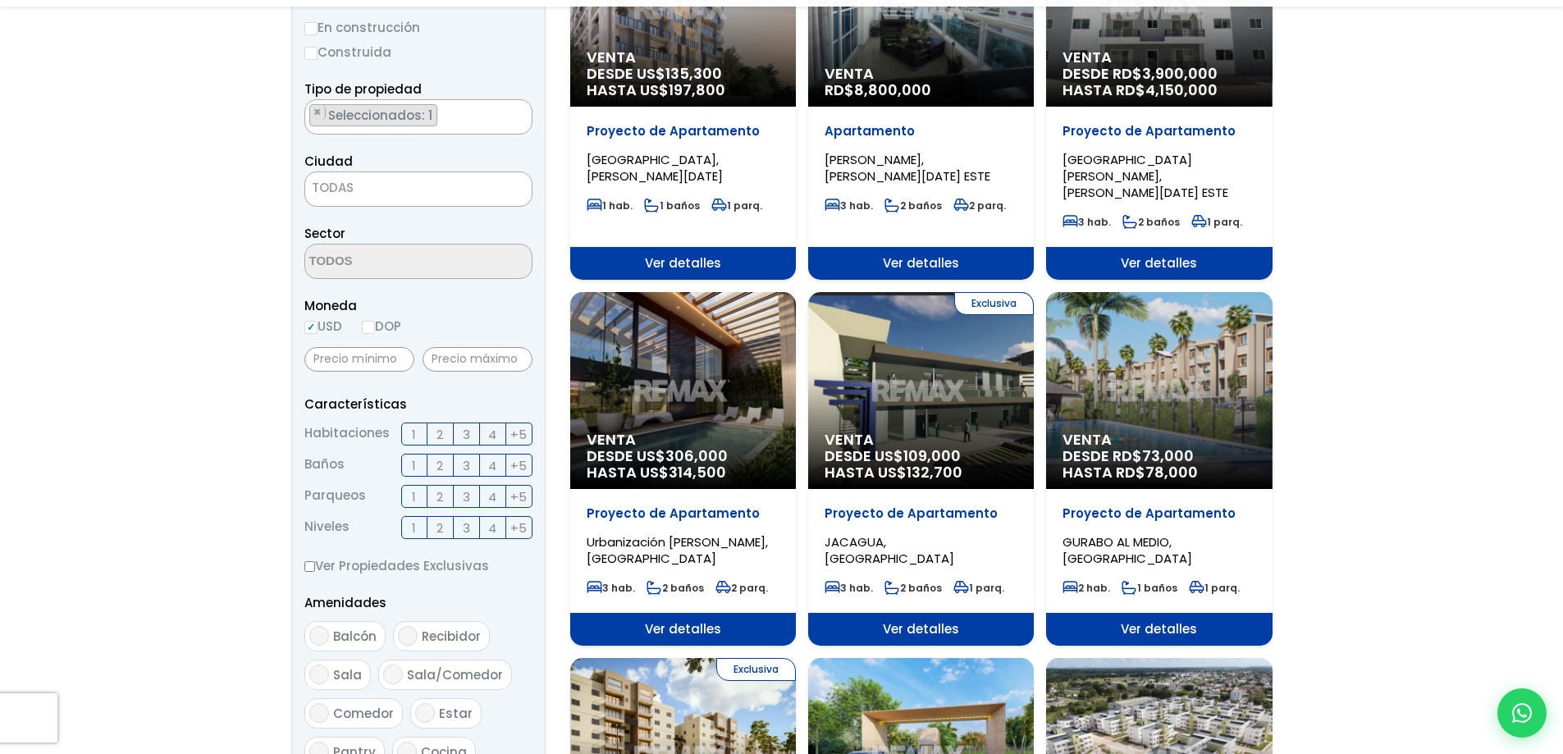
scroll to position [328, 0]
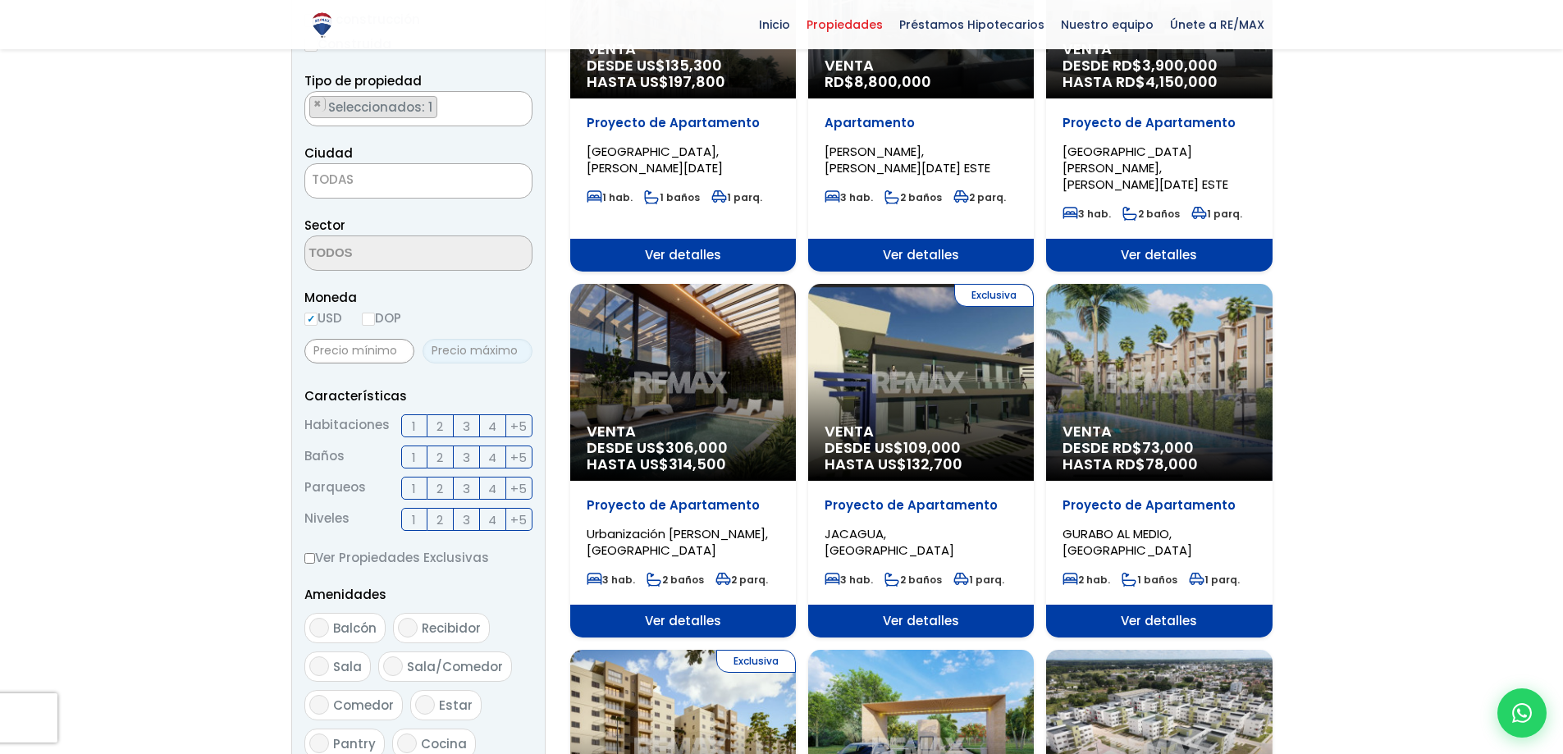
click at [464, 347] on input "text" at bounding box center [478, 351] width 110 height 25
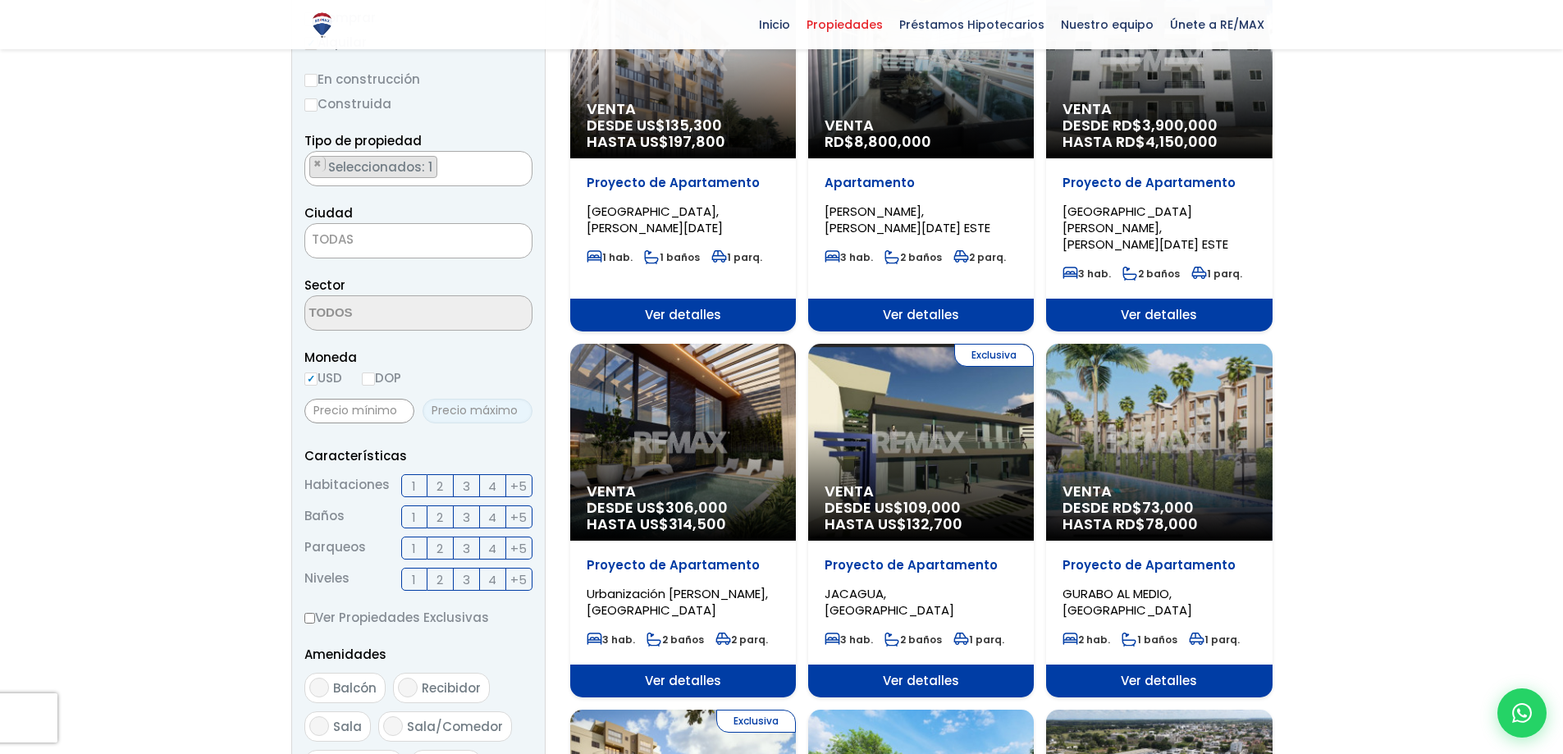
scroll to position [82, 0]
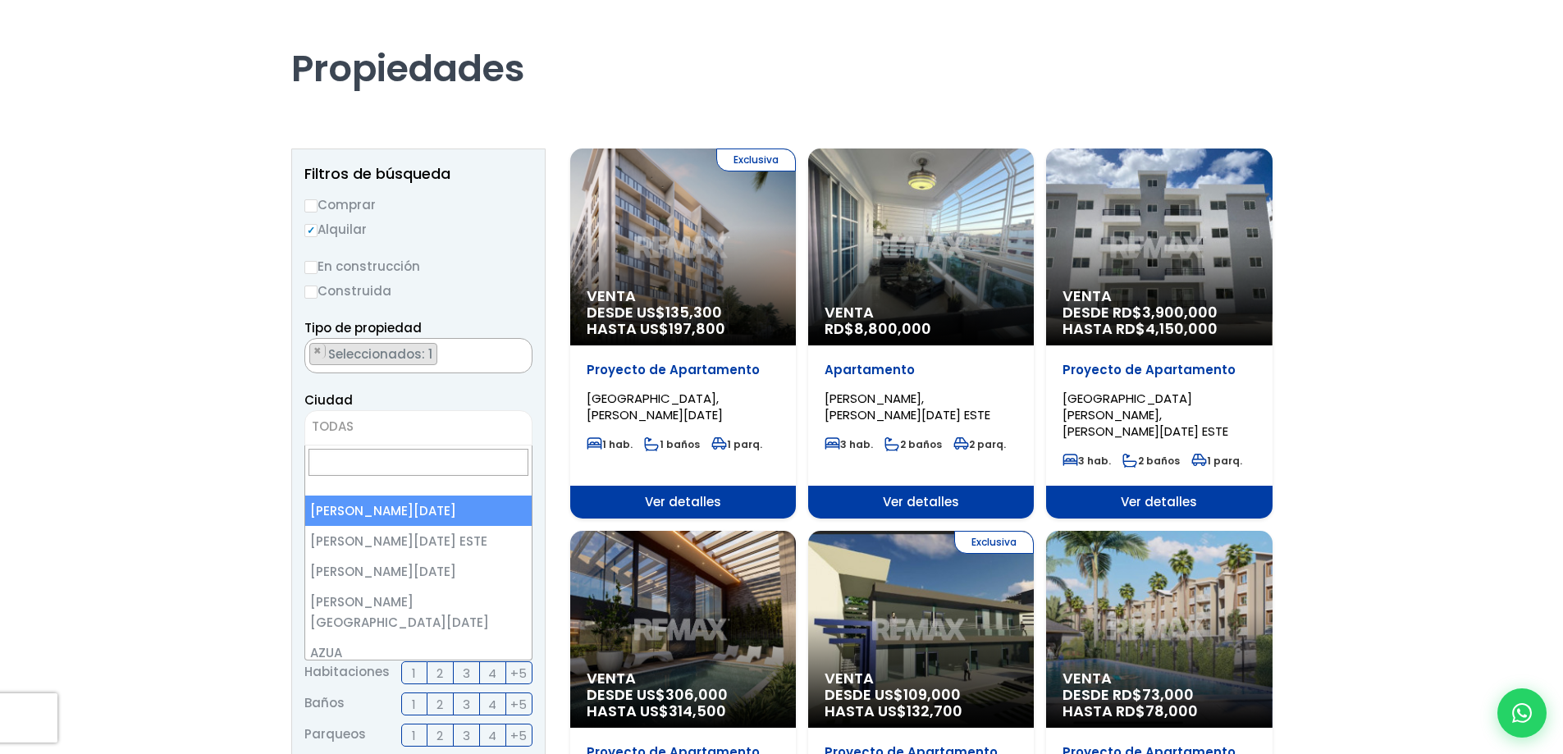
click at [379, 434] on span "TODAS" at bounding box center [418, 426] width 226 height 23
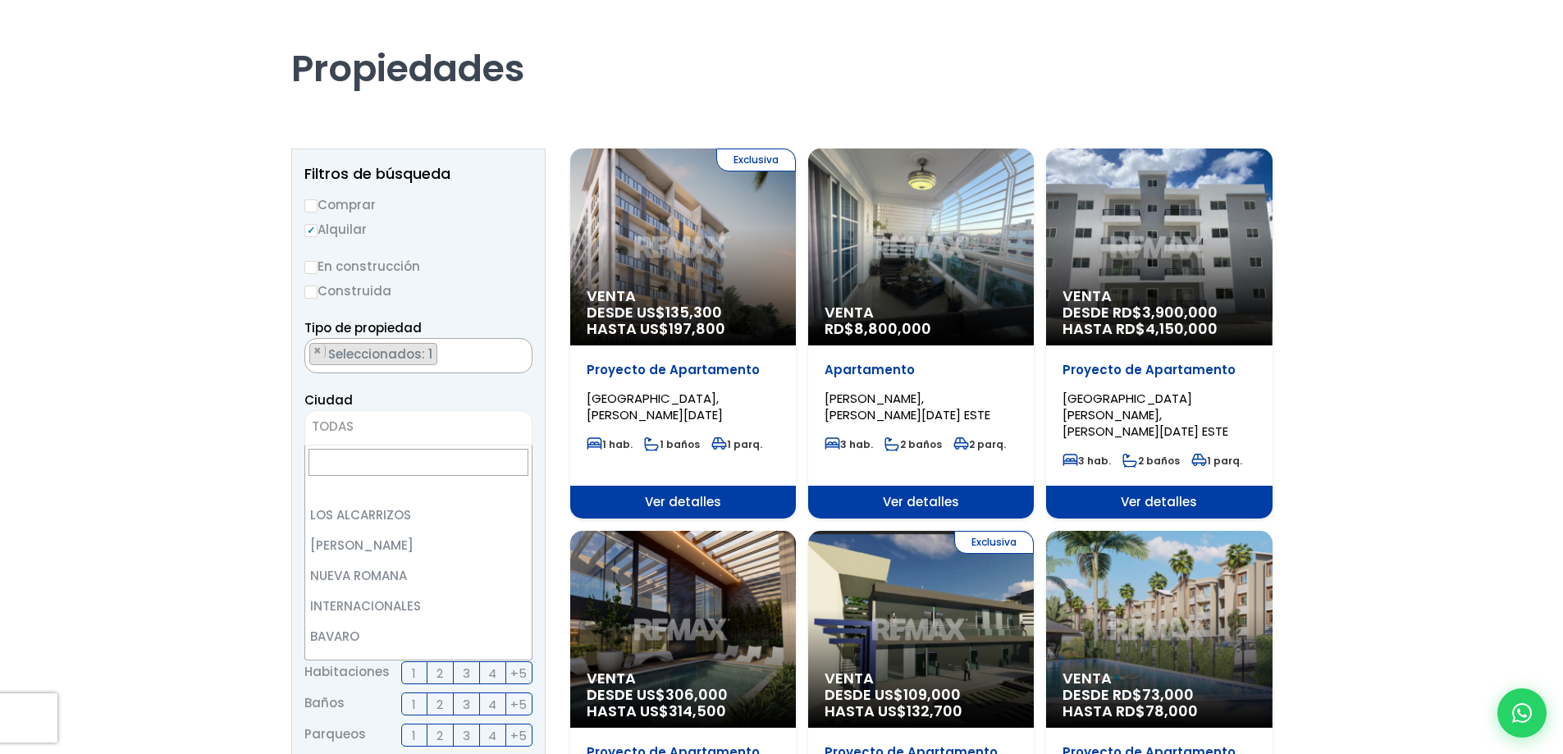
scroll to position [4815, 0]
